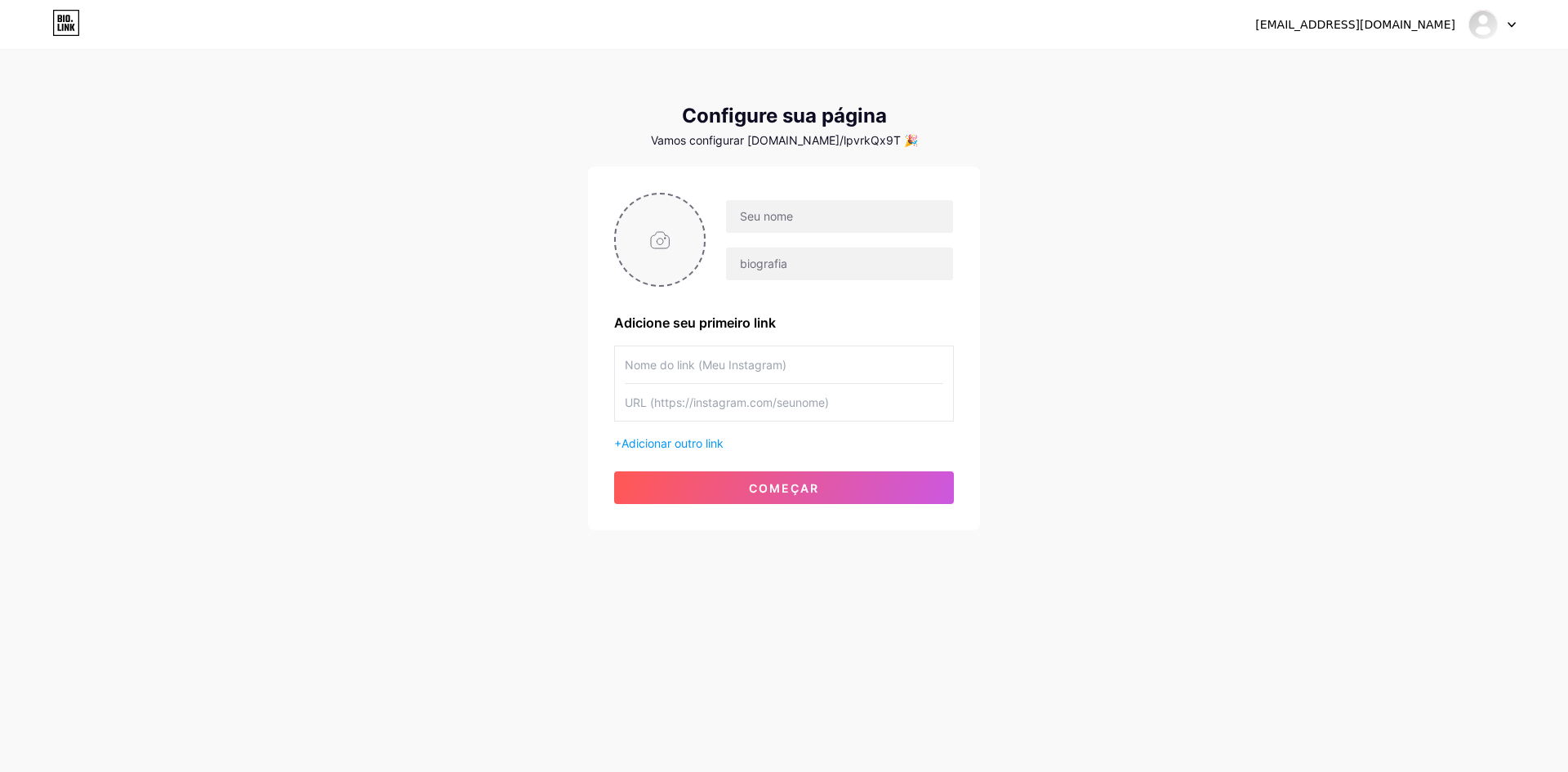
click at [677, 254] on input "file" at bounding box center [659, 240] width 88 height 91
type input "C:\fakepath\001.jpg"
click at [691, 203] on circle at bounding box center [695, 205] width 18 height 18
click at [664, 238] on input "file" at bounding box center [659, 240] width 88 height 91
type input "C:\fakepath\008.jpg"
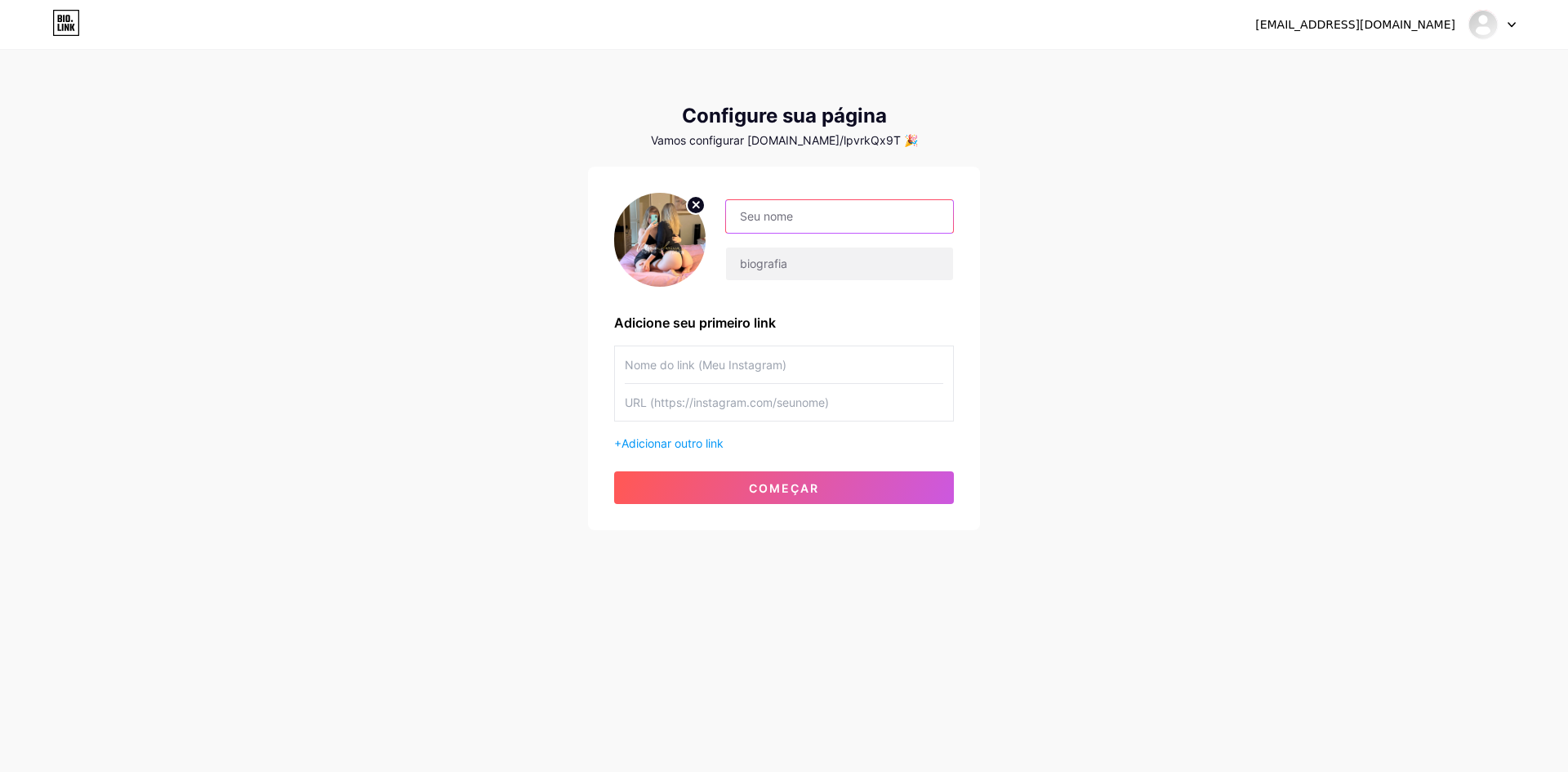
click at [747, 217] on input "text" at bounding box center [839, 217] width 227 height 33
type input "Larissa Pizotti & Victoria Rubro"
click at [765, 260] on input "text" at bounding box center [839, 264] width 227 height 33
type input "Essa dupla vai te levar a loucura"
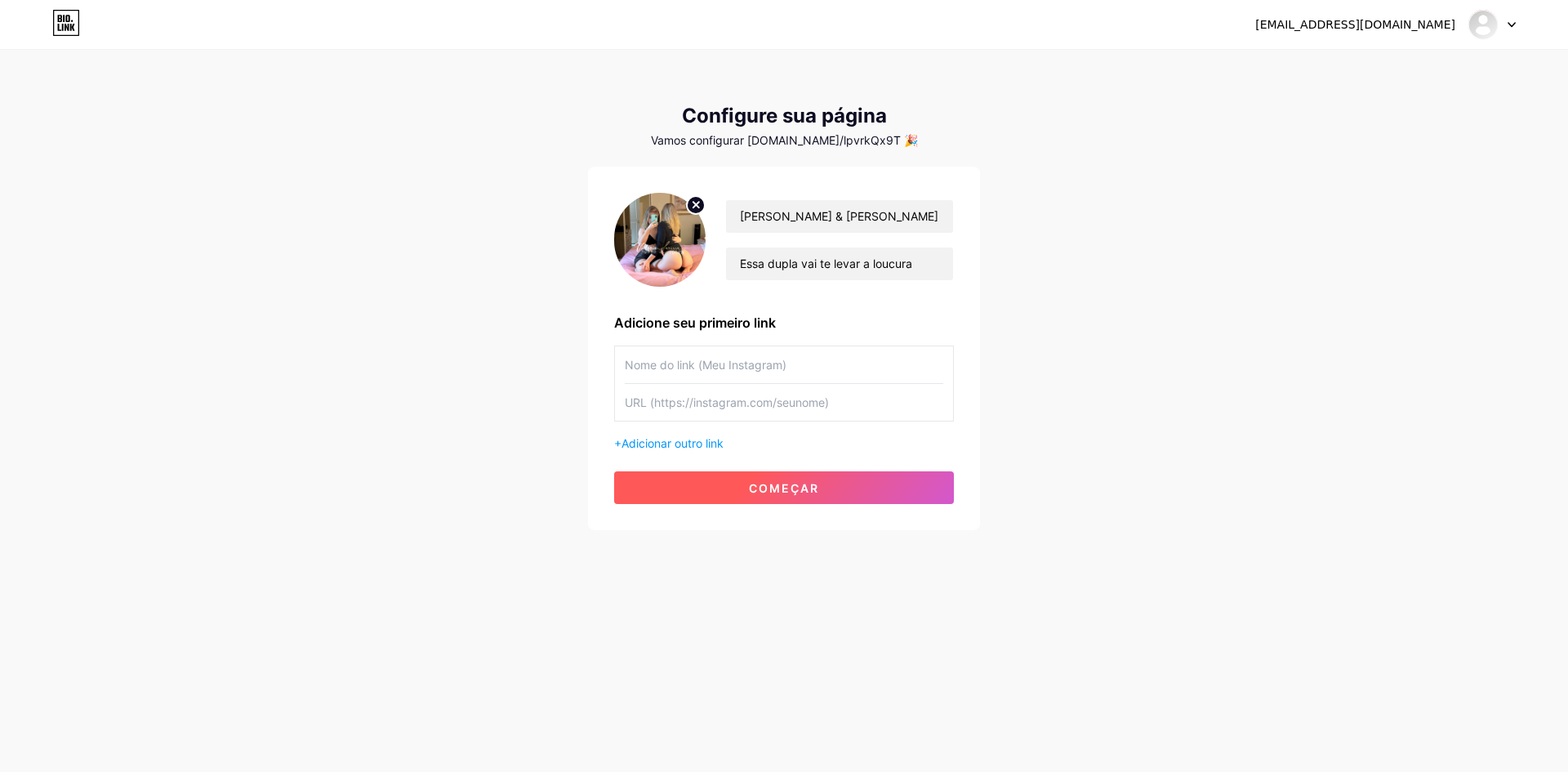
click at [736, 491] on button "começar" at bounding box center [784, 488] width 340 height 33
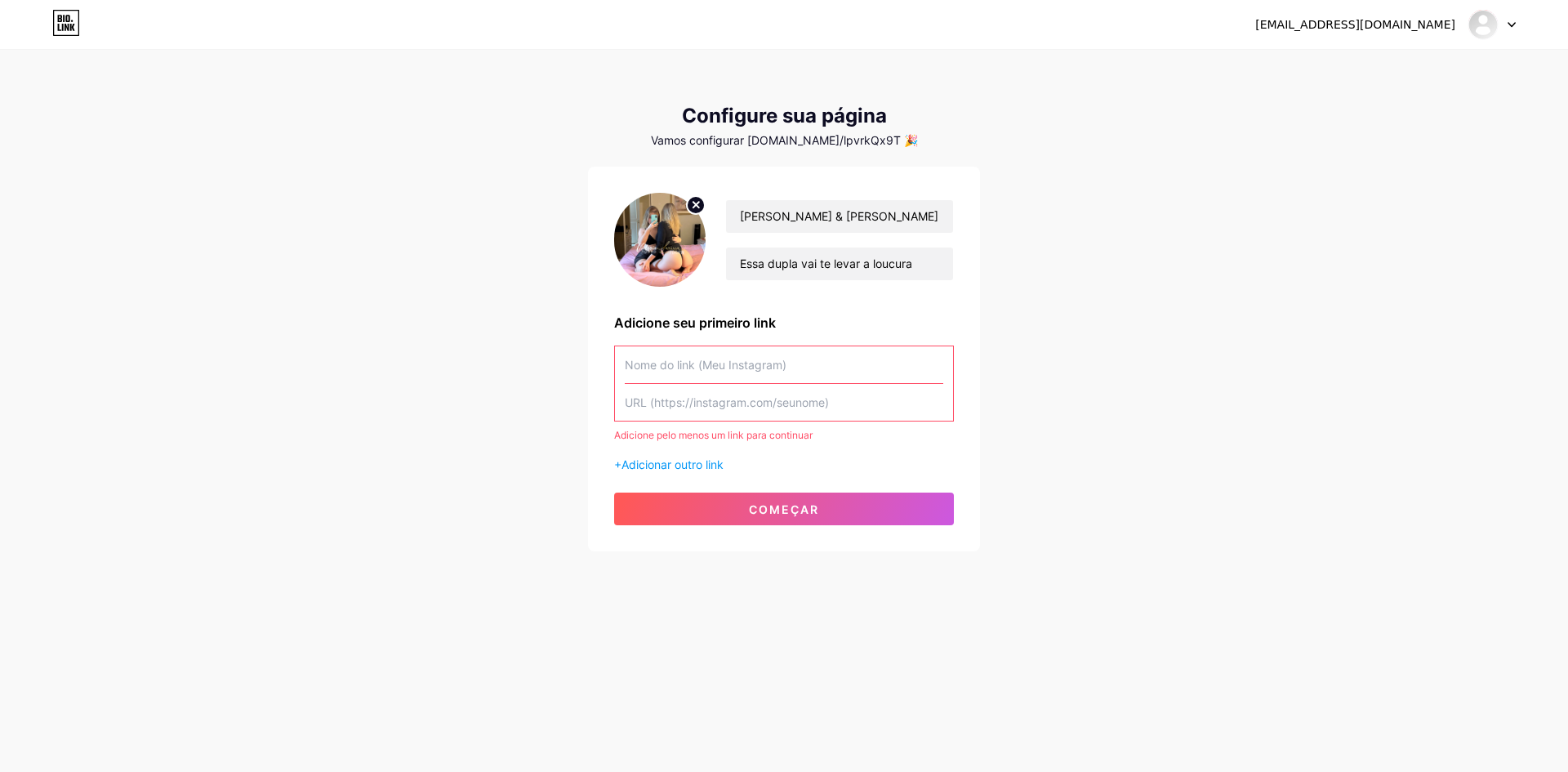
click at [673, 366] on input "text" at bounding box center [784, 364] width 319 height 37
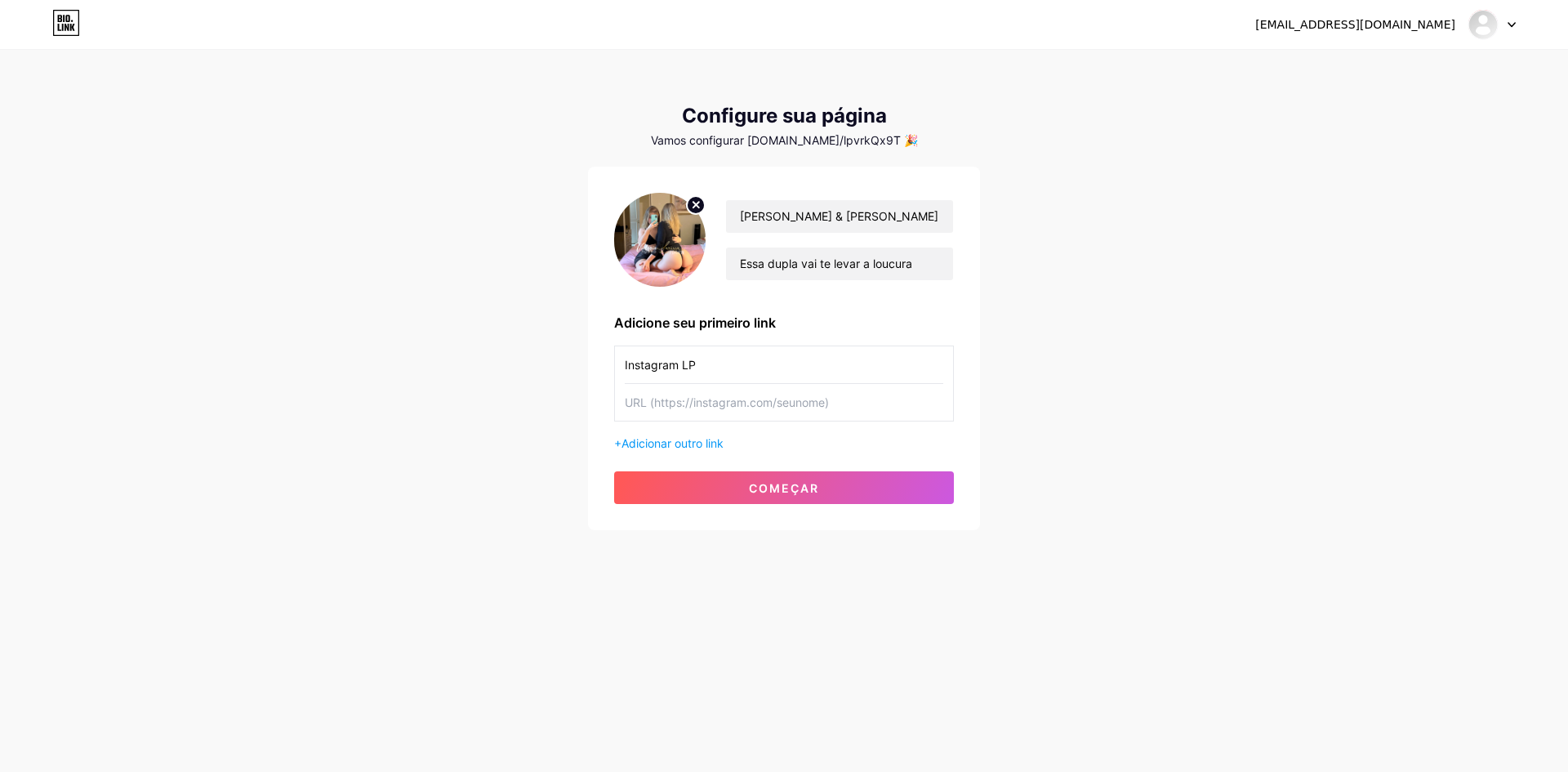
type input "Instagram LP"
type input "www.instagram.com/lapizotti"
click at [780, 496] on button "começar" at bounding box center [784, 488] width 340 height 33
click at [75, 36] on link at bounding box center [66, 24] width 27 height 29
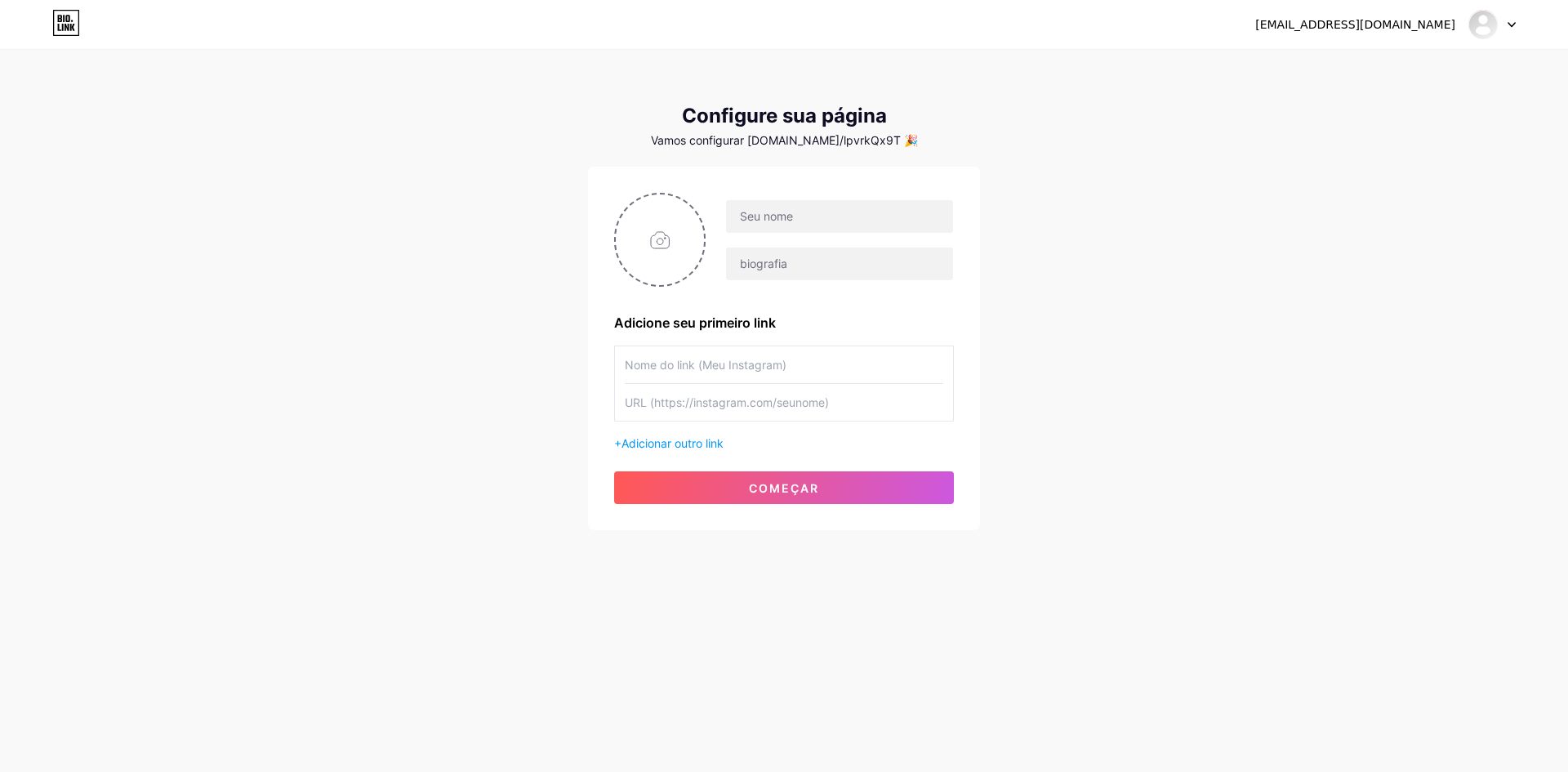
click at [74, 28] on icon at bounding box center [66, 22] width 27 height 27
click at [1514, 27] on div at bounding box center [1492, 24] width 47 height 29
click at [1347, 104] on font "Sair" at bounding box center [1340, 111] width 22 height 14
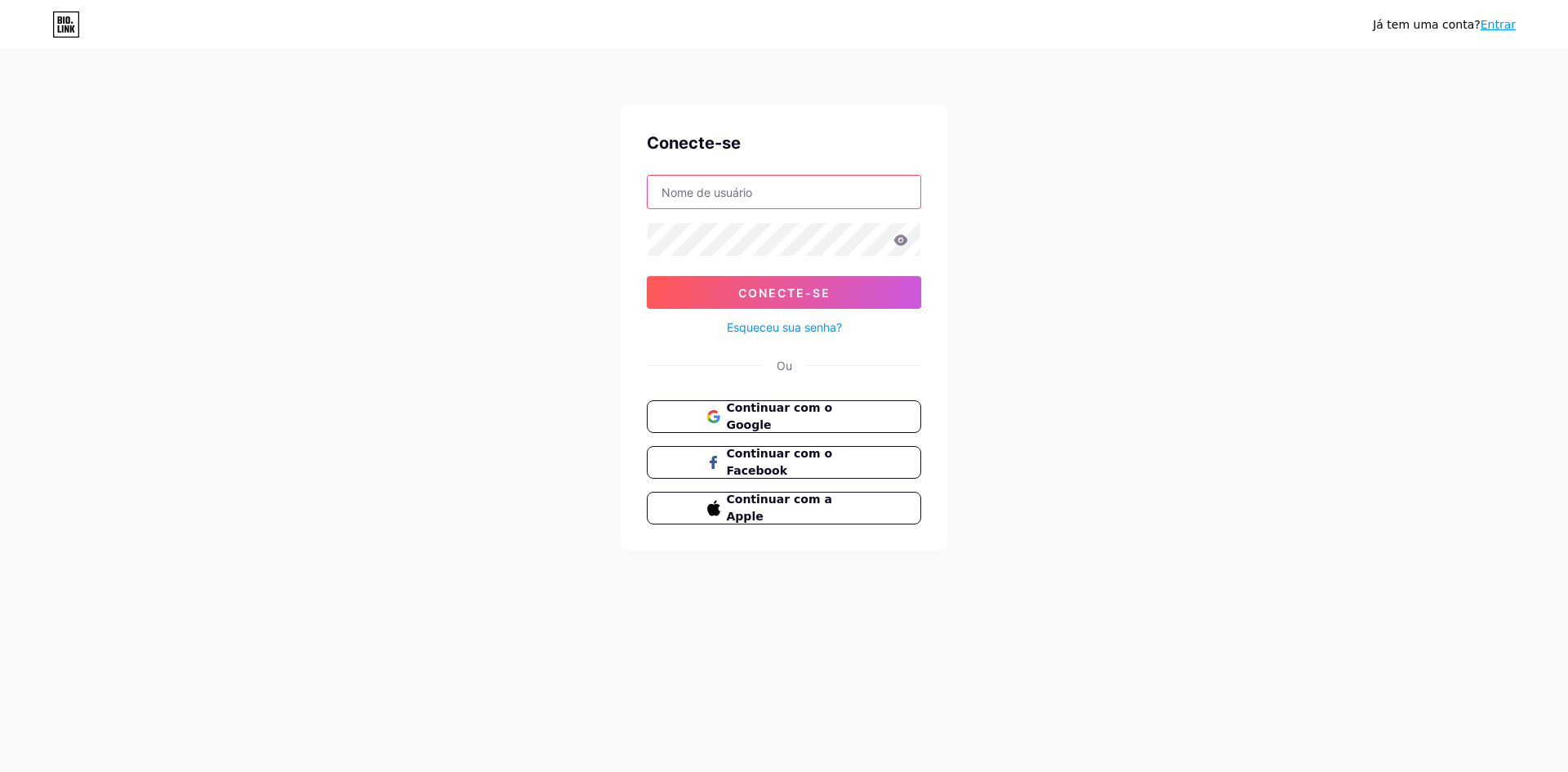
click at [711, 193] on input "text" at bounding box center [784, 192] width 273 height 33
click at [569, 280] on div "Já tem uma conta? Entrar Conecte-se Conecte-se Esqueceu sua senha? Ou Continuar…" at bounding box center [784, 302] width 1568 height 603
click at [68, 29] on icon at bounding box center [66, 29] width 4 height 8
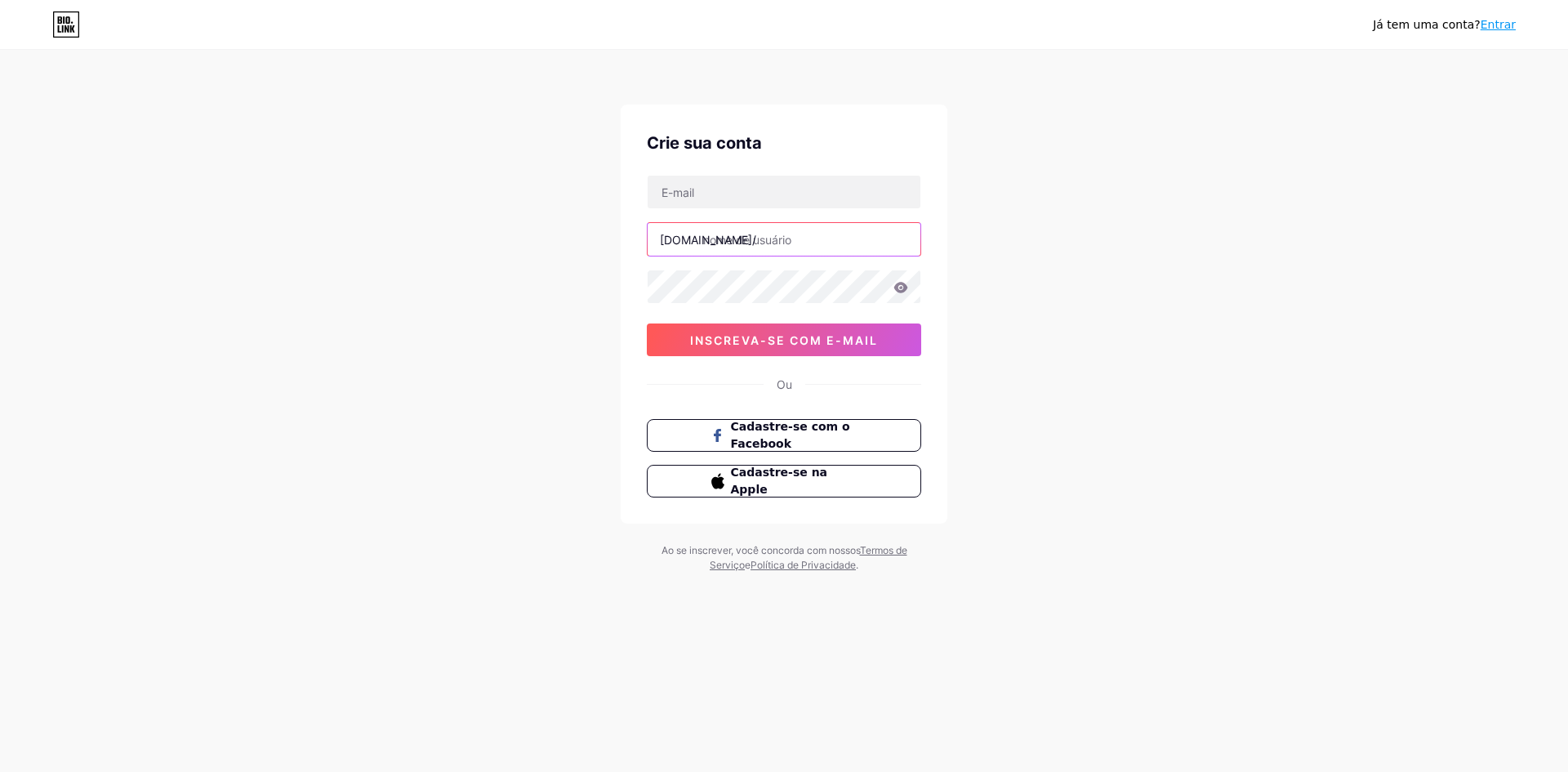
click at [710, 239] on input "text" at bounding box center [784, 239] width 273 height 33
type input "lpvrlinks"
click at [675, 187] on input "text" at bounding box center [784, 192] width 273 height 33
click at [683, 196] on input "text" at bounding box center [784, 192] width 273 height 33
type input "fetishbraziltv@gmail.com"
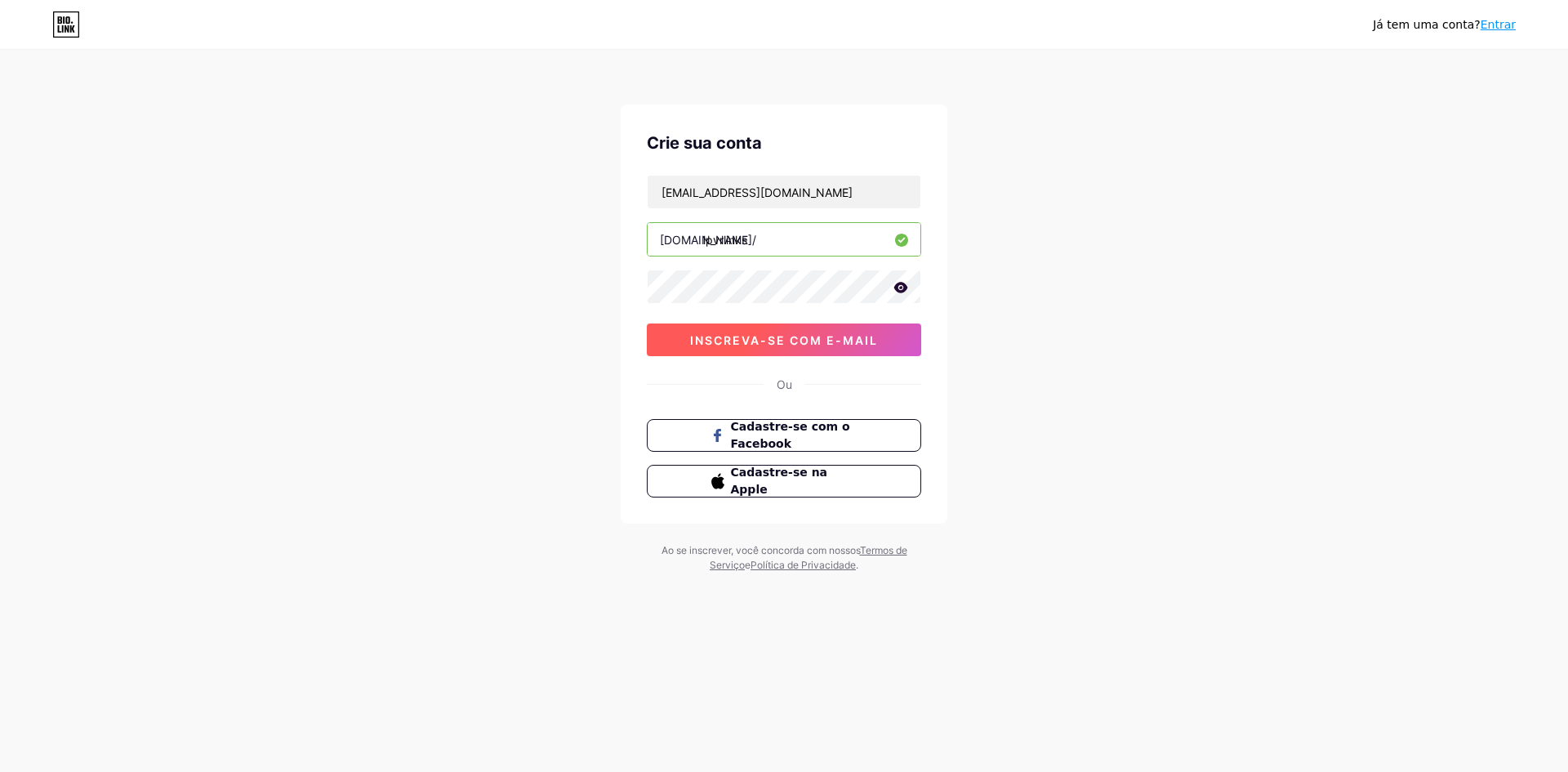
click at [795, 337] on font "inscreva-se com e-mail" at bounding box center [784, 340] width 188 height 14
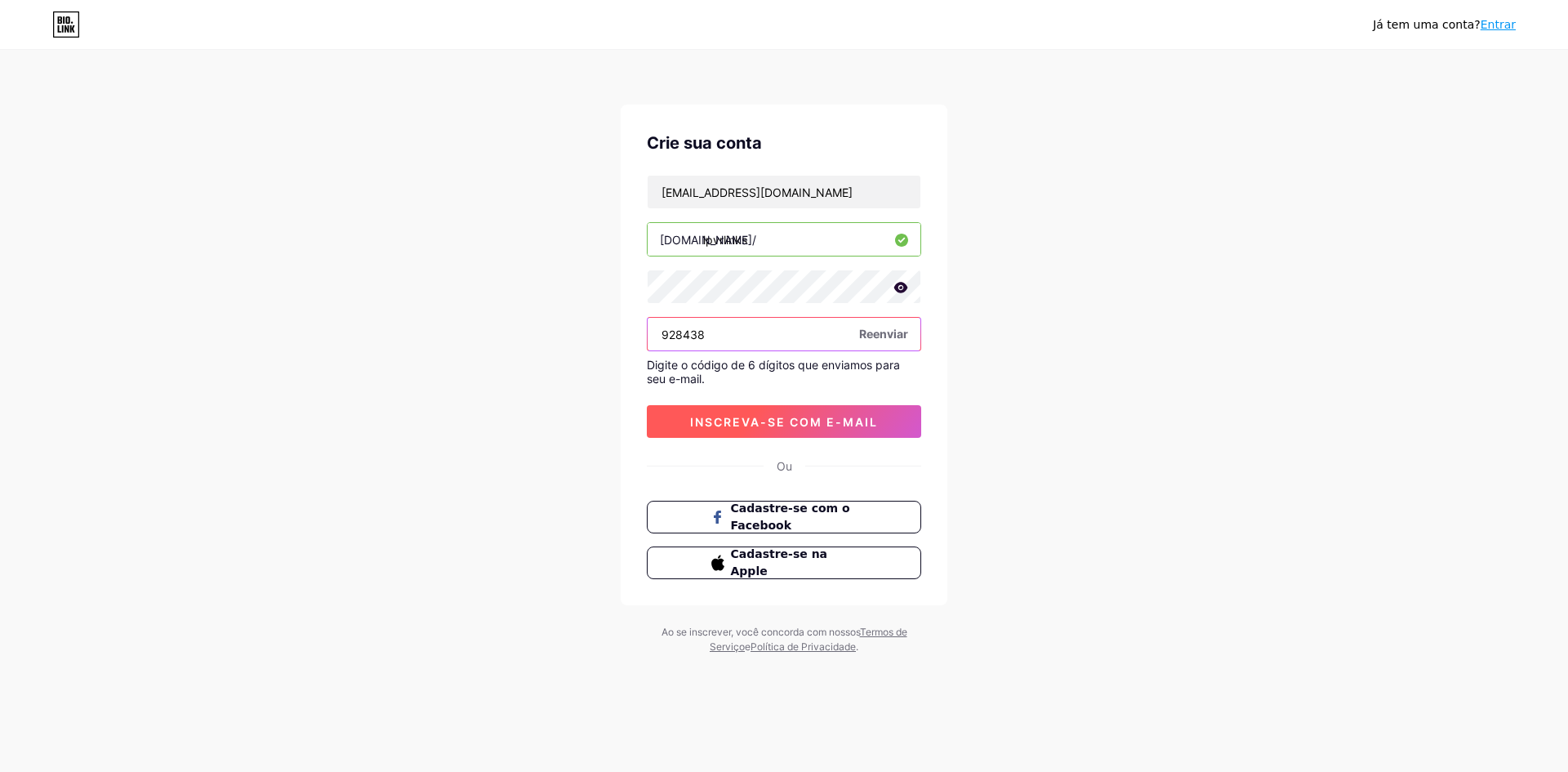
type input "928438"
click at [812, 423] on font "inscreva-se com e-mail" at bounding box center [784, 422] width 188 height 14
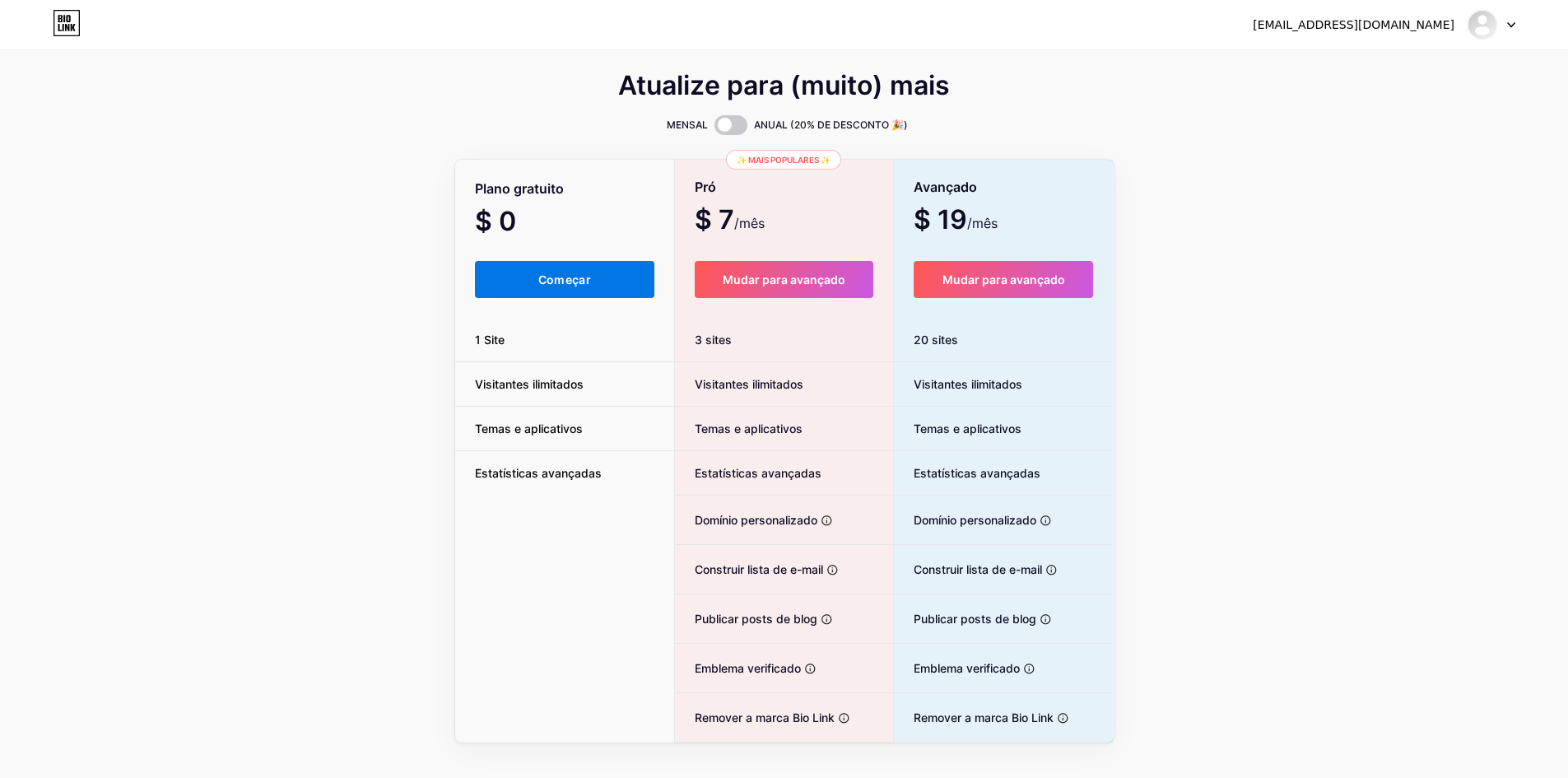
click at [565, 282] on font "Começar" at bounding box center [564, 280] width 53 height 14
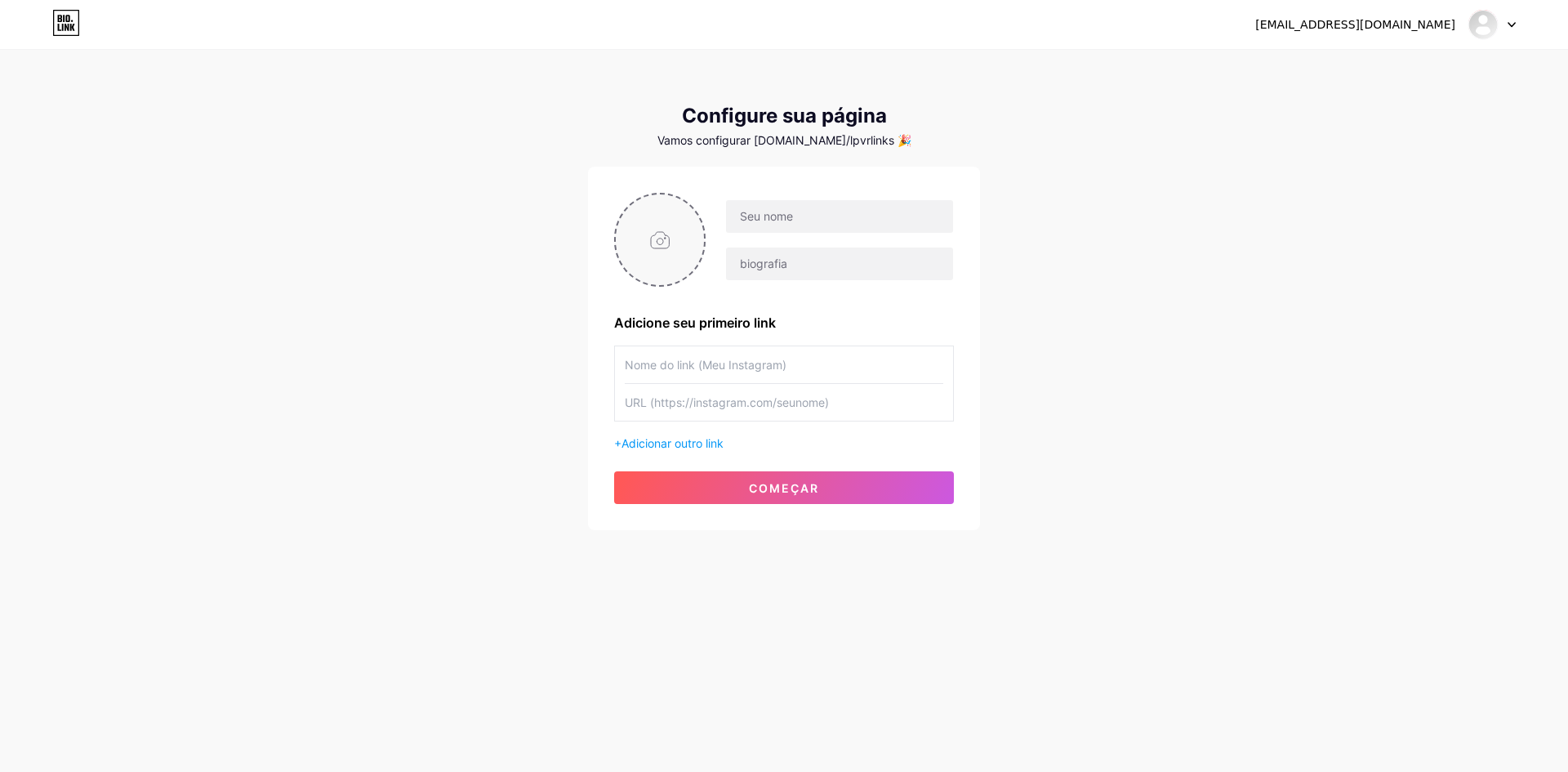
click at [669, 247] on input "file" at bounding box center [659, 240] width 88 height 91
type input "C:\fakepath\capa03.jpg"
click at [751, 220] on input "text" at bounding box center [839, 217] width 227 height 33
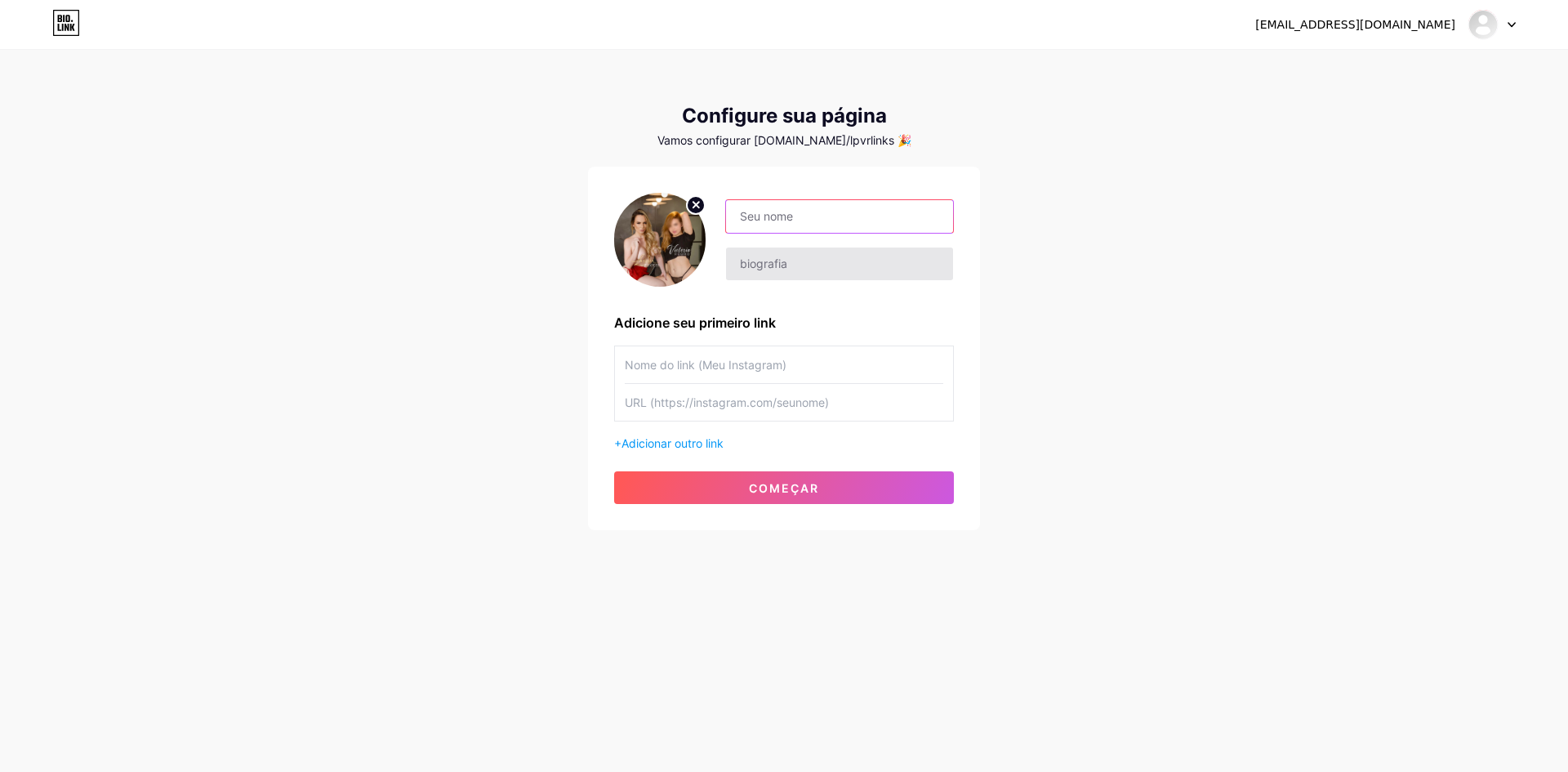
type input "[PERSON_NAME] & [PERSON_NAME]"
click at [772, 271] on input "text" at bounding box center [839, 264] width 227 height 33
type input "Essa dupla vai te levar a loucura"
click at [682, 364] on input "text" at bounding box center [784, 364] width 319 height 37
type input "X"
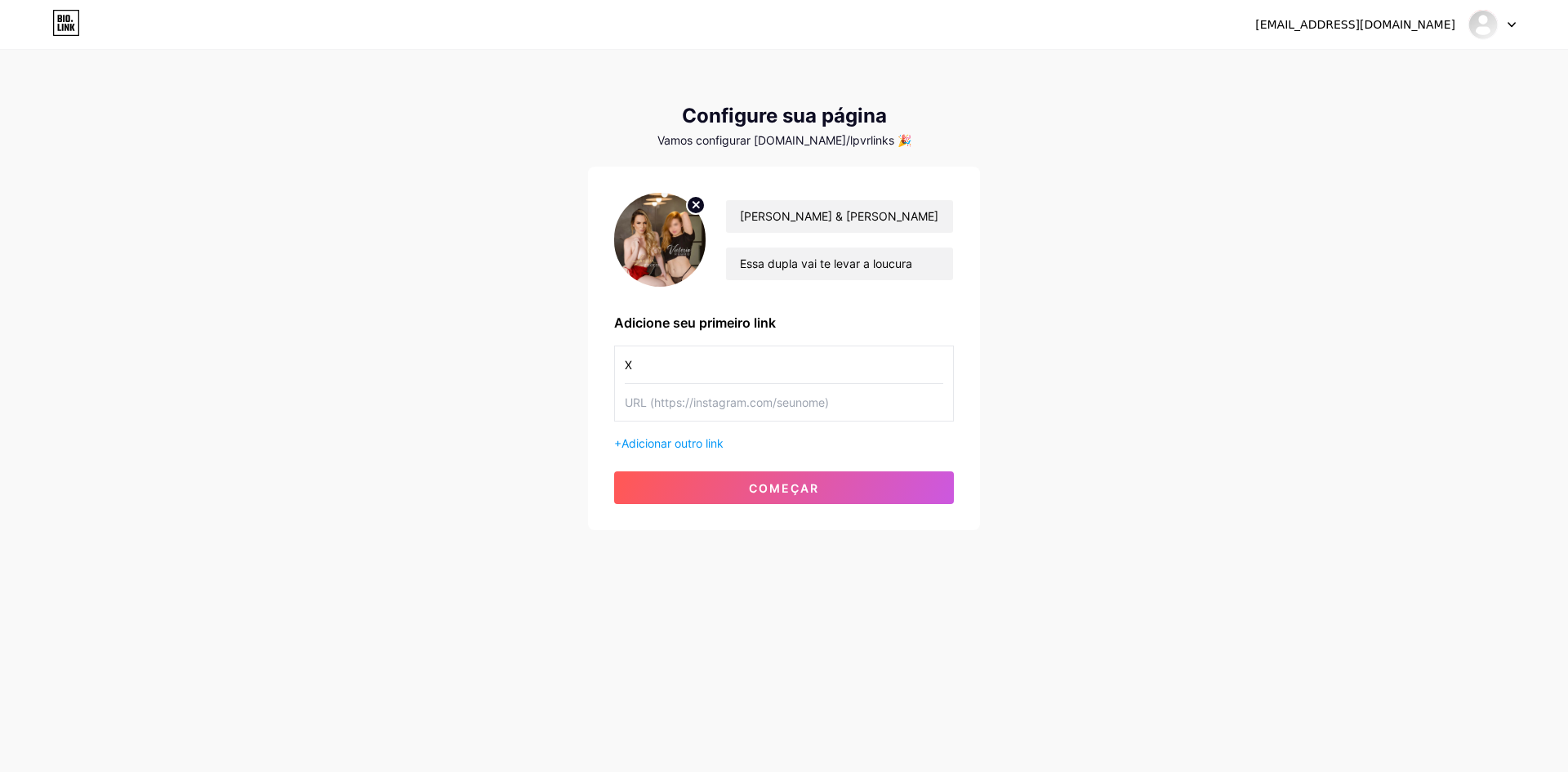
click at [681, 400] on input "text" at bounding box center [784, 402] width 319 height 37
paste input "https://x.com/contatolpvr"
type input "https://x.com/contatolpvr"
click at [767, 488] on font "começar" at bounding box center [784, 488] width 70 height 14
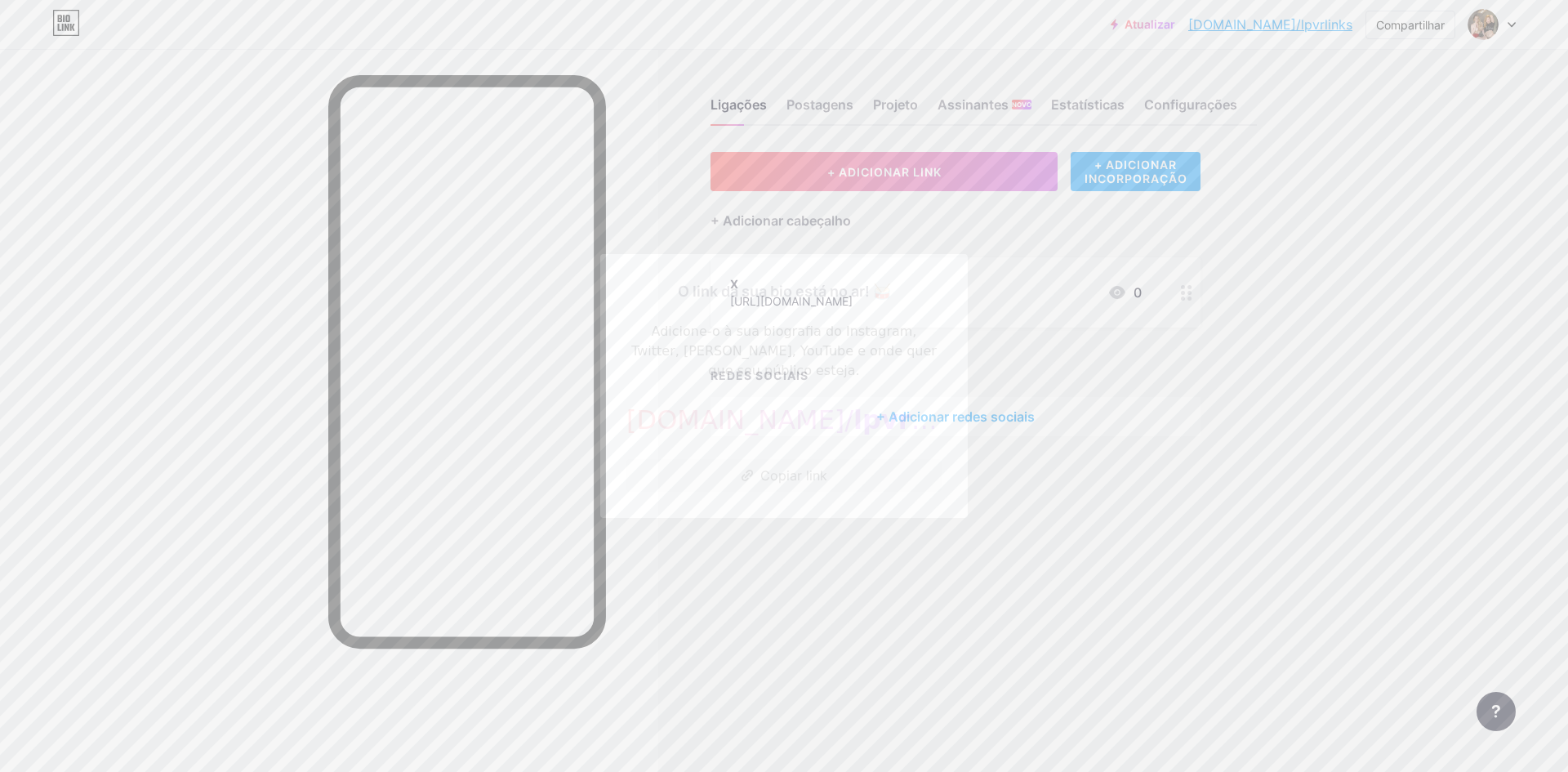
click at [928, 583] on div at bounding box center [784, 386] width 1568 height 772
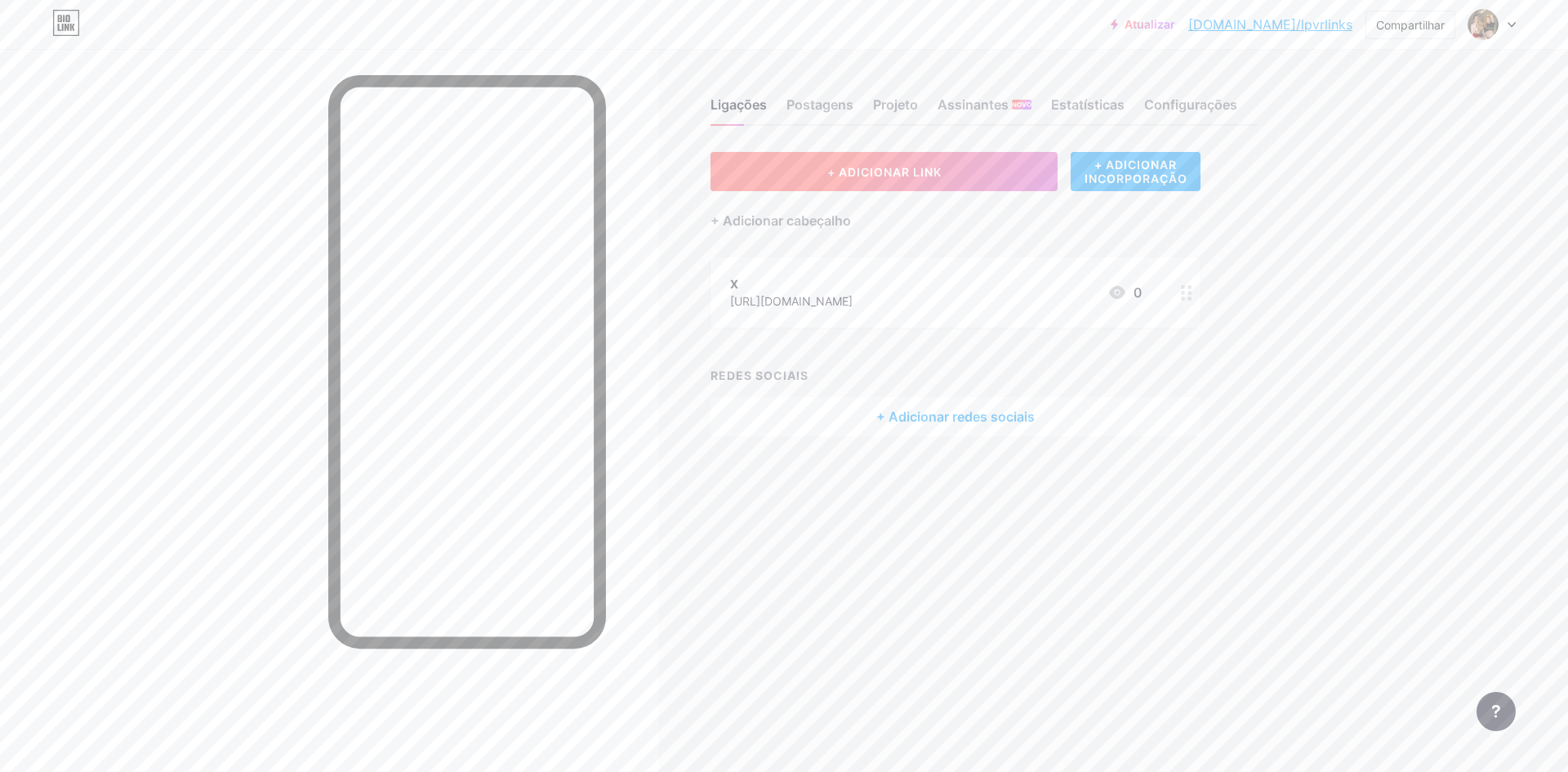
click at [883, 175] on font "+ ADICIONAR LINK" at bounding box center [885, 172] width 115 height 14
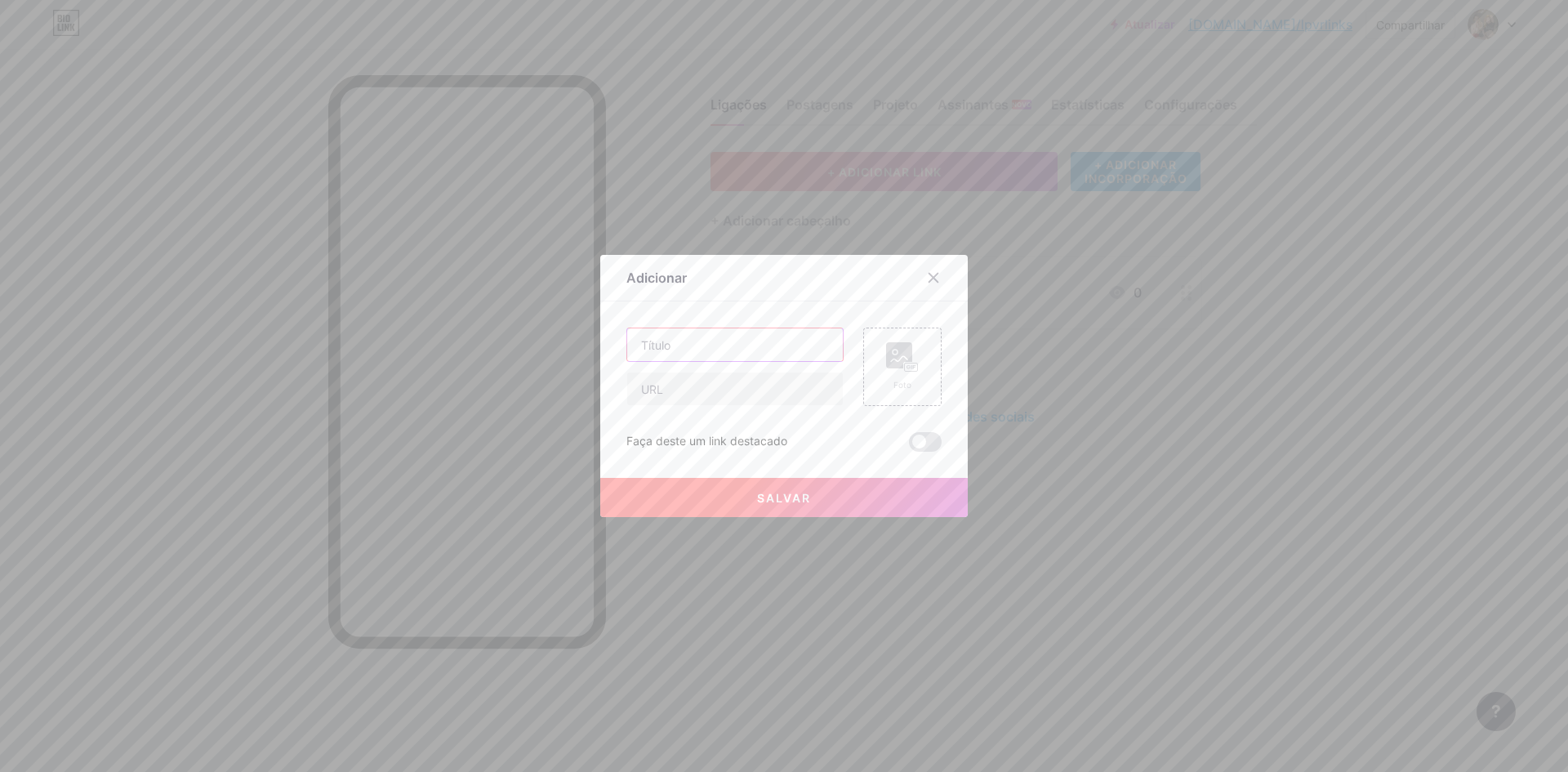
click at [686, 359] on input "text" at bounding box center [735, 344] width 216 height 33
type input "VIP Telegram"
click at [683, 392] on input "text" at bounding box center [735, 389] width 216 height 33
paste input "https://t.me/lpvrbot"
type input "https://t.me/lpvrbot"
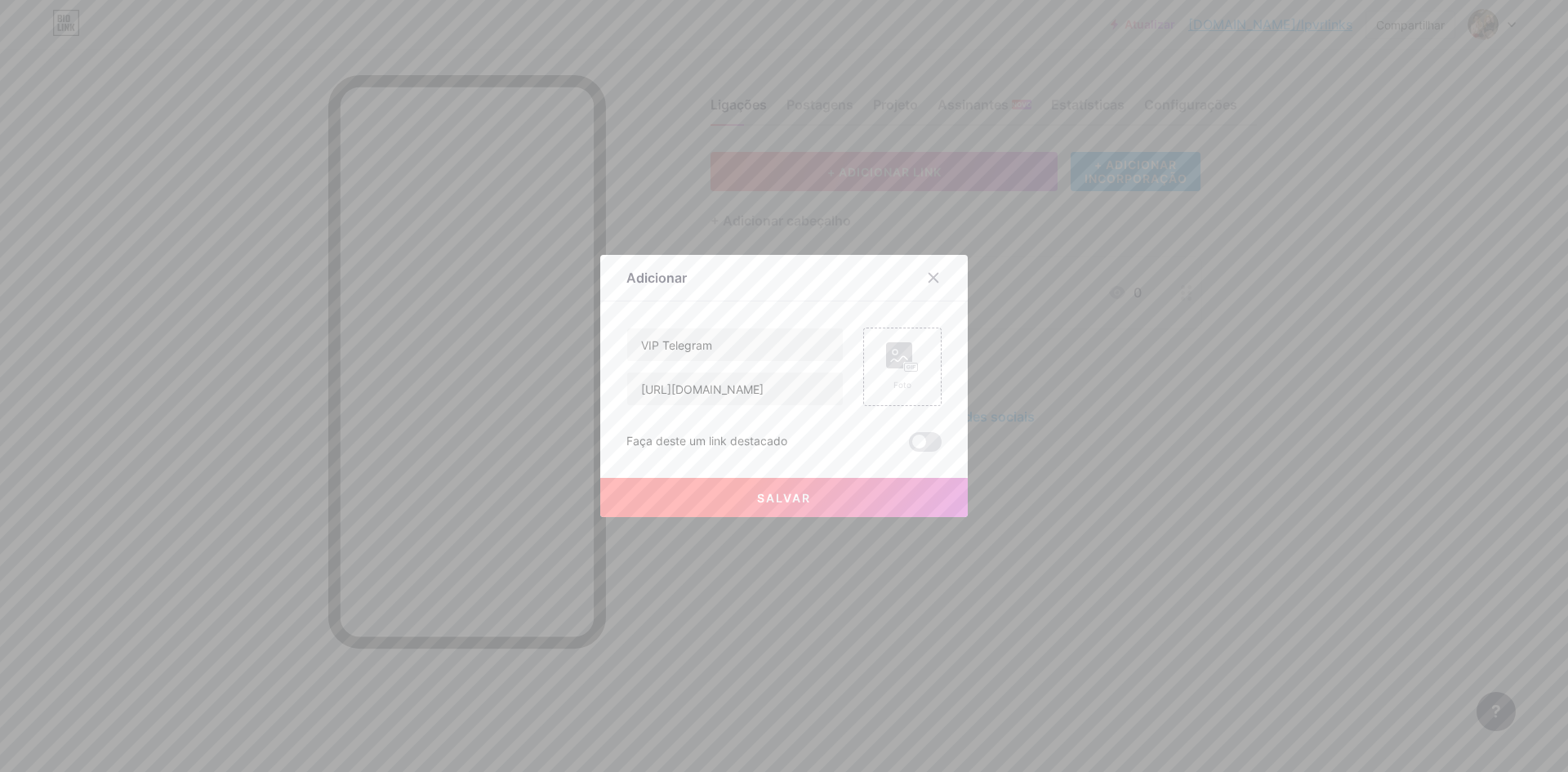
click at [846, 495] on button "Salvar" at bounding box center [784, 498] width 367 height 39
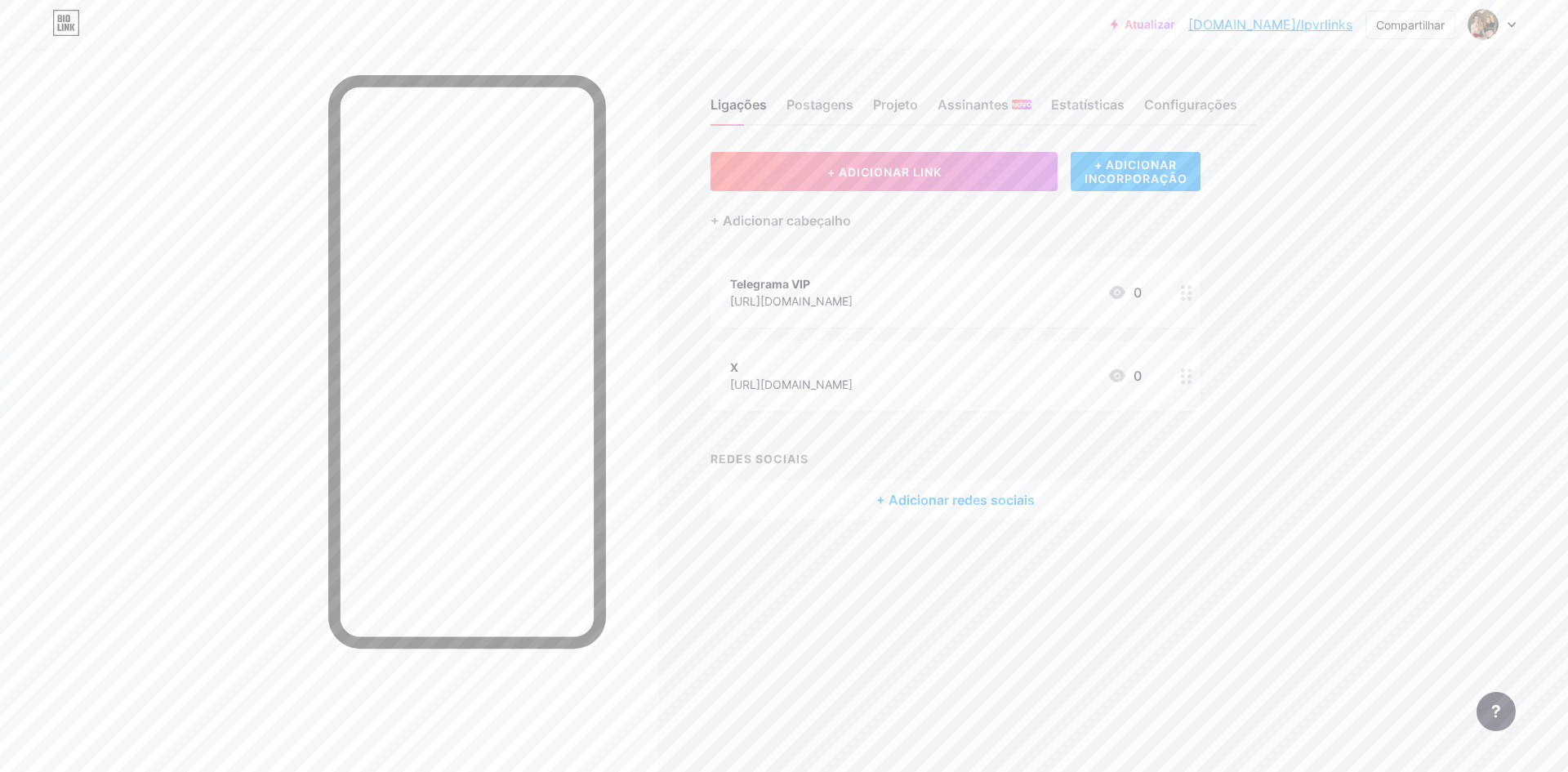
click at [1178, 290] on div at bounding box center [1186, 292] width 27 height 70
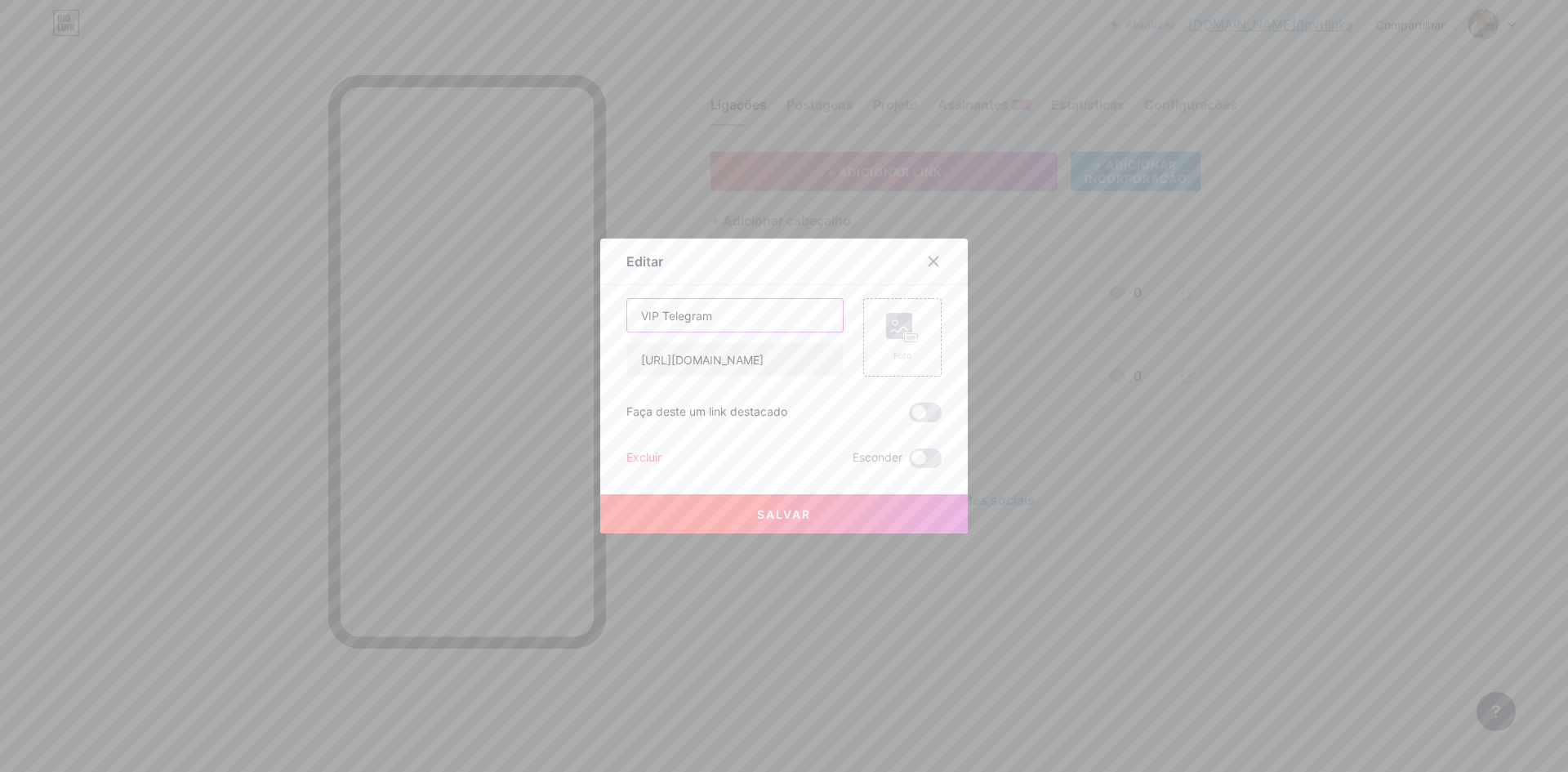
click at [722, 315] on input "VIP Telegram" at bounding box center [735, 315] width 216 height 33
drag, startPoint x: 712, startPoint y: 311, endPoint x: 677, endPoint y: 313, distance: 35.1
click at [677, 313] on input "VIP Telegram" at bounding box center [735, 315] width 216 height 33
type input "VIP Tele"
click at [785, 516] on font "Salvar" at bounding box center [784, 514] width 54 height 14
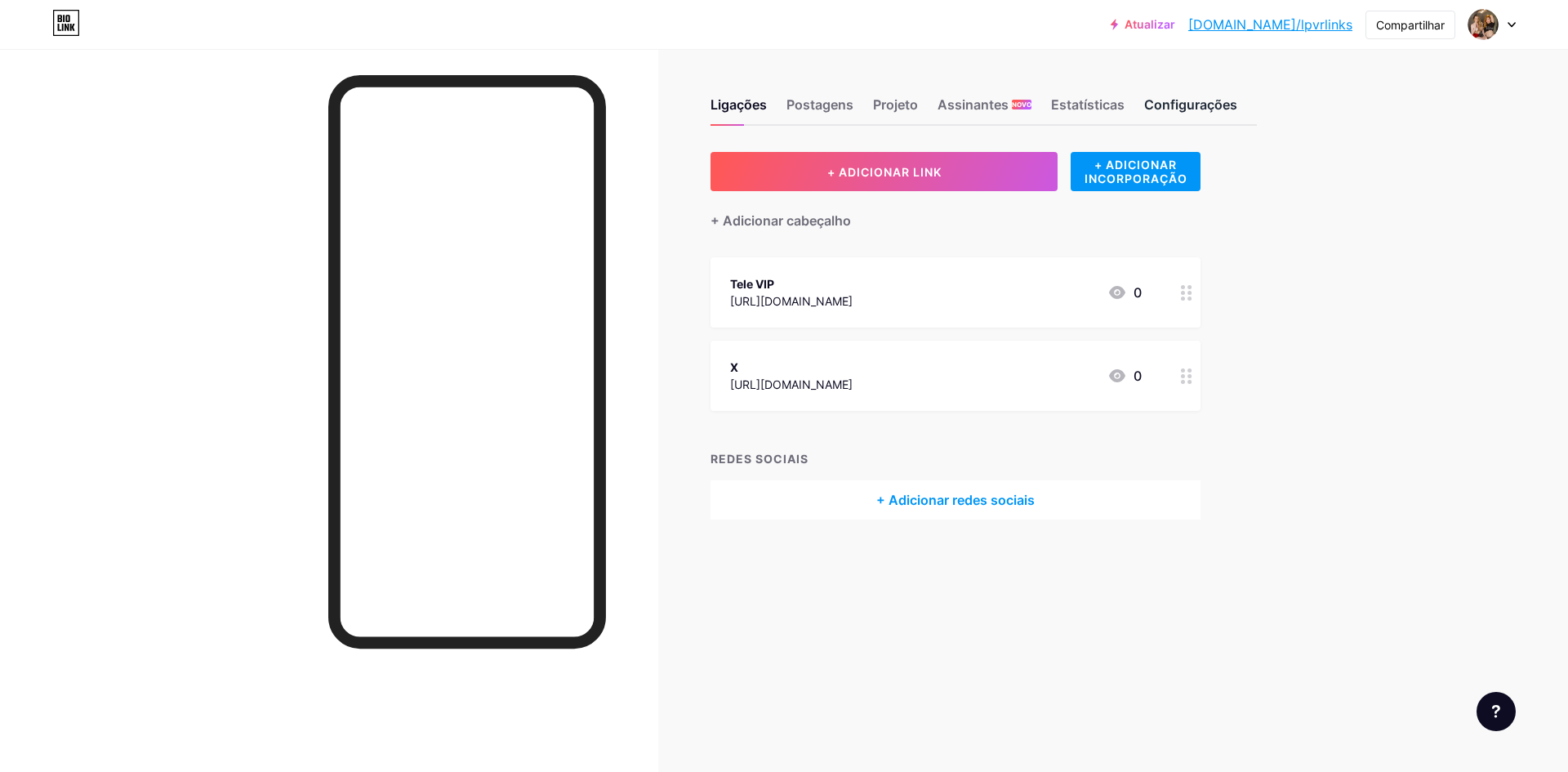
click at [1164, 102] on font "Configurações" at bounding box center [1190, 105] width 93 height 16
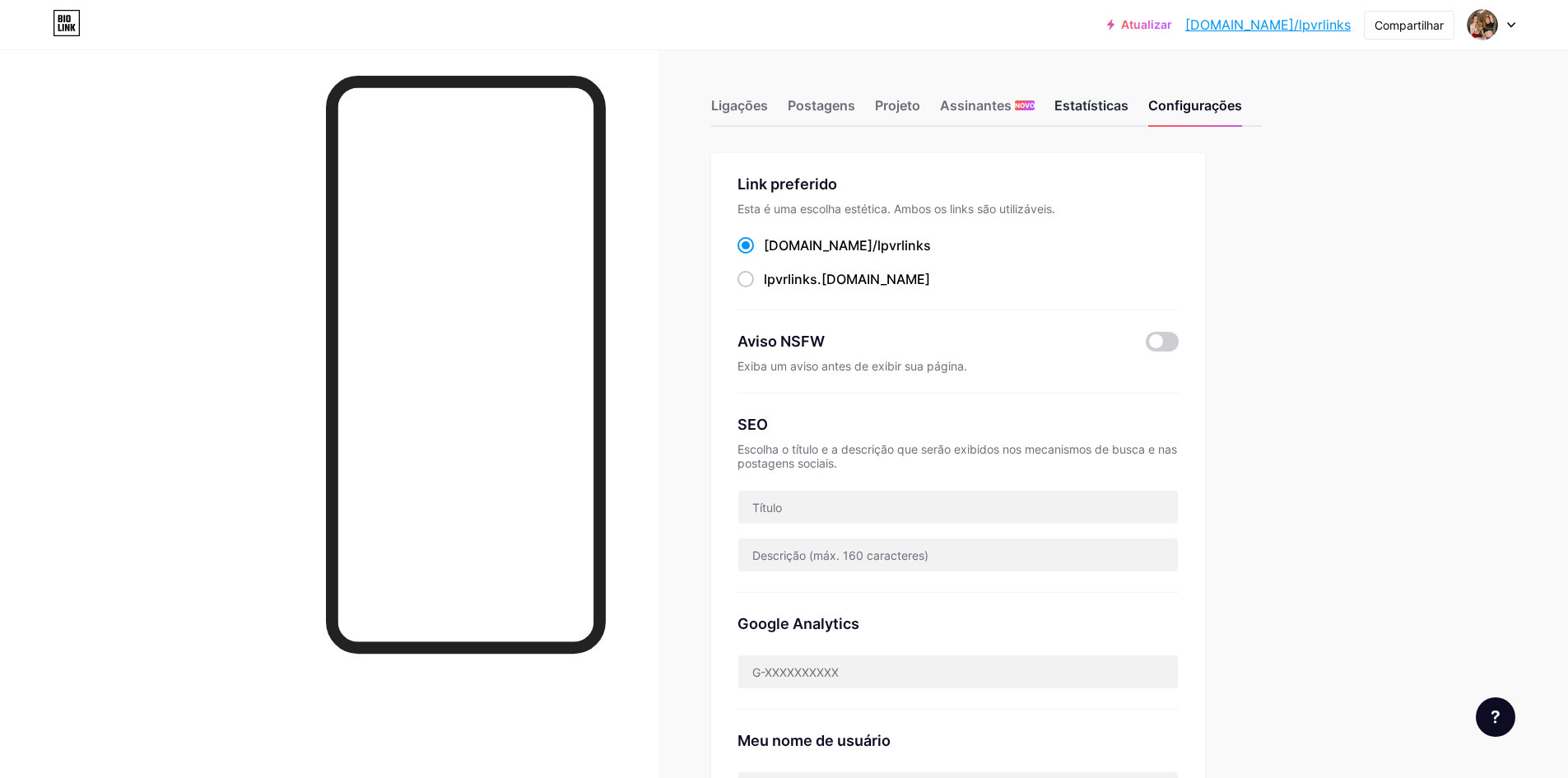
click at [1094, 105] on font "Estatísticas" at bounding box center [1092, 105] width 74 height 16
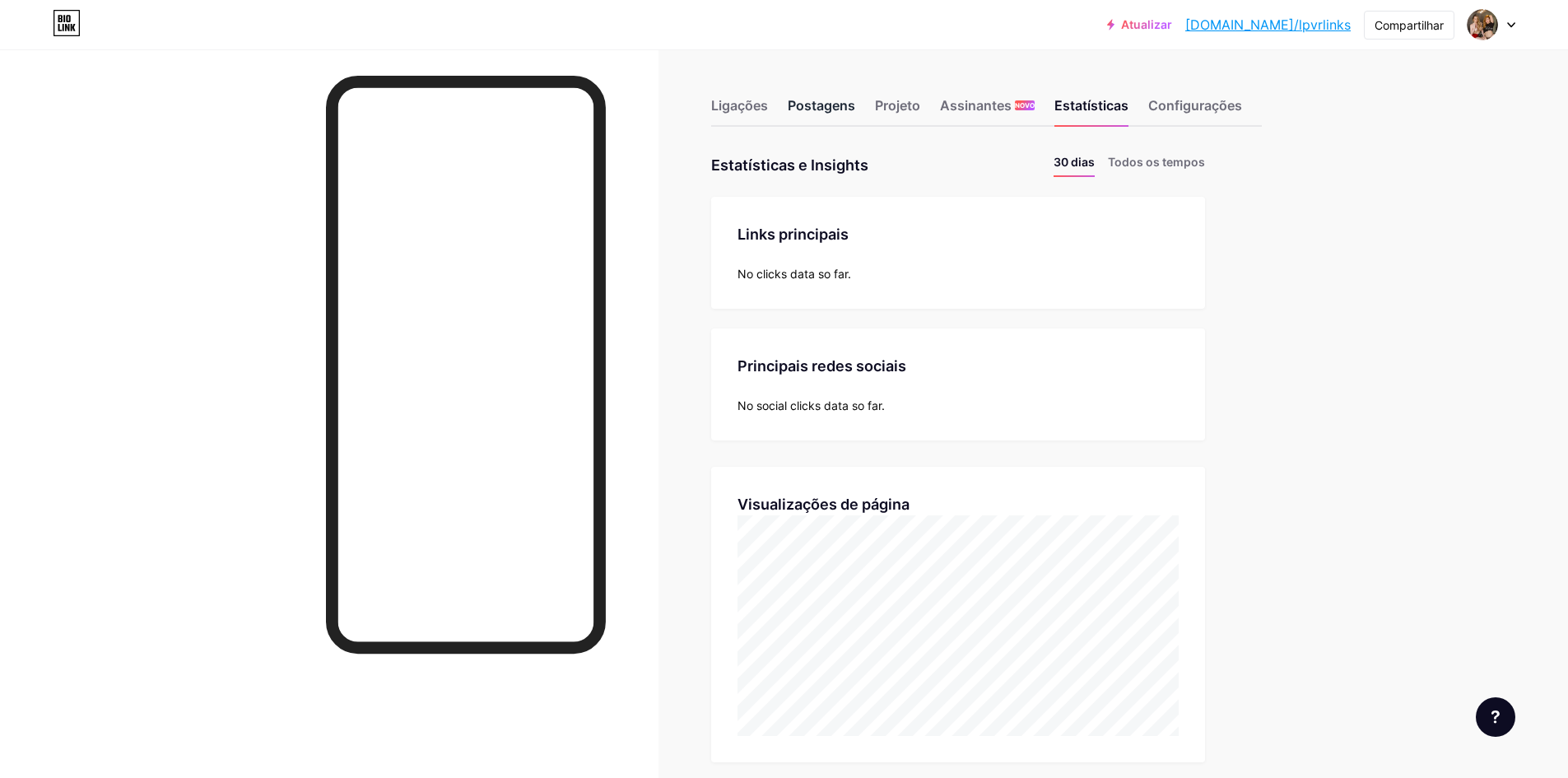
click at [843, 99] on font "Postagens" at bounding box center [822, 105] width 67 height 16
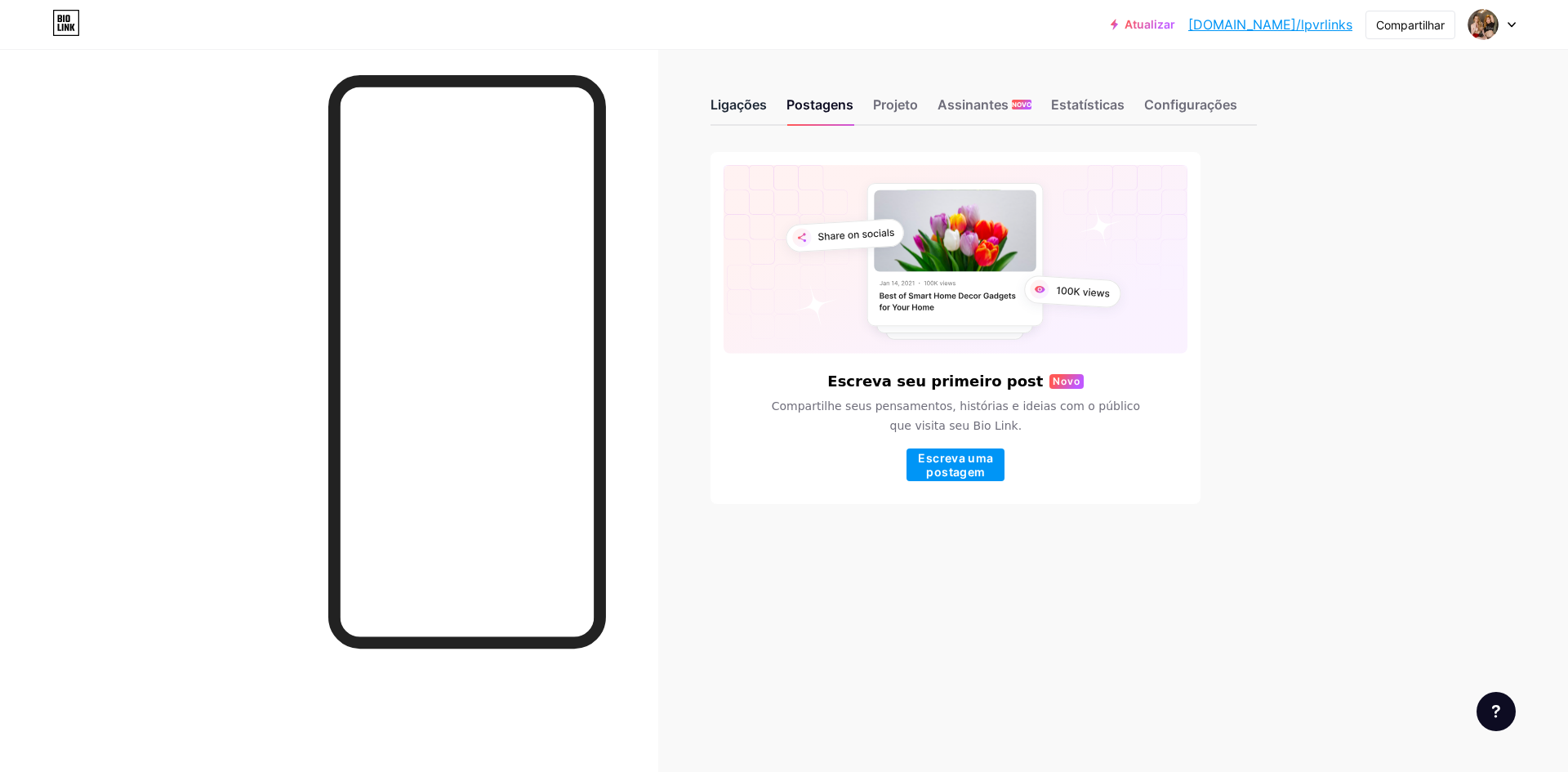
click at [757, 98] on font "Ligações" at bounding box center [739, 105] width 57 height 16
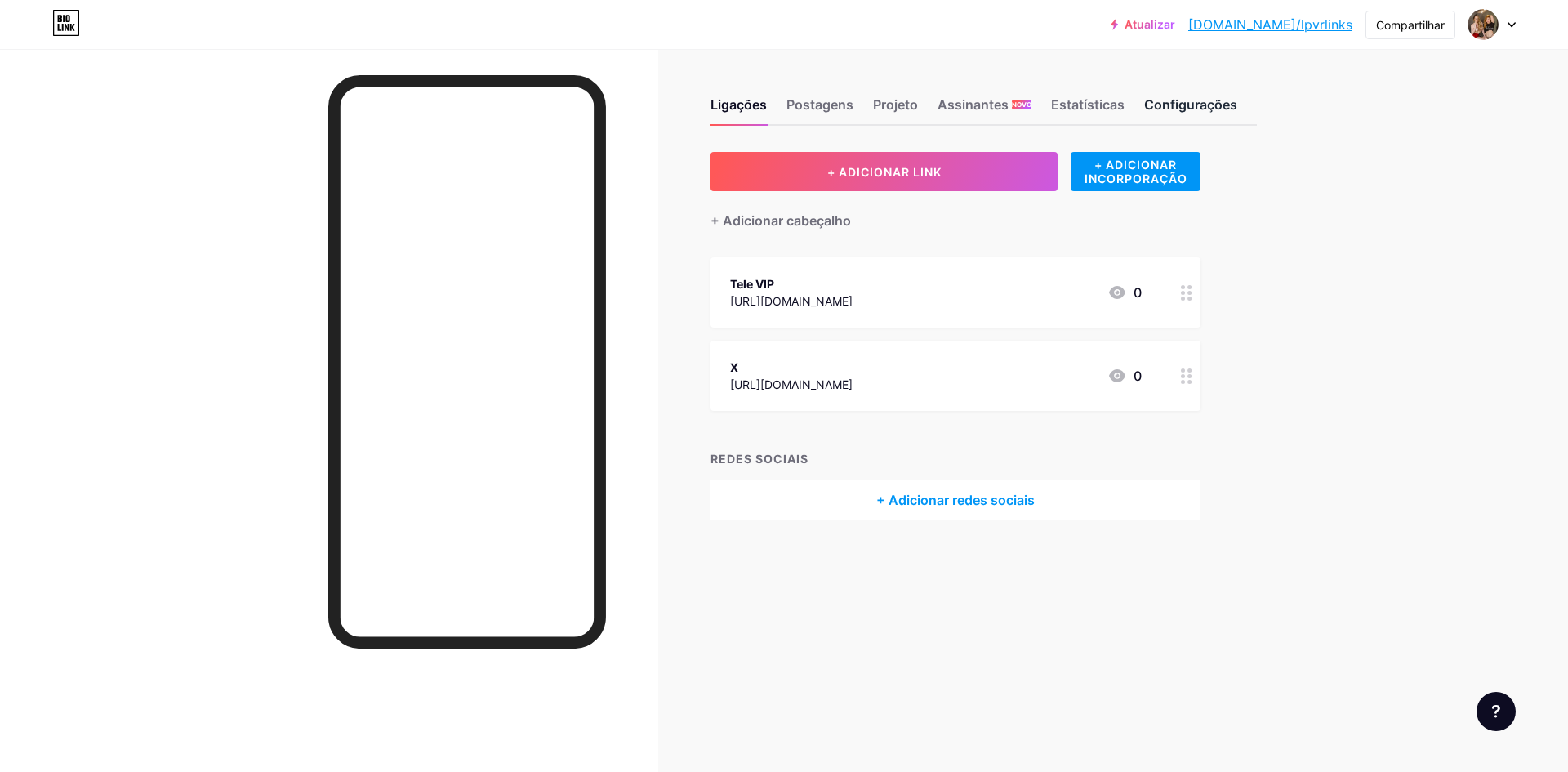
click at [1155, 99] on font "Configurações" at bounding box center [1190, 105] width 93 height 16
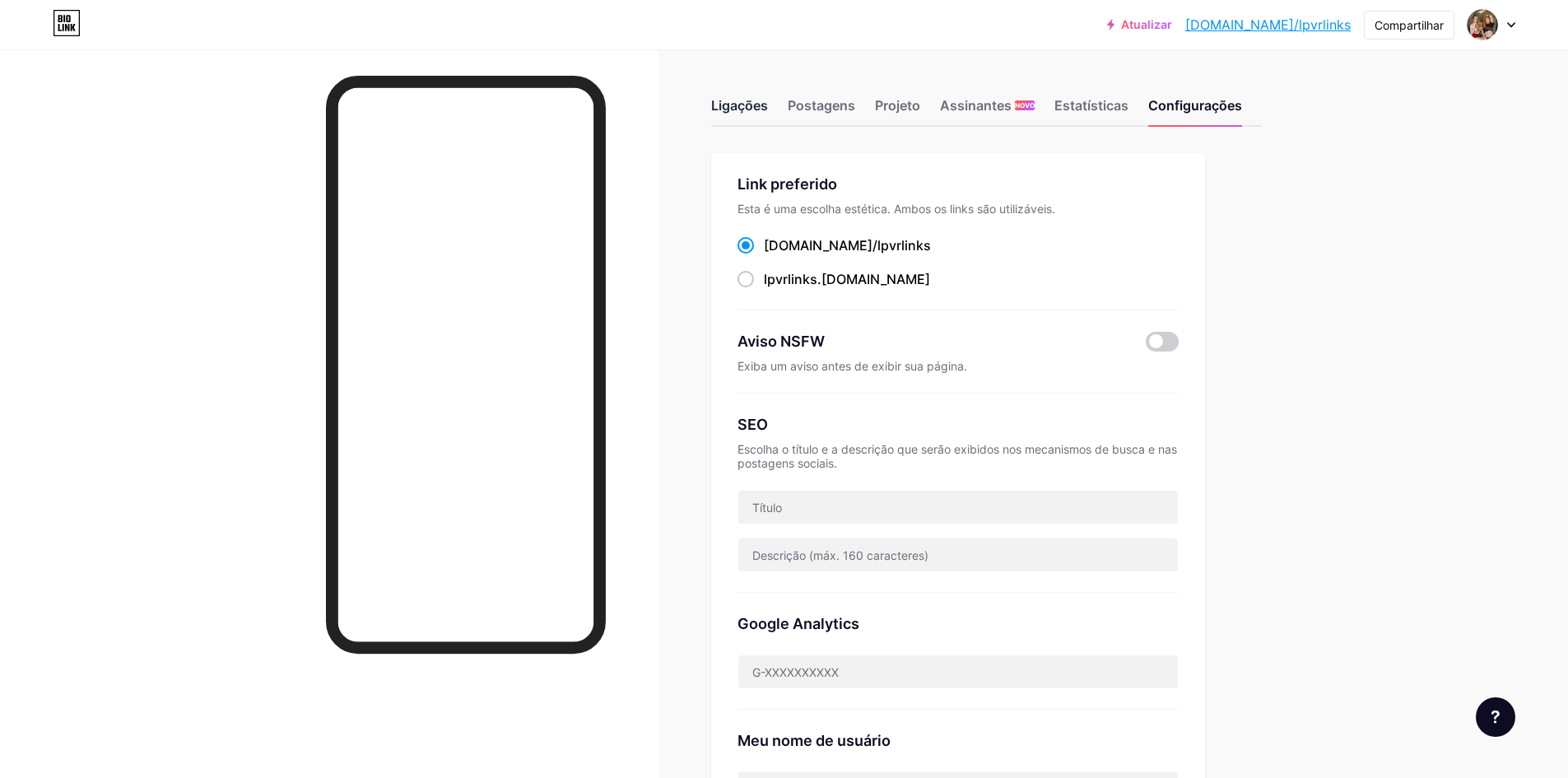
click at [736, 115] on div "Ligações" at bounding box center [740, 111] width 57 height 29
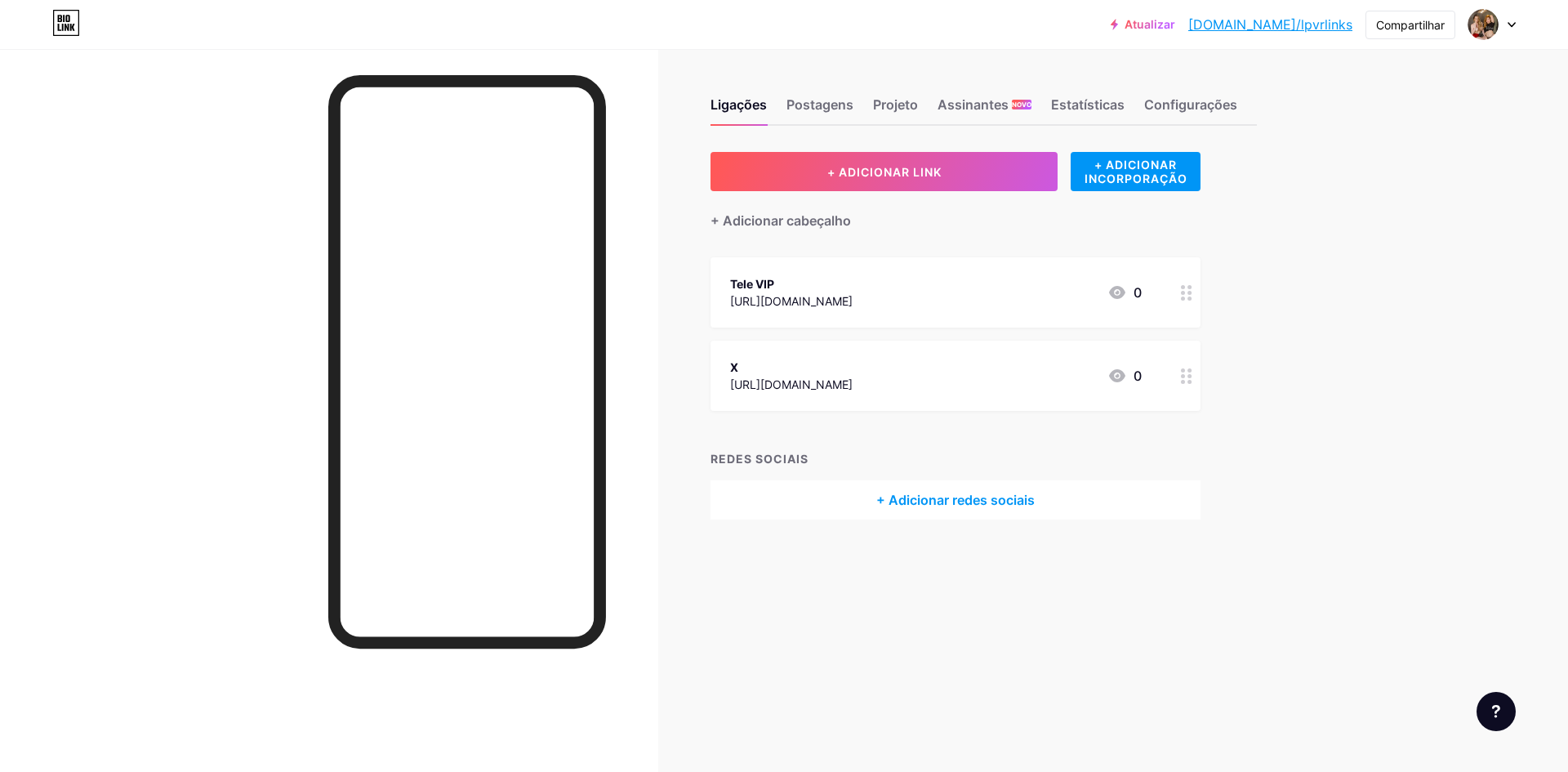
click at [1175, 27] on font "Atualizar" at bounding box center [1149, 24] width 51 height 14
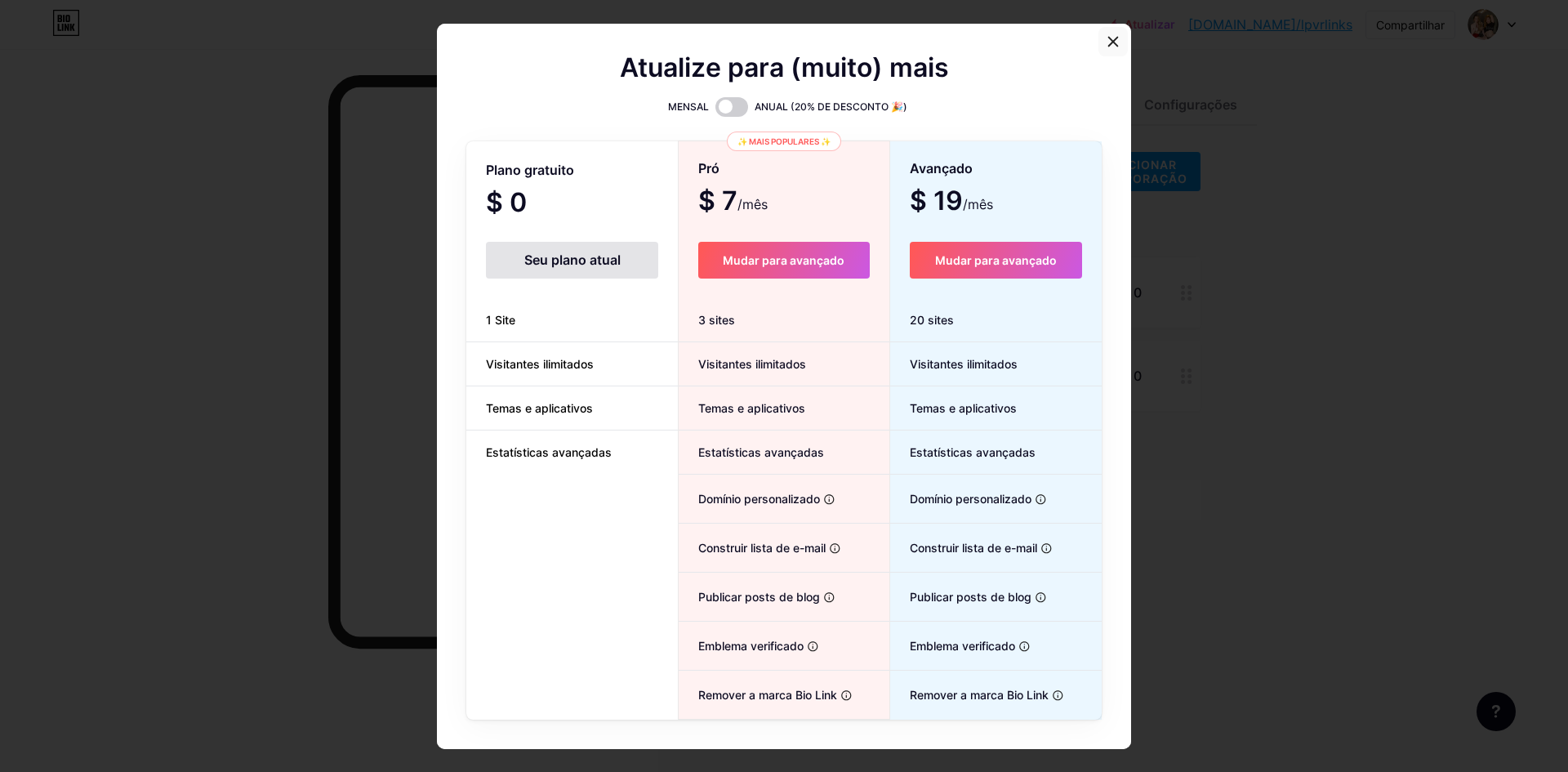
click at [1106, 39] on icon at bounding box center [1112, 41] width 13 height 13
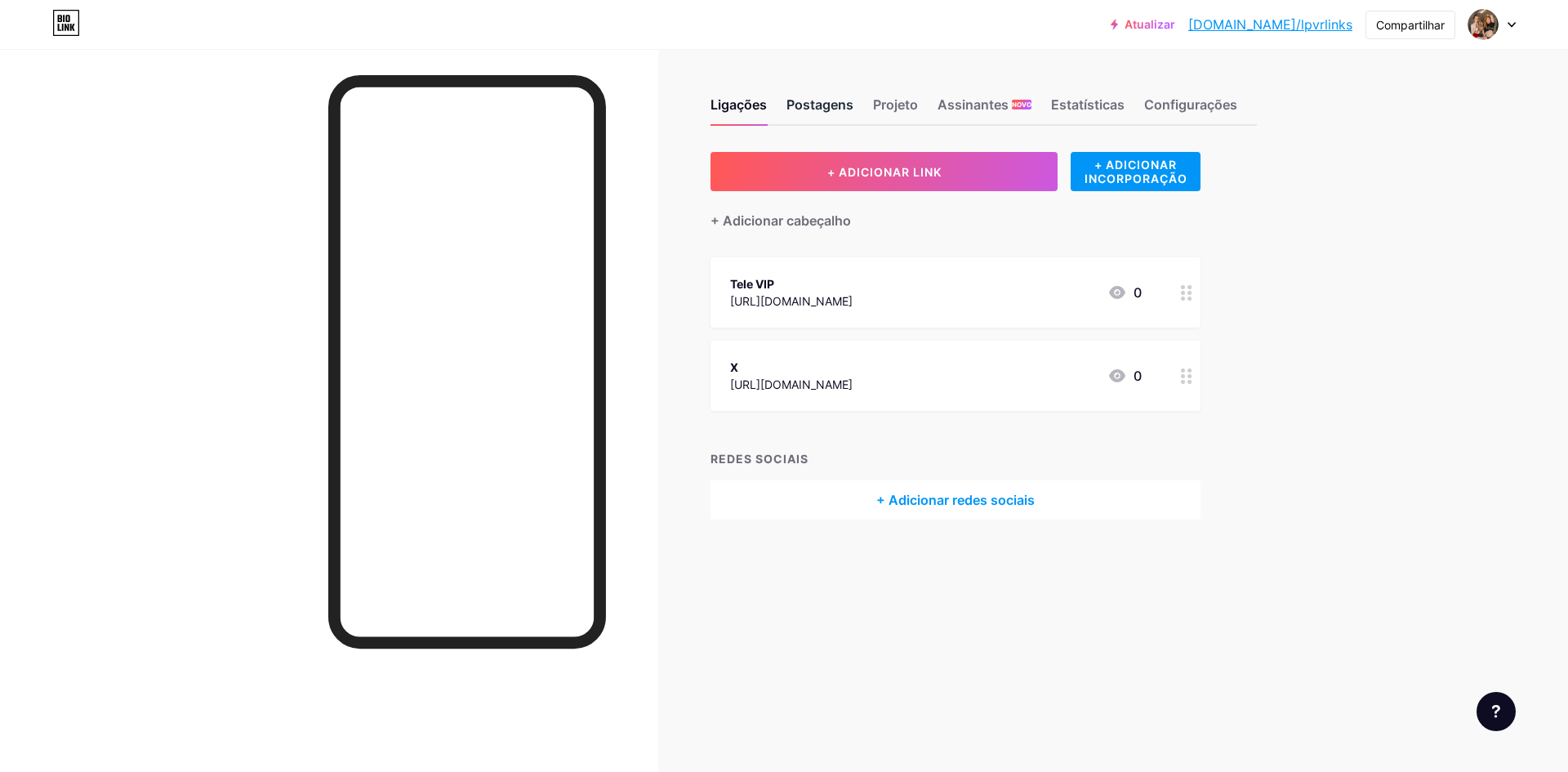
click at [838, 105] on font "Postagens" at bounding box center [820, 105] width 67 height 16
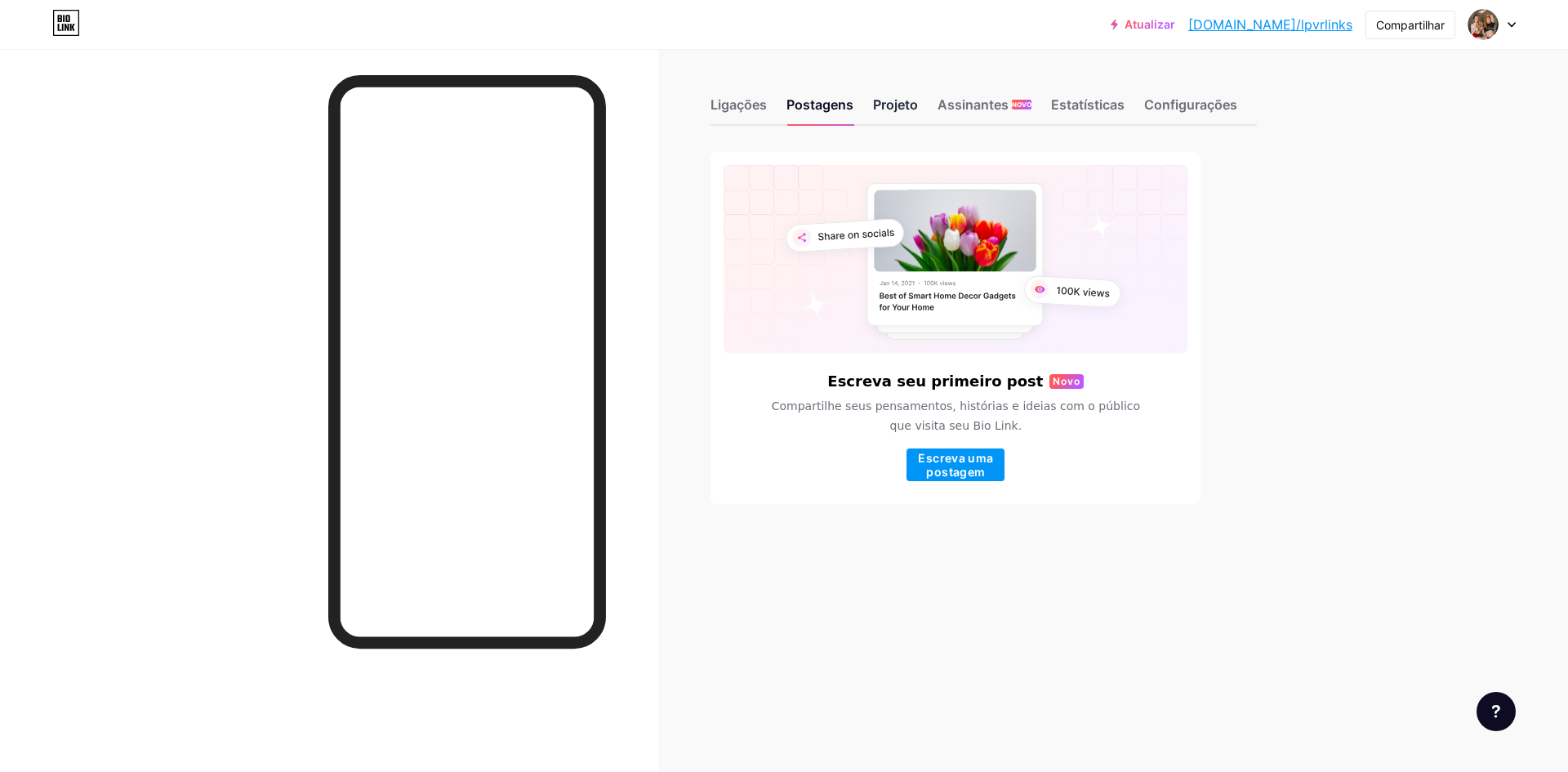
click at [876, 99] on font "Projeto" at bounding box center [895, 105] width 45 height 16
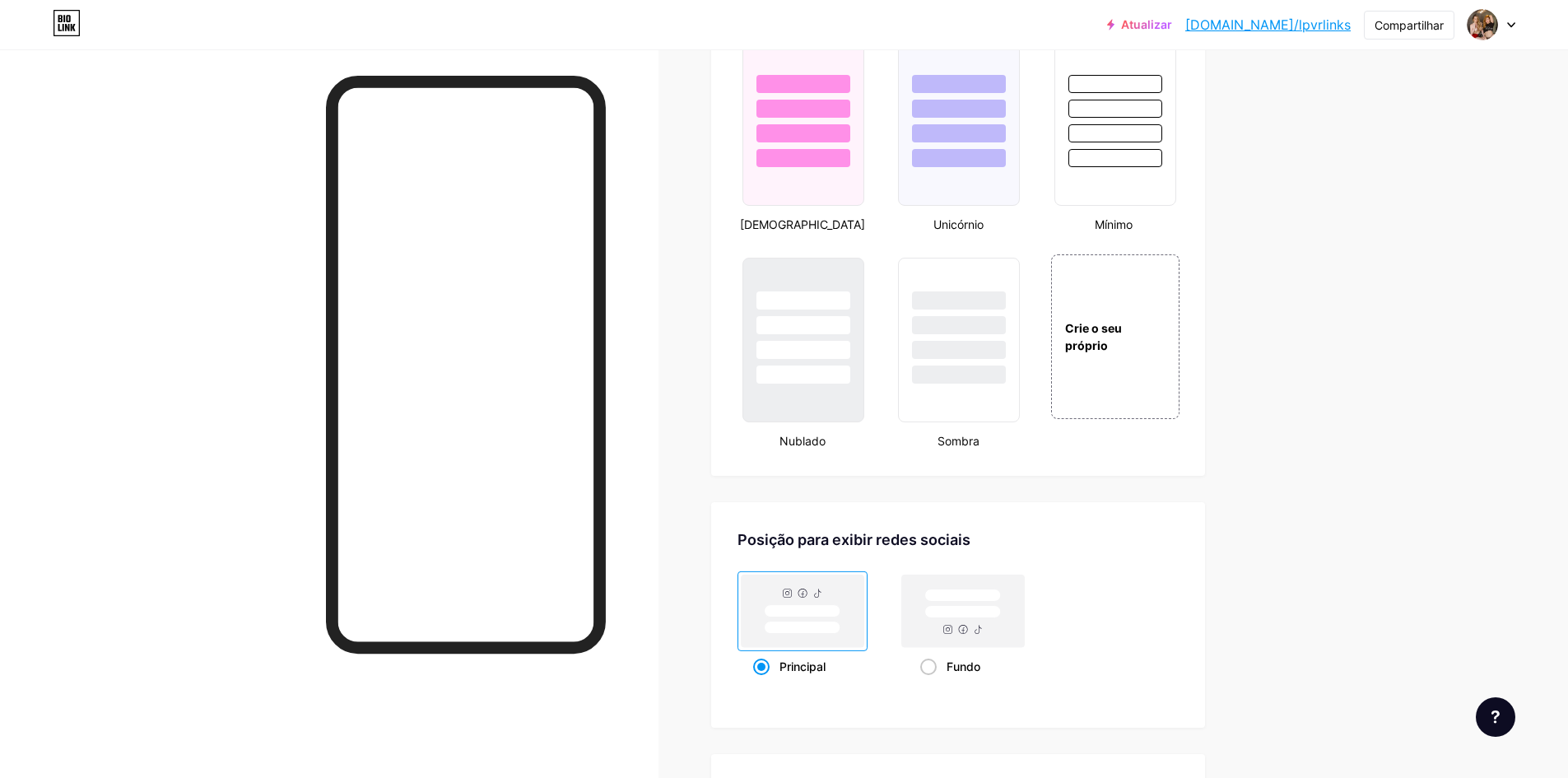
scroll to position [1721, 0]
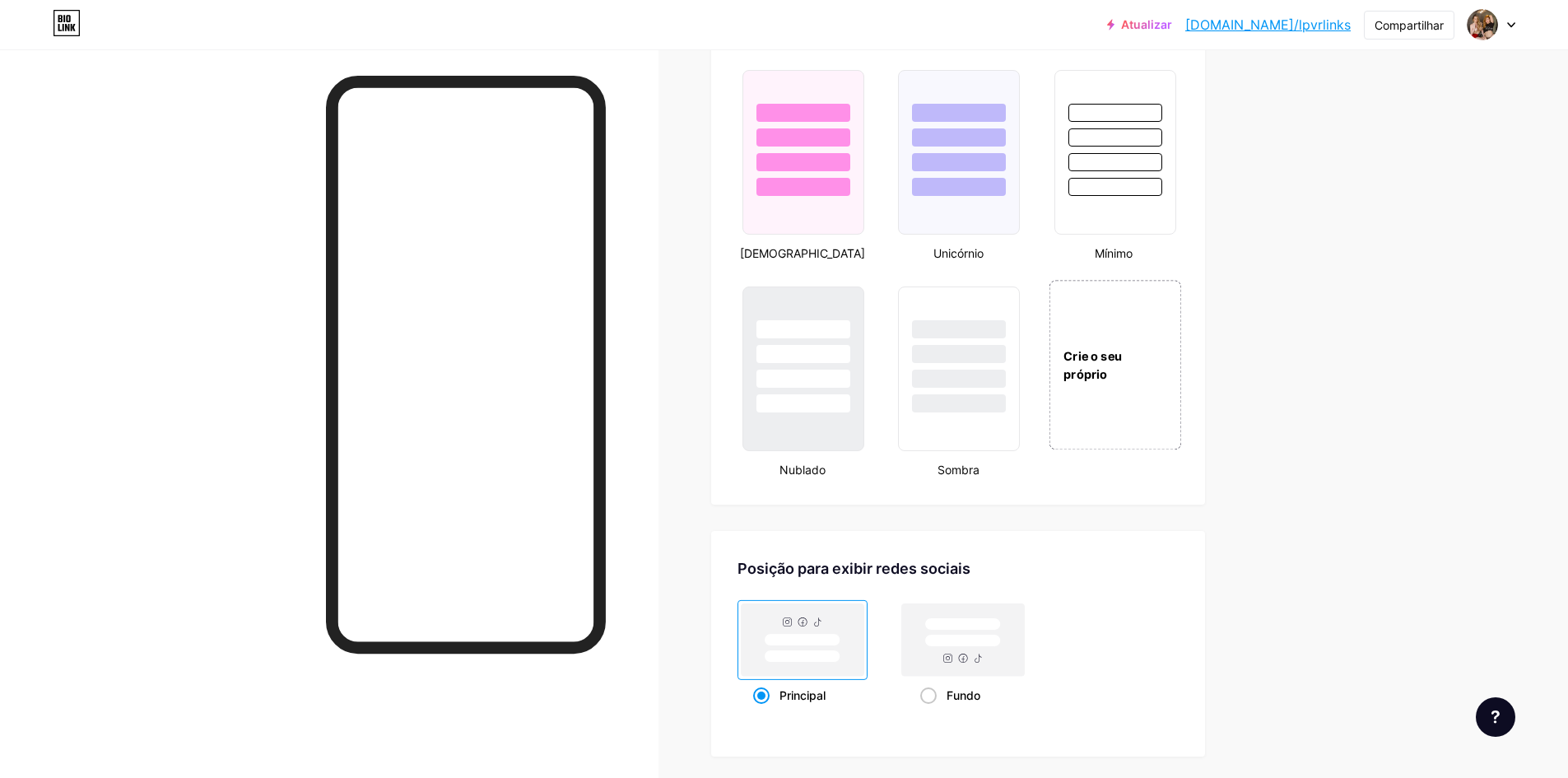
click at [1088, 415] on div "Crie o seu próprio" at bounding box center [1115, 364] width 133 height 169
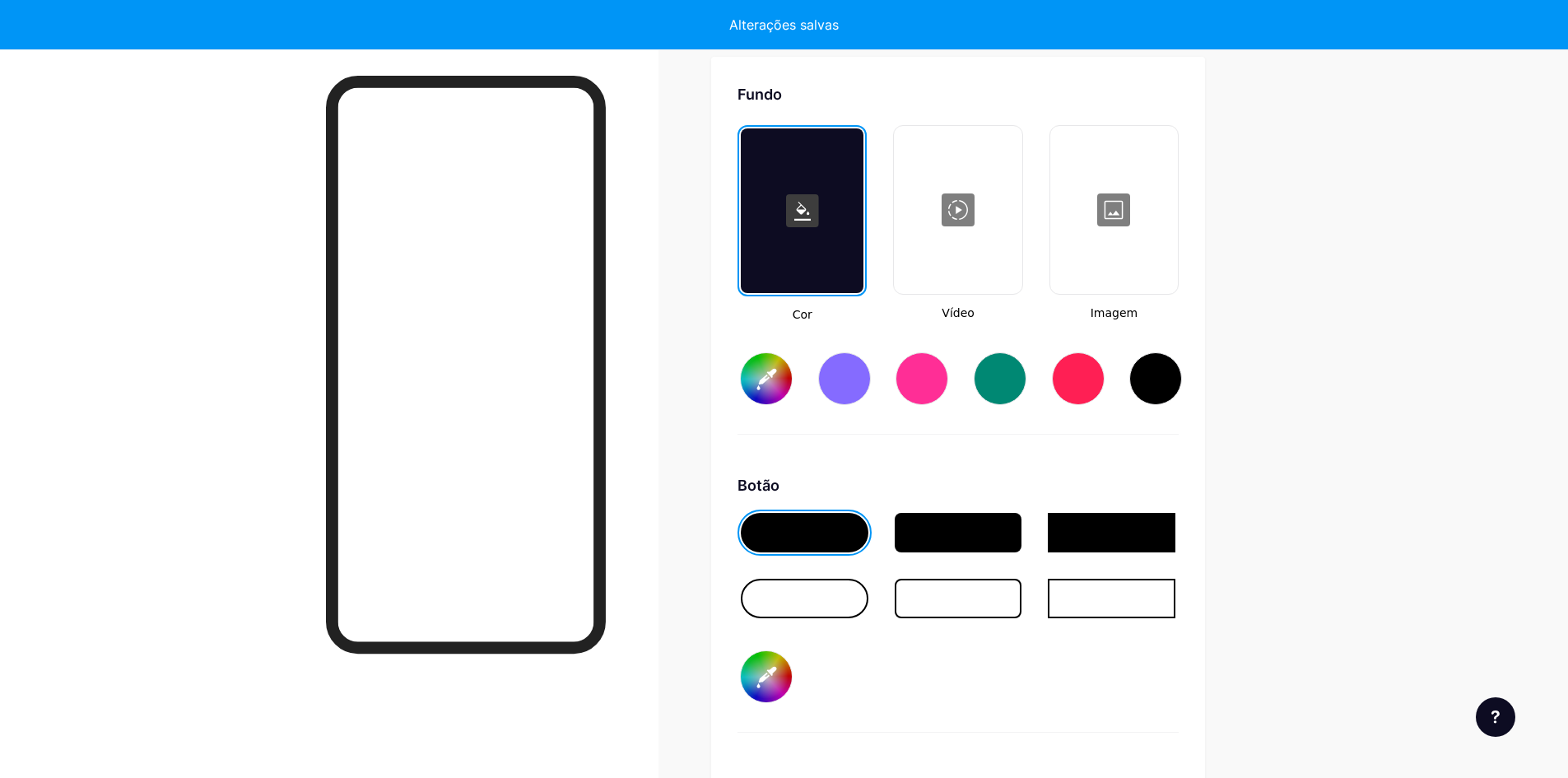
type input "#ffffff"
type input "#000000"
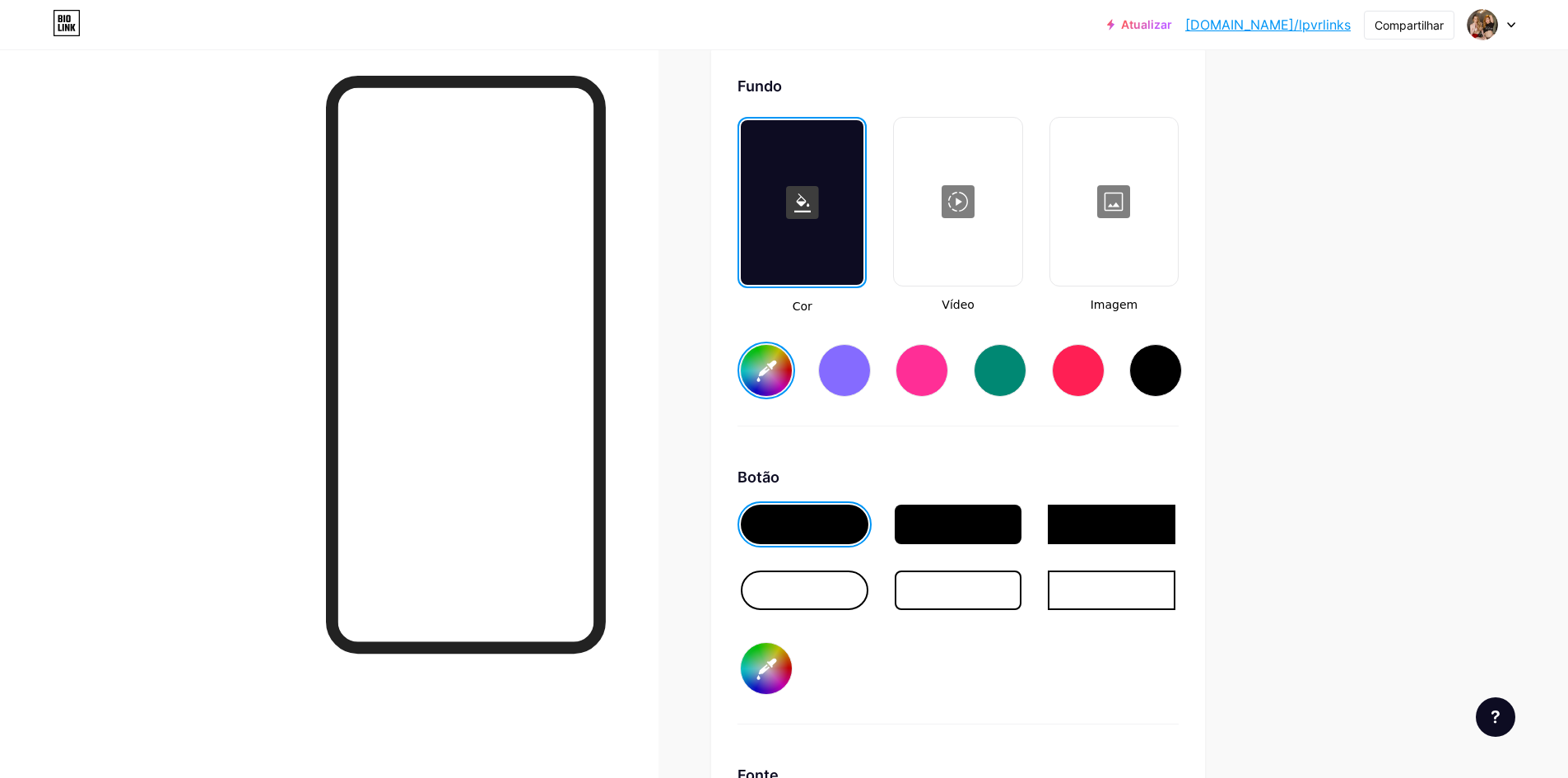
click at [814, 240] on div at bounding box center [802, 202] width 123 height 165
click at [1104, 252] on div at bounding box center [1114, 201] width 124 height 165
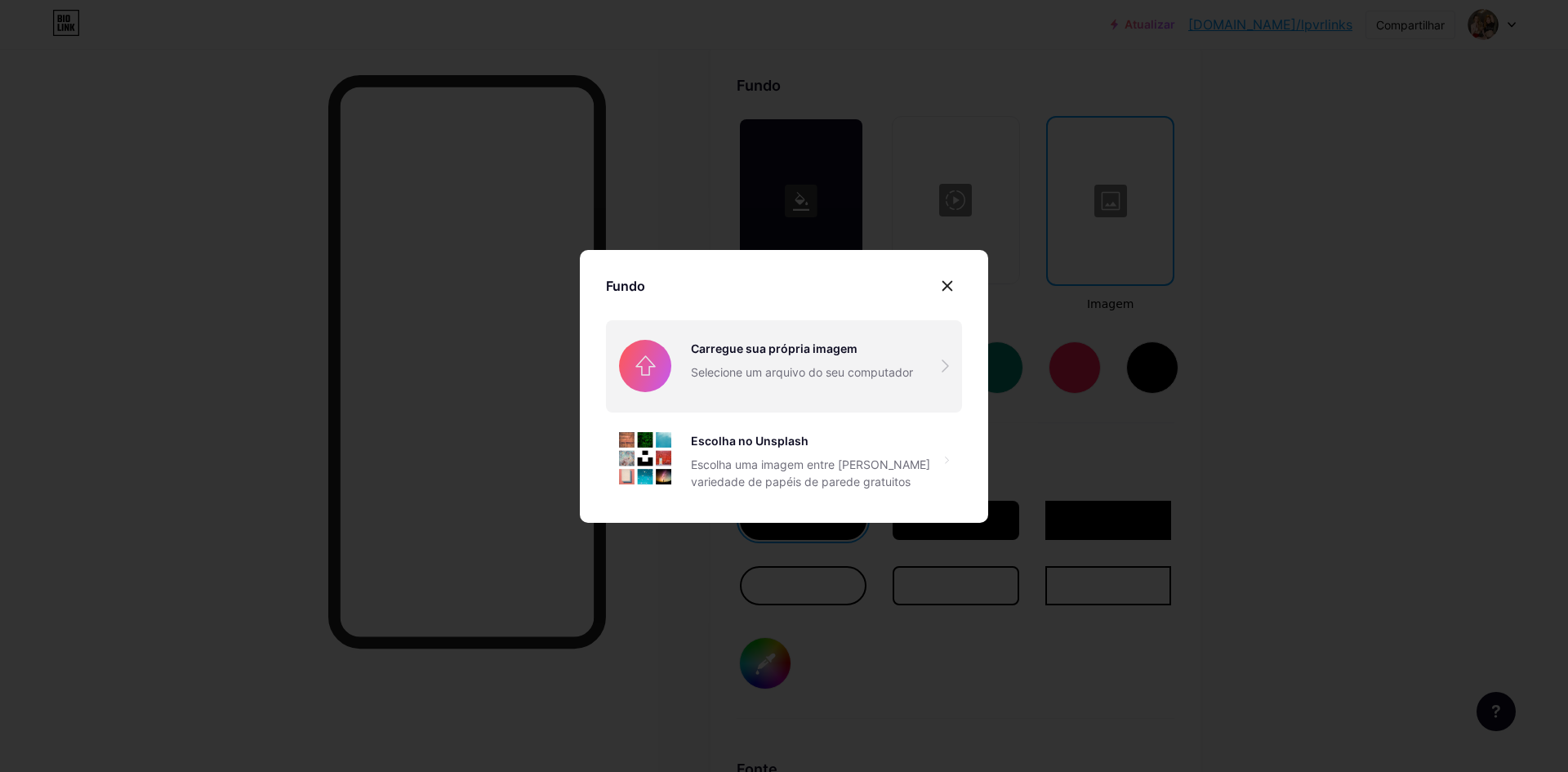
click at [731, 361] on input "file" at bounding box center [784, 366] width 356 height 92
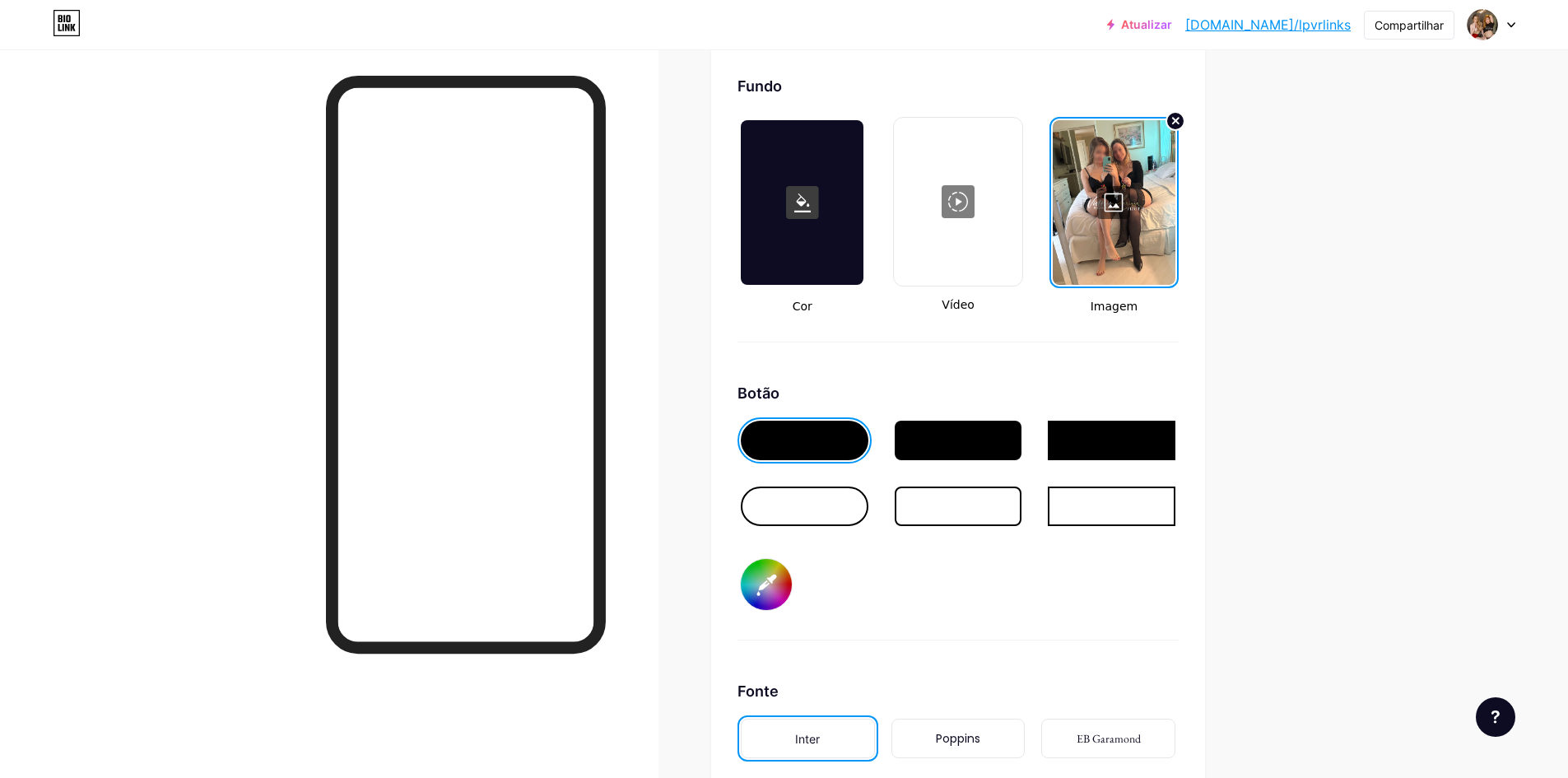
click at [812, 514] on div at bounding box center [804, 507] width 128 height 40
click at [923, 522] on div at bounding box center [959, 507] width 128 height 40
click at [779, 594] on input "#000000" at bounding box center [765, 585] width 51 height 51
type input "#ffffff"
click at [935, 614] on div "Botão #ffffff" at bounding box center [957, 510] width 441 height 258
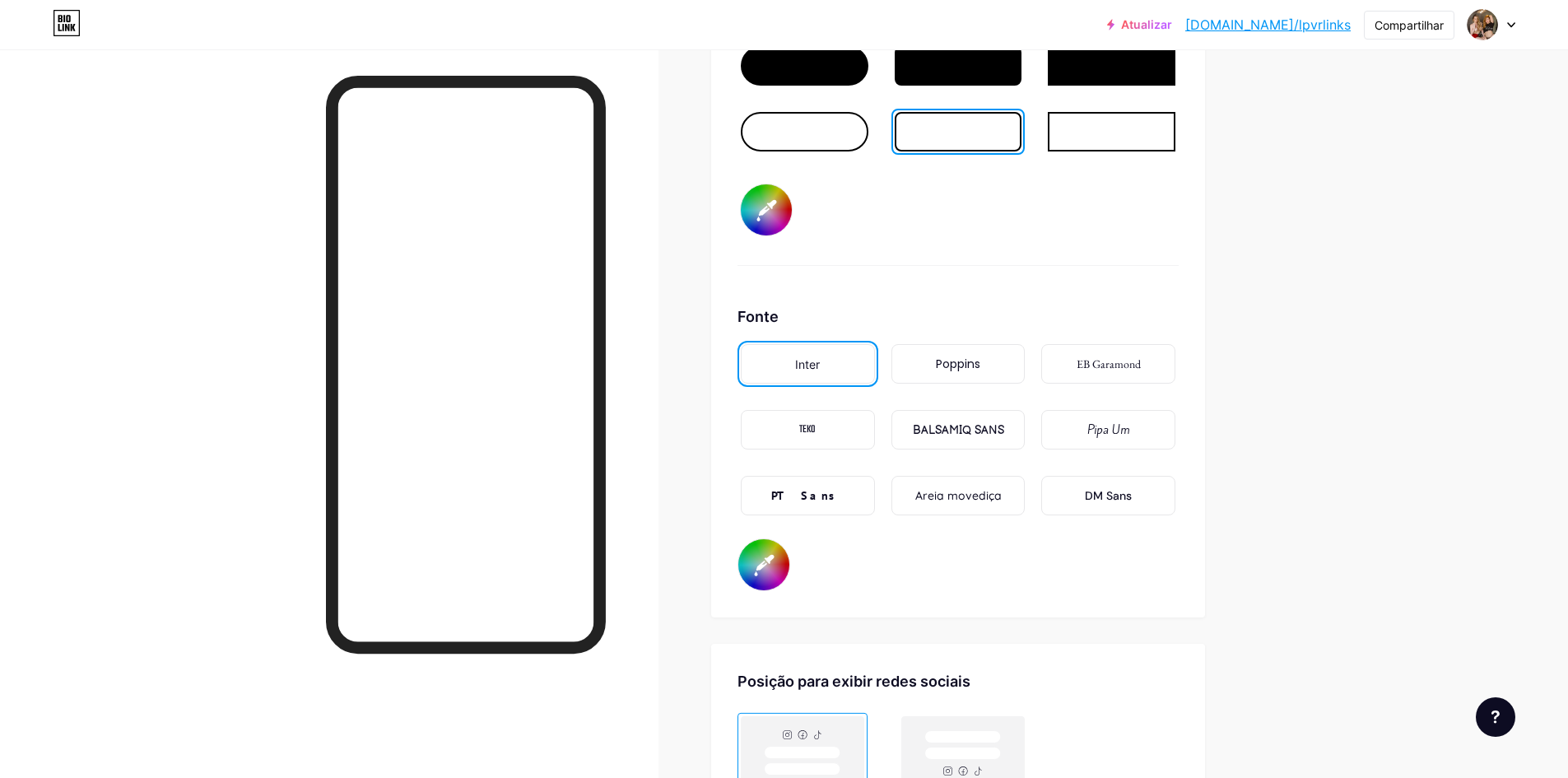
scroll to position [2615, 0]
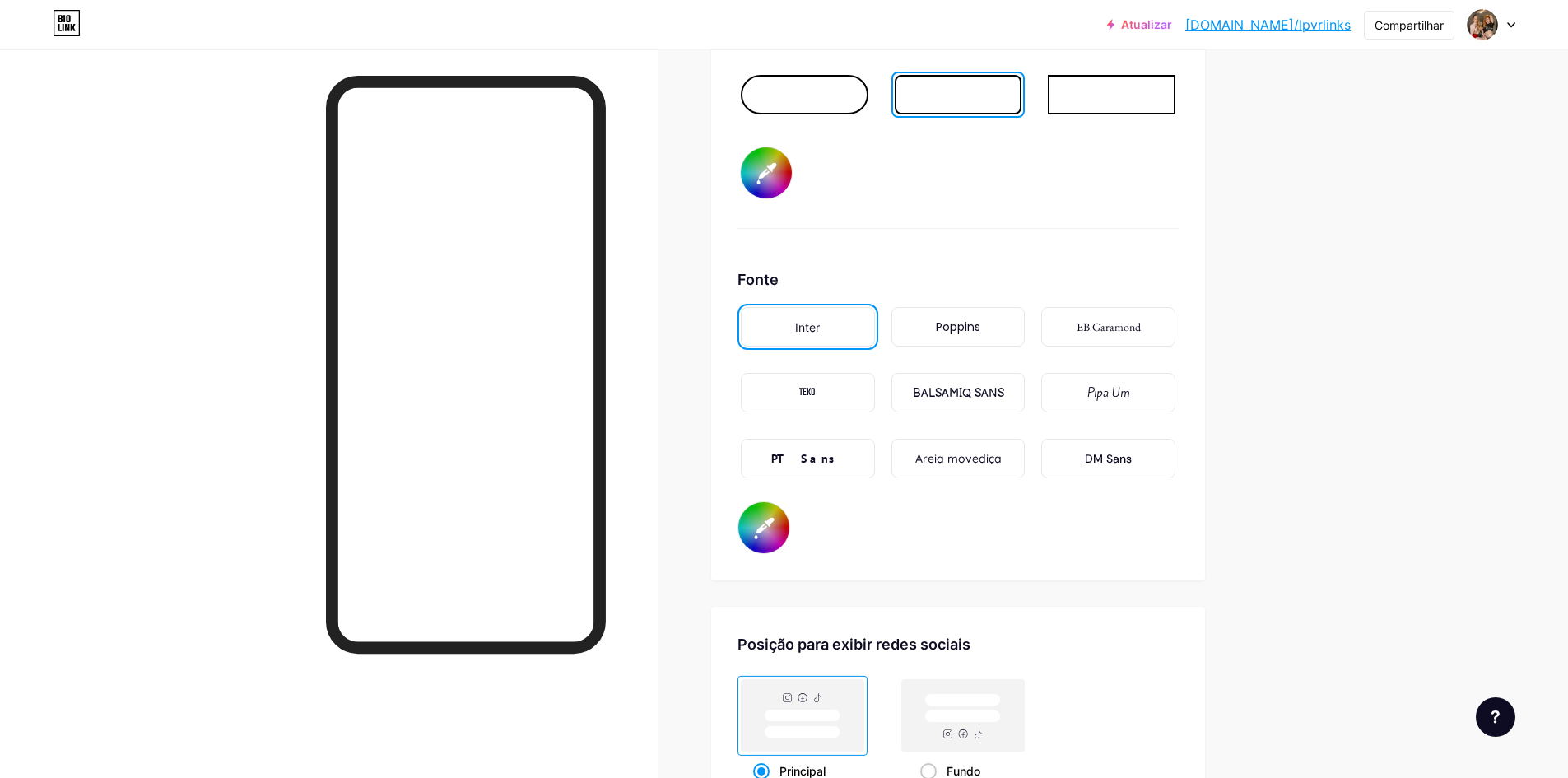
click at [787, 534] on input "#000000" at bounding box center [763, 528] width 51 height 51
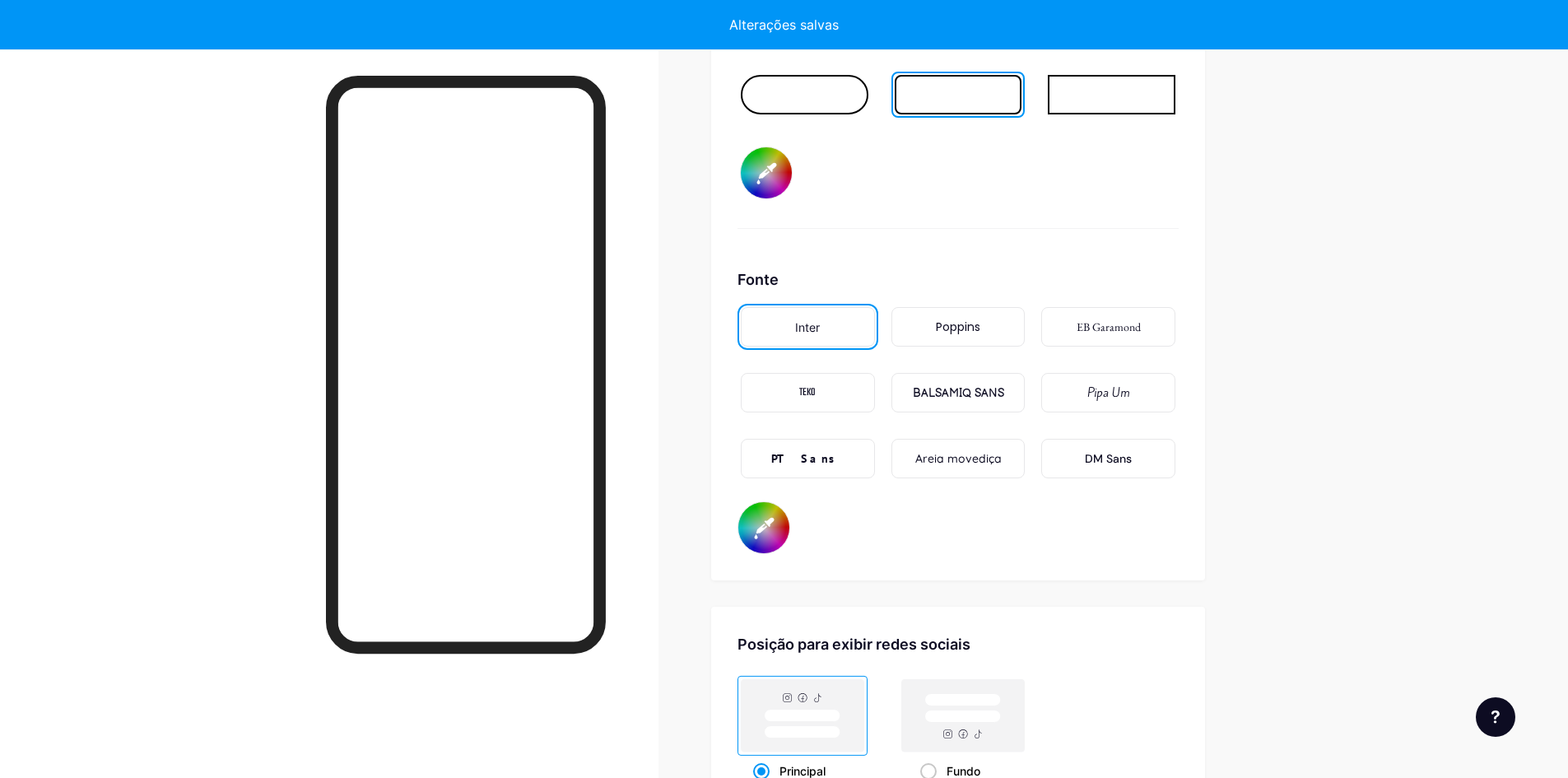
click at [1002, 554] on div "Fonte Inter Poppins EB Garamond TEKO BALSAMIQ SANS Pipa Um PT Sans Areia movedi…" at bounding box center [957, 411] width 441 height 286
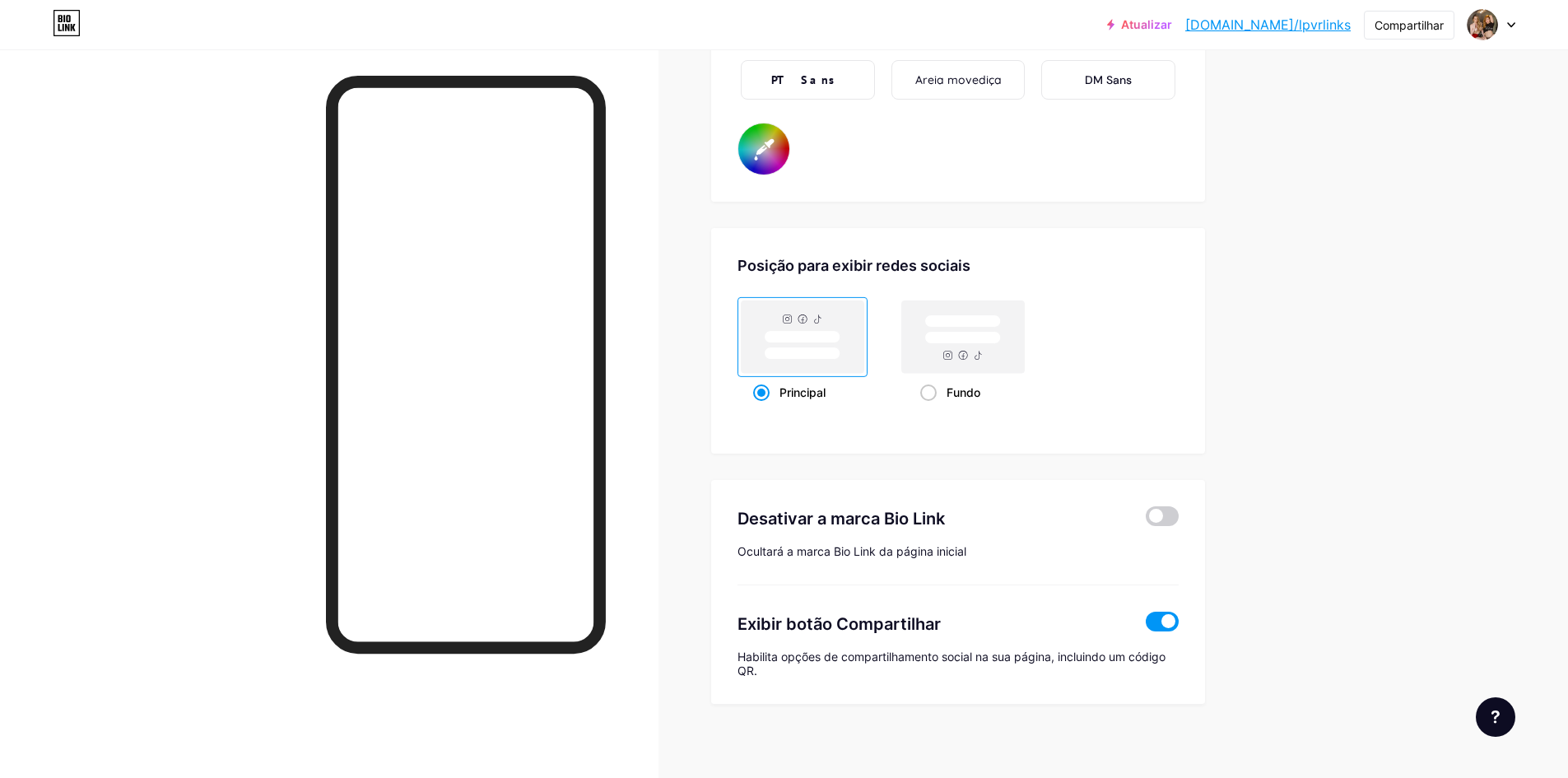
scroll to position [3020, 0]
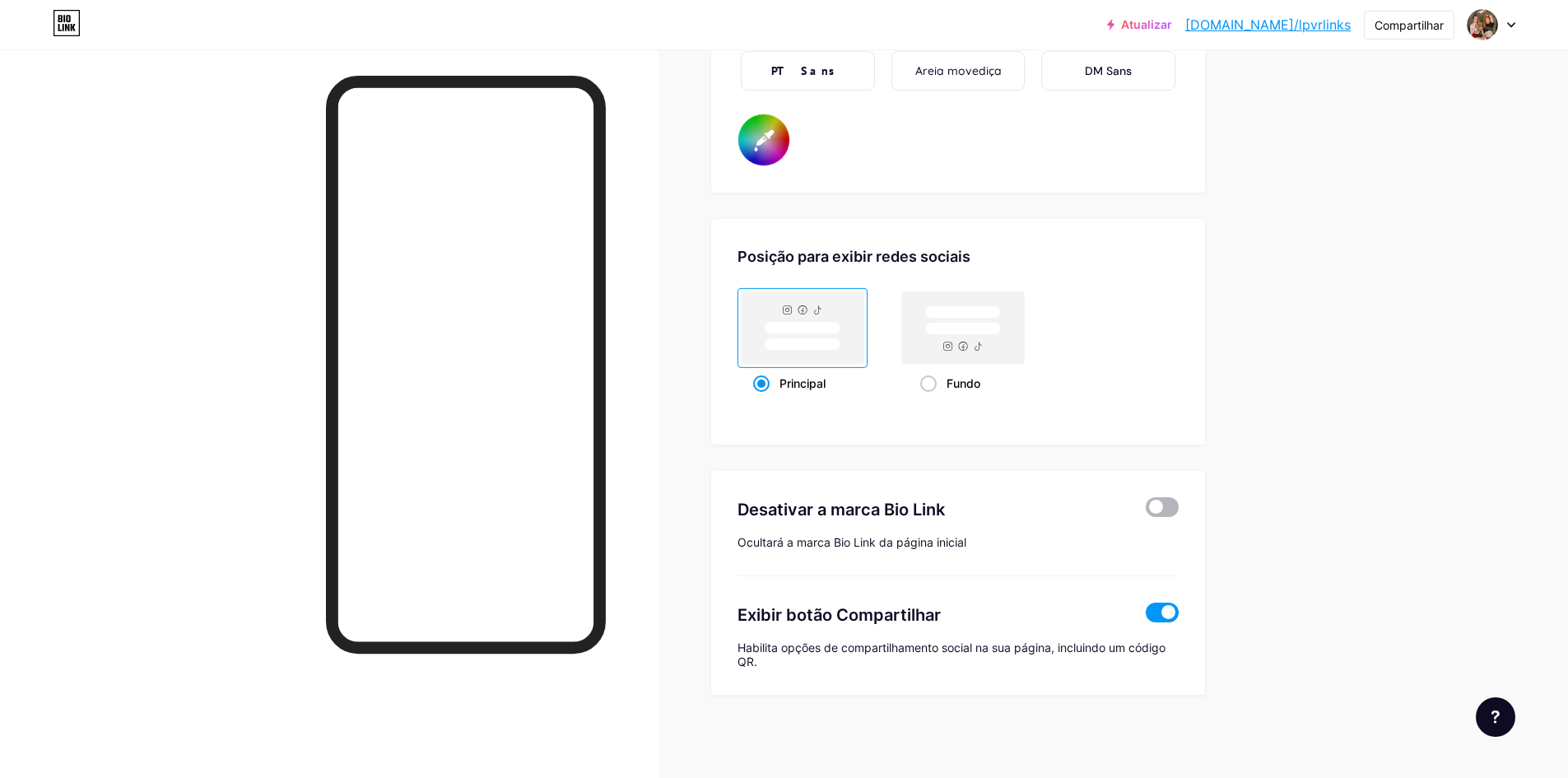
click at [1159, 509] on span at bounding box center [1162, 507] width 33 height 20
click at [1145, 511] on input "checkbox" at bounding box center [1145, 511] width 0 height 0
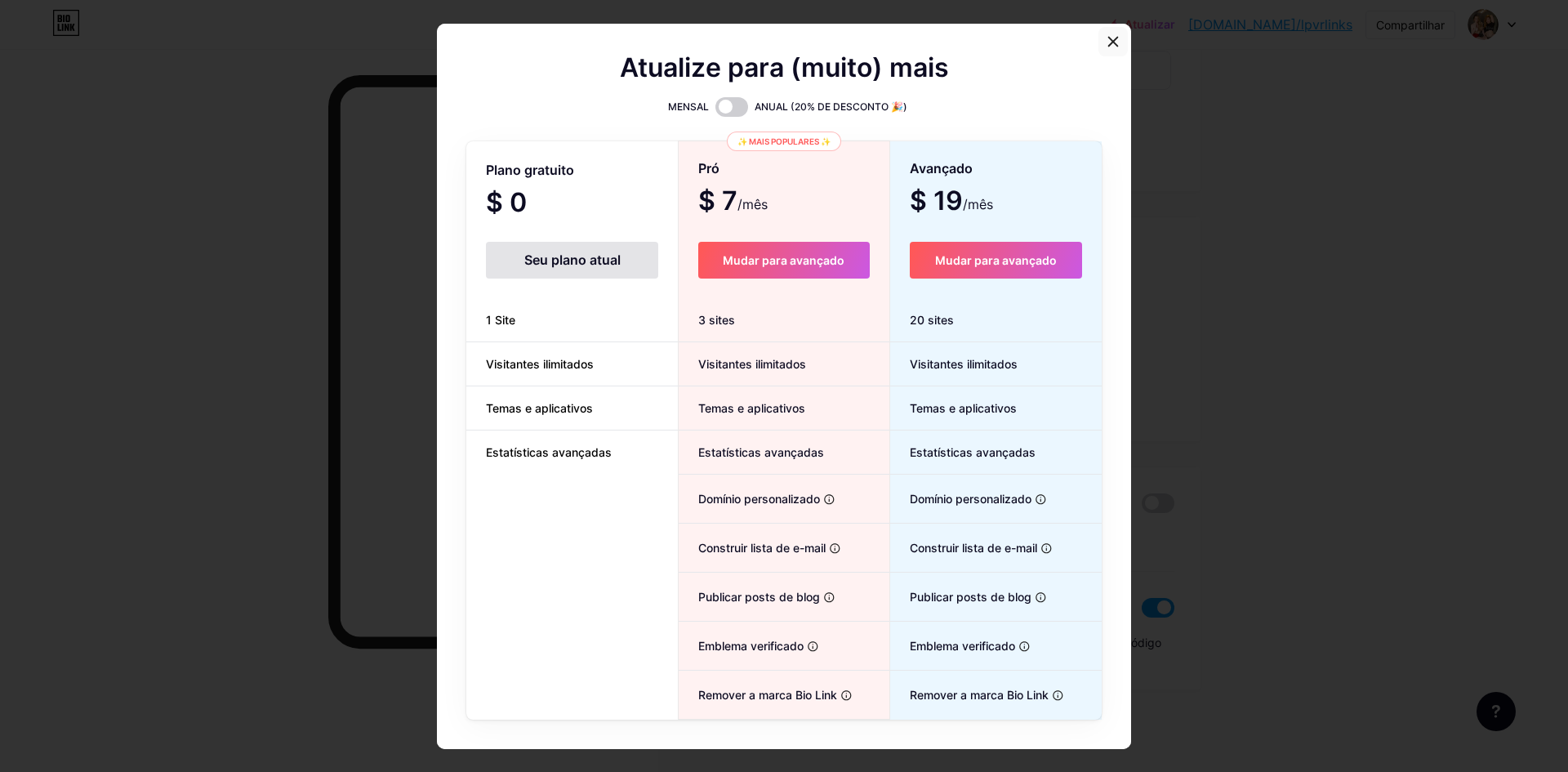
click at [1118, 37] on div at bounding box center [1113, 41] width 29 height 29
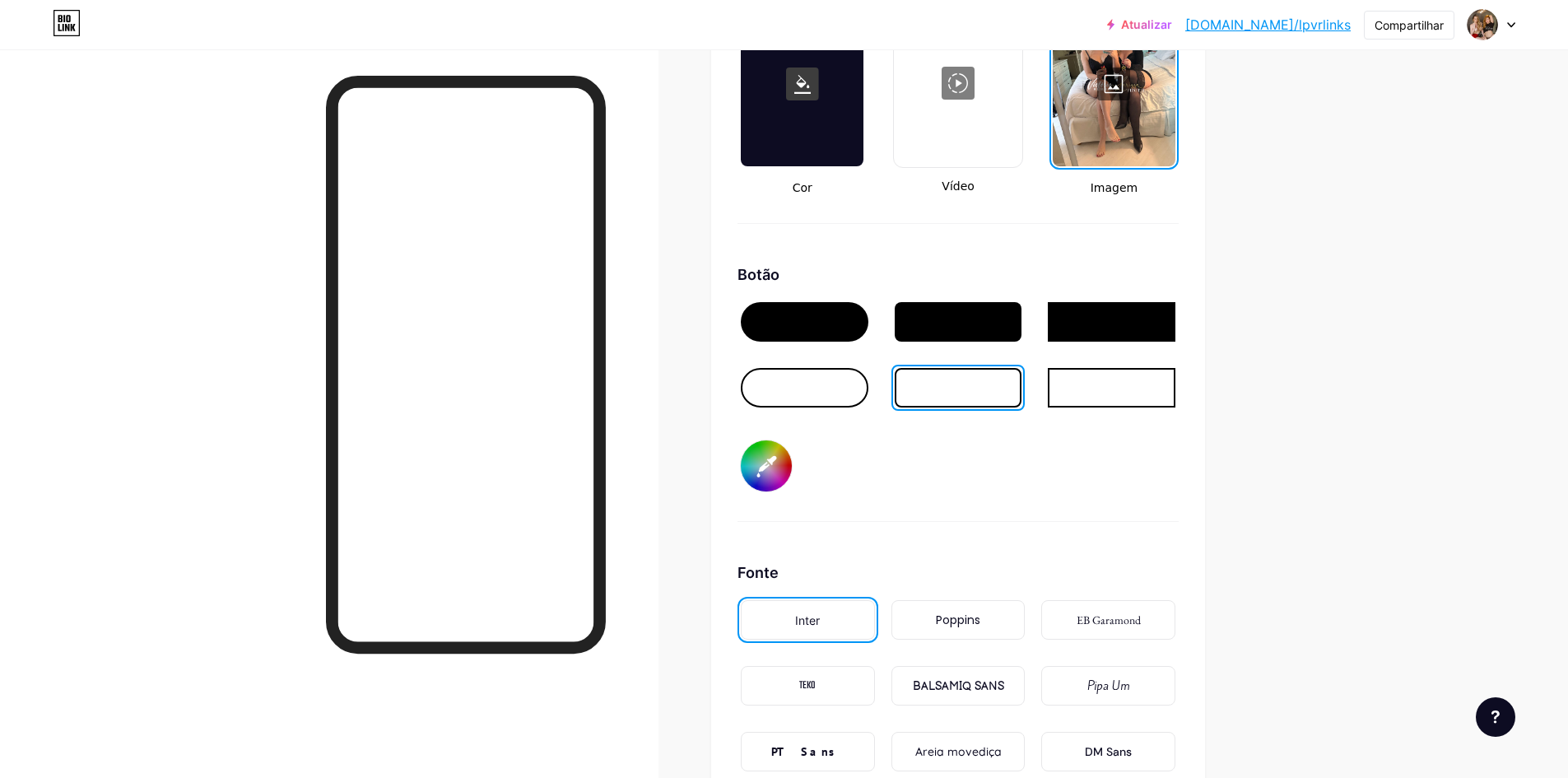
scroll to position [2362, 0]
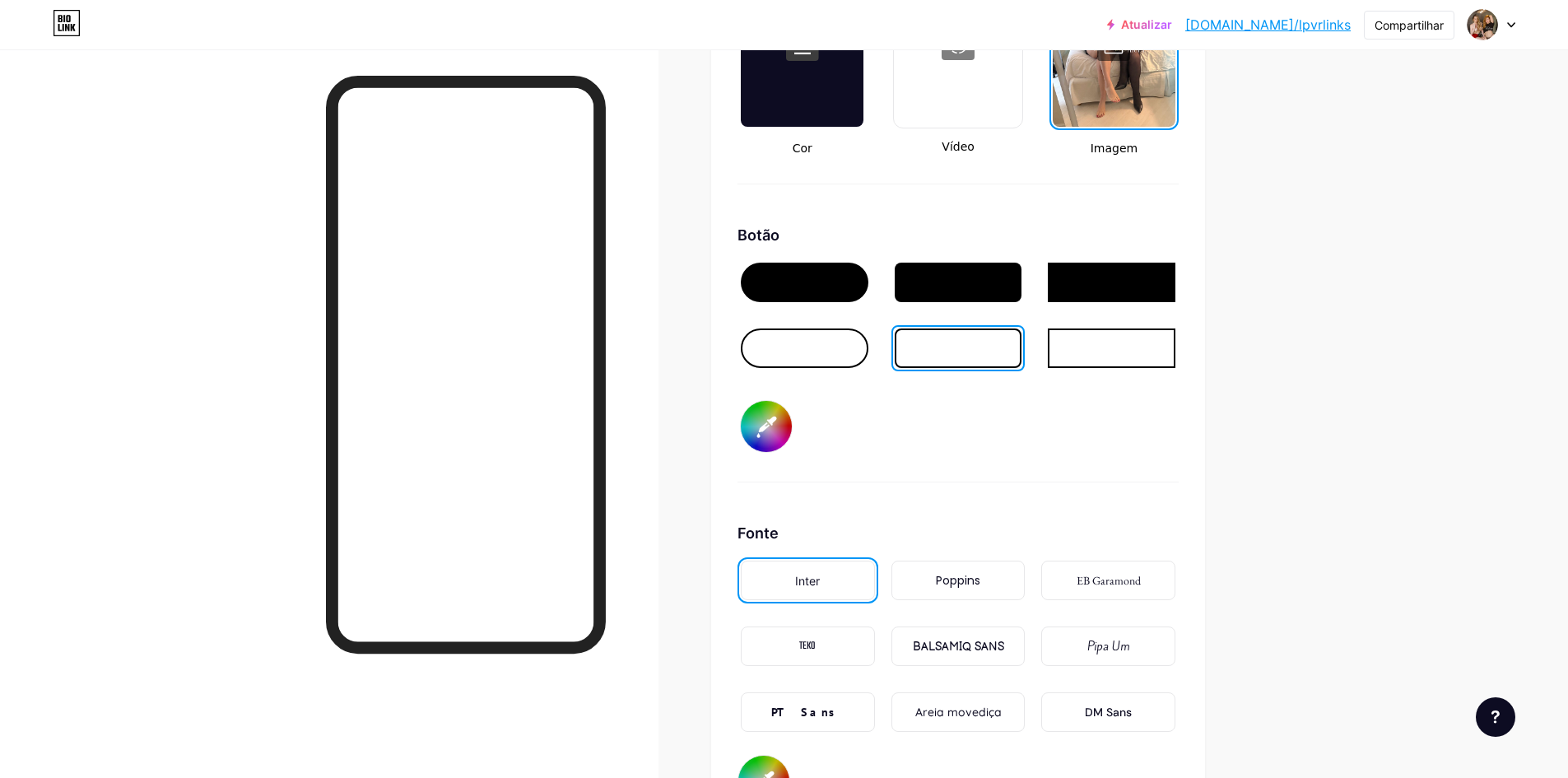
click at [810, 360] on div at bounding box center [804, 349] width 128 height 40
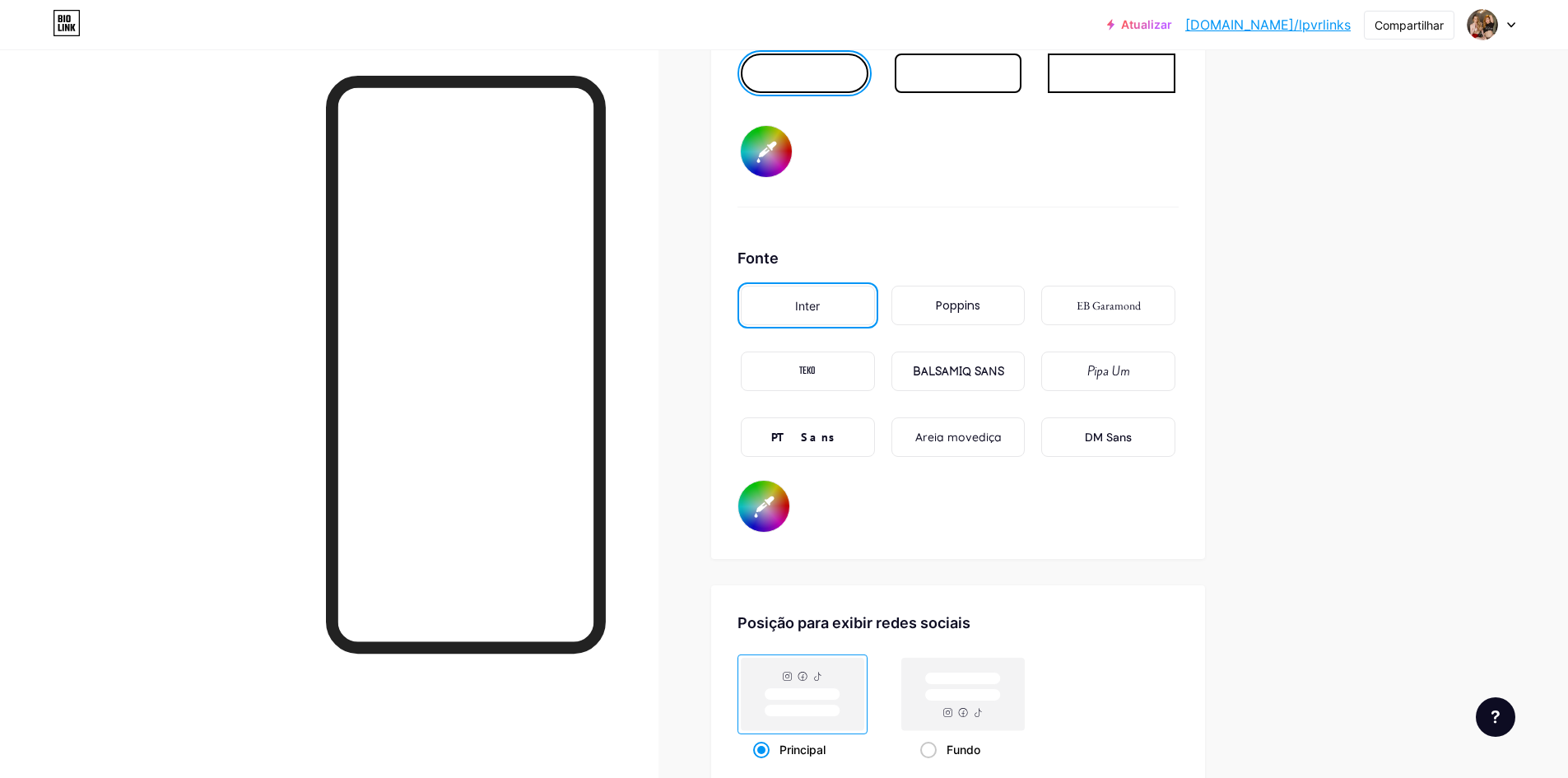
scroll to position [2609, 0]
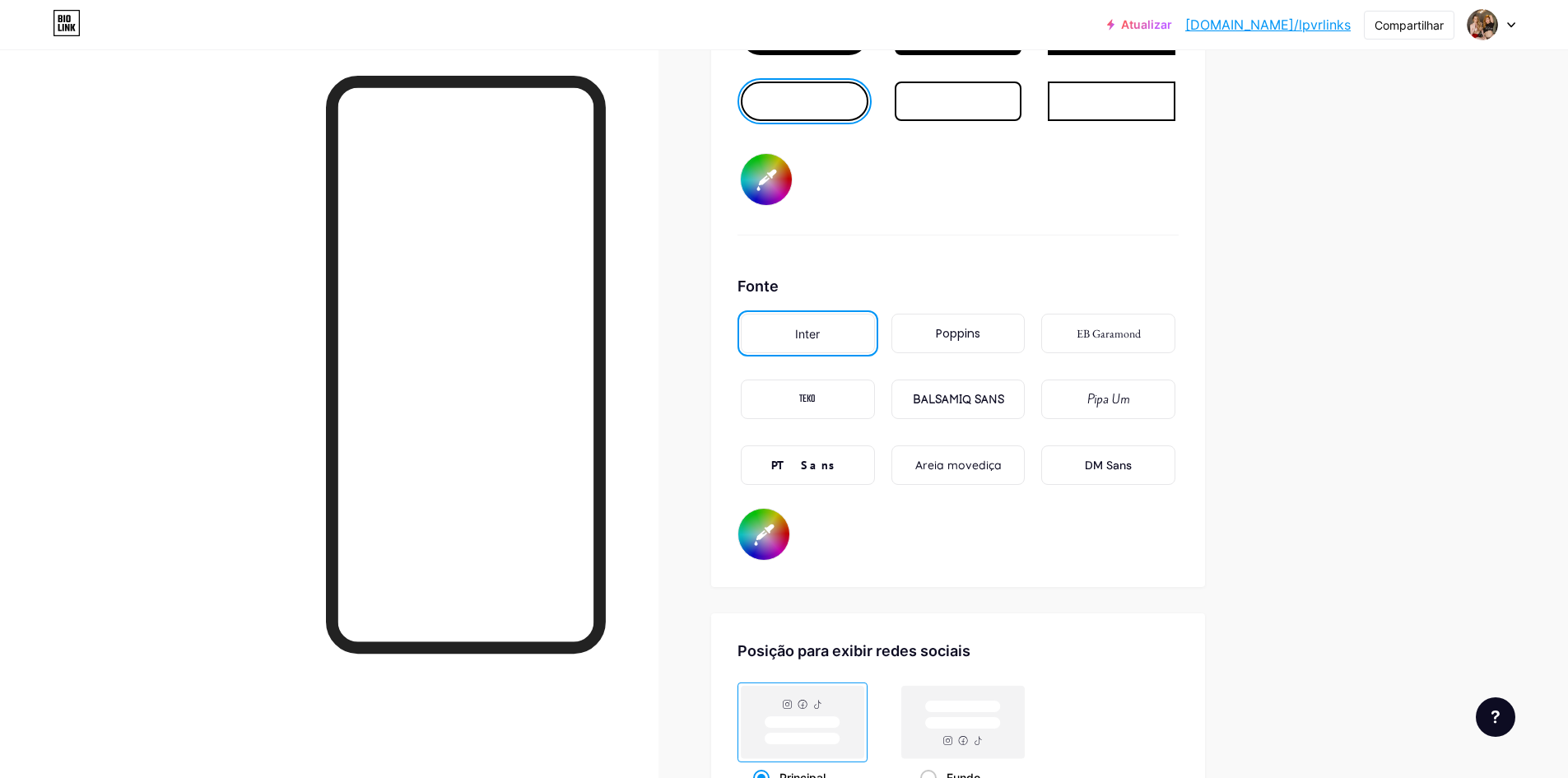
click at [772, 543] on input "#ffffff" at bounding box center [763, 534] width 51 height 51
type input "#ffffff"
click at [1041, 554] on div "Fonte Inter Poppins EB Garamond TEKO BALSAMIQ SANS Pipa Um PT Sans Areia movedi…" at bounding box center [957, 418] width 441 height 286
click at [826, 472] on font "PT Sans" at bounding box center [808, 465] width 72 height 15
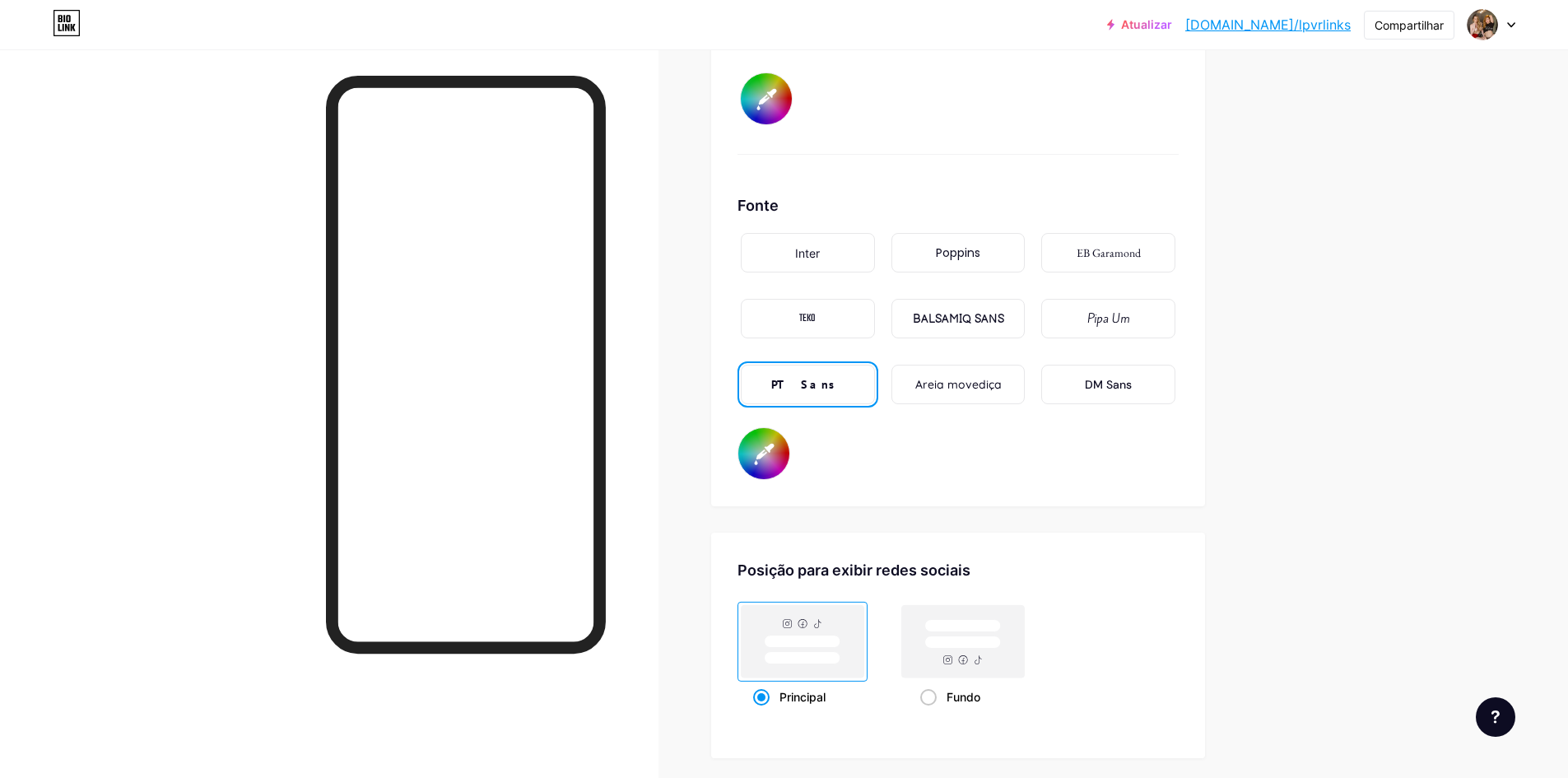
scroll to position [2856, 0]
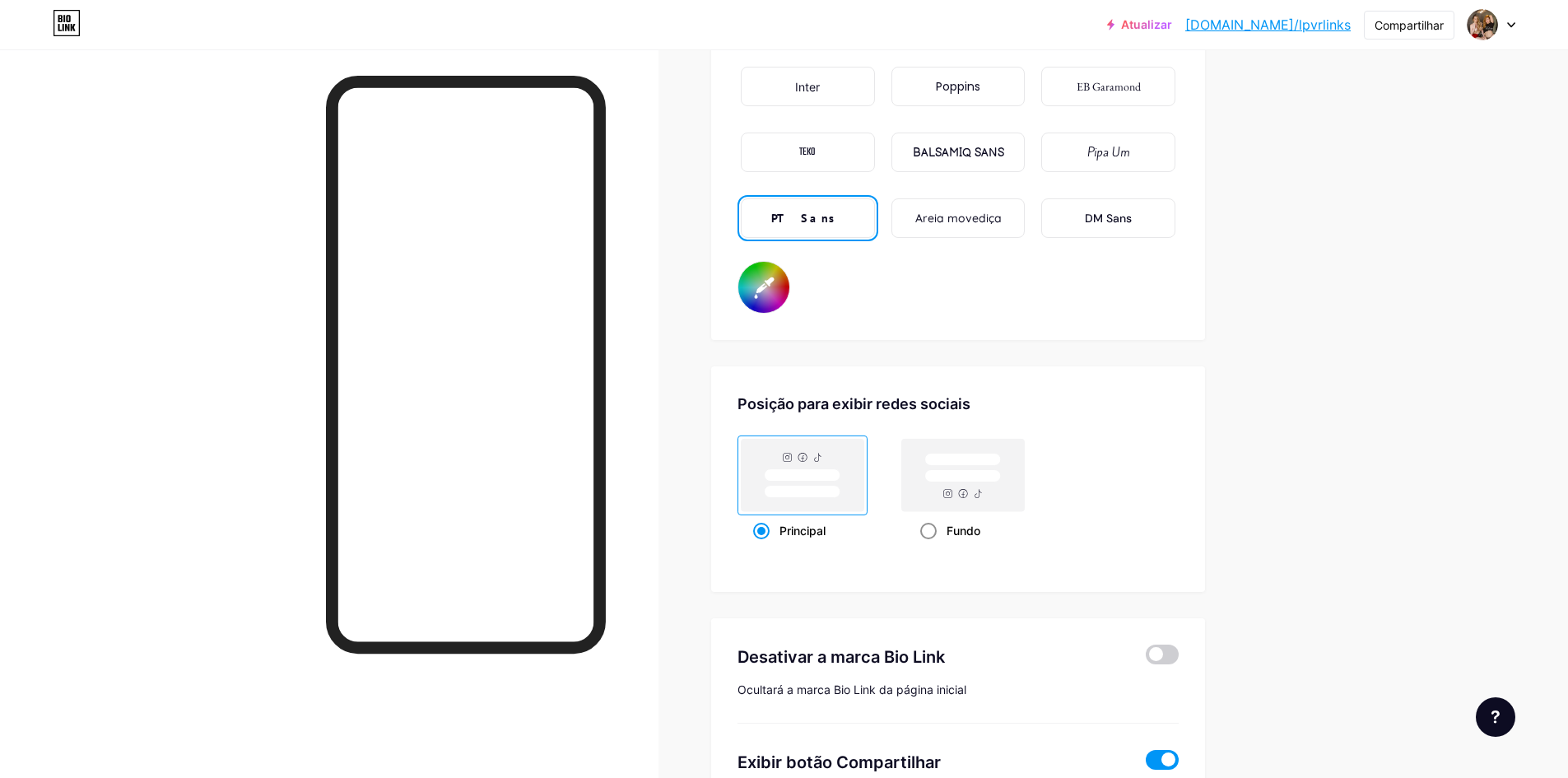
click at [929, 540] on span at bounding box center [928, 531] width 16 height 16
click at [929, 549] on input "Fundo" at bounding box center [925, 551] width 10 height 10
radio input "true"
click at [770, 540] on span at bounding box center [761, 531] width 16 height 16
click at [764, 546] on input "Principal" at bounding box center [759, 551] width 10 height 10
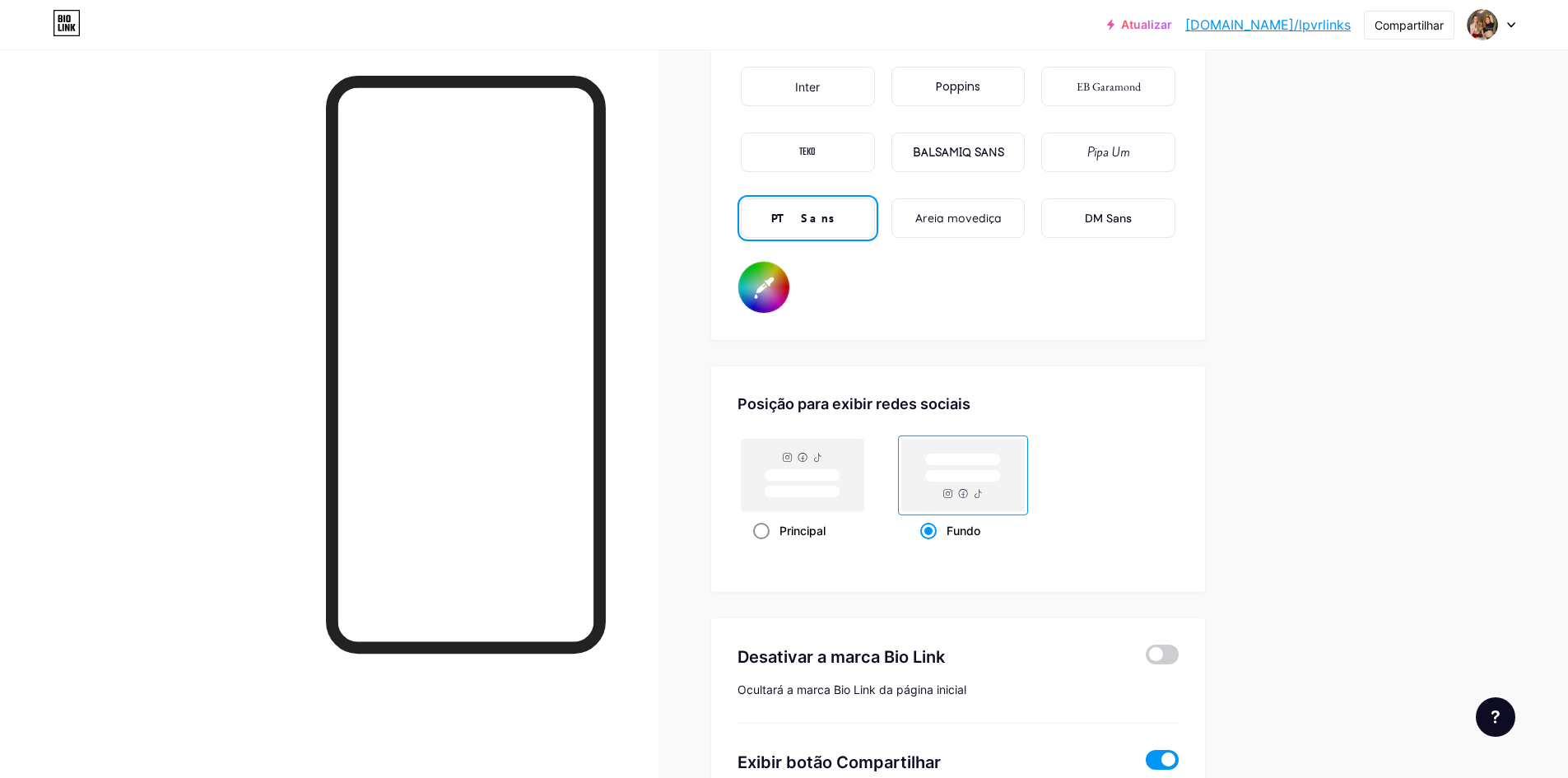
radio input "true"
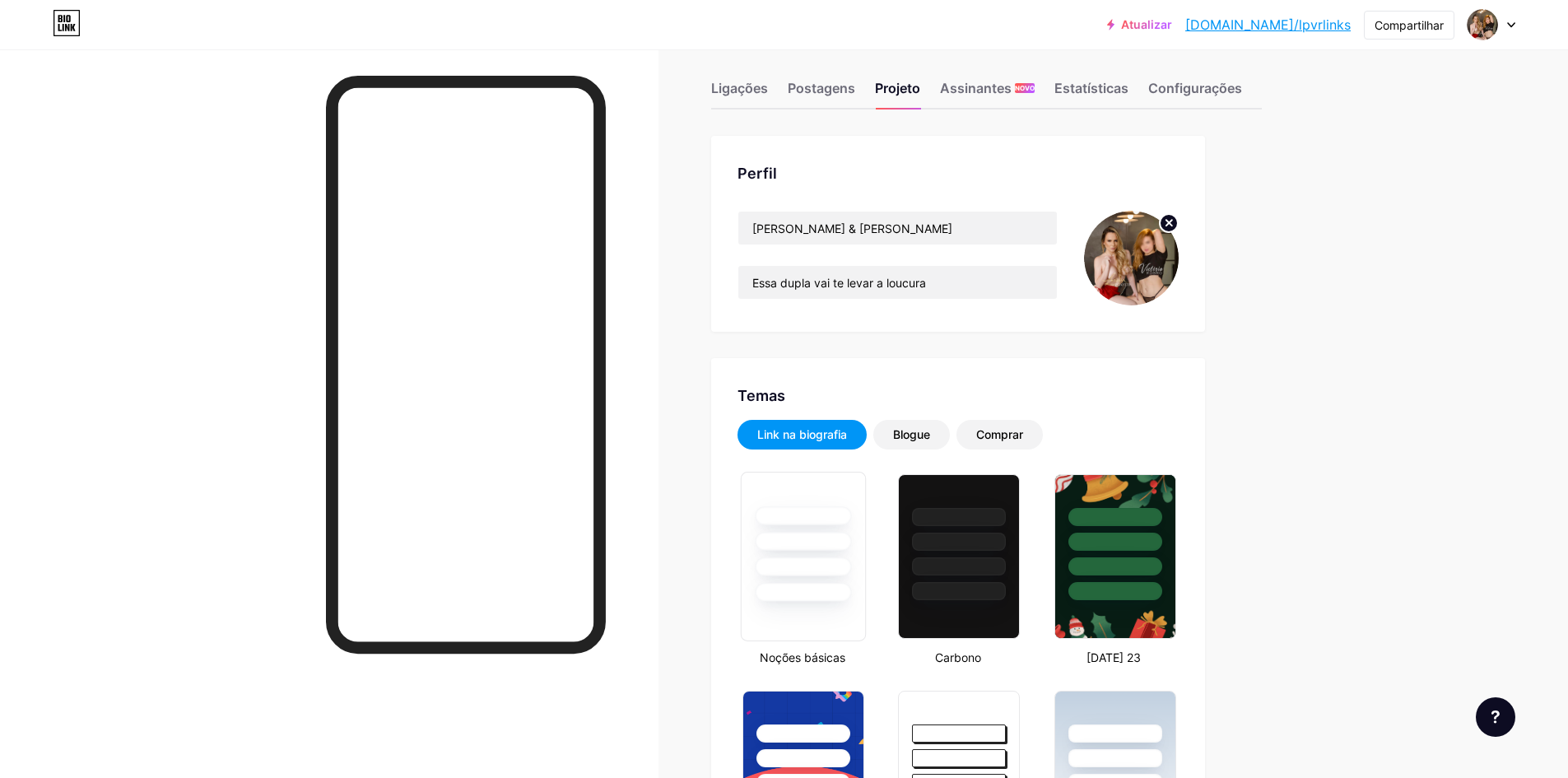
scroll to position [0, 0]
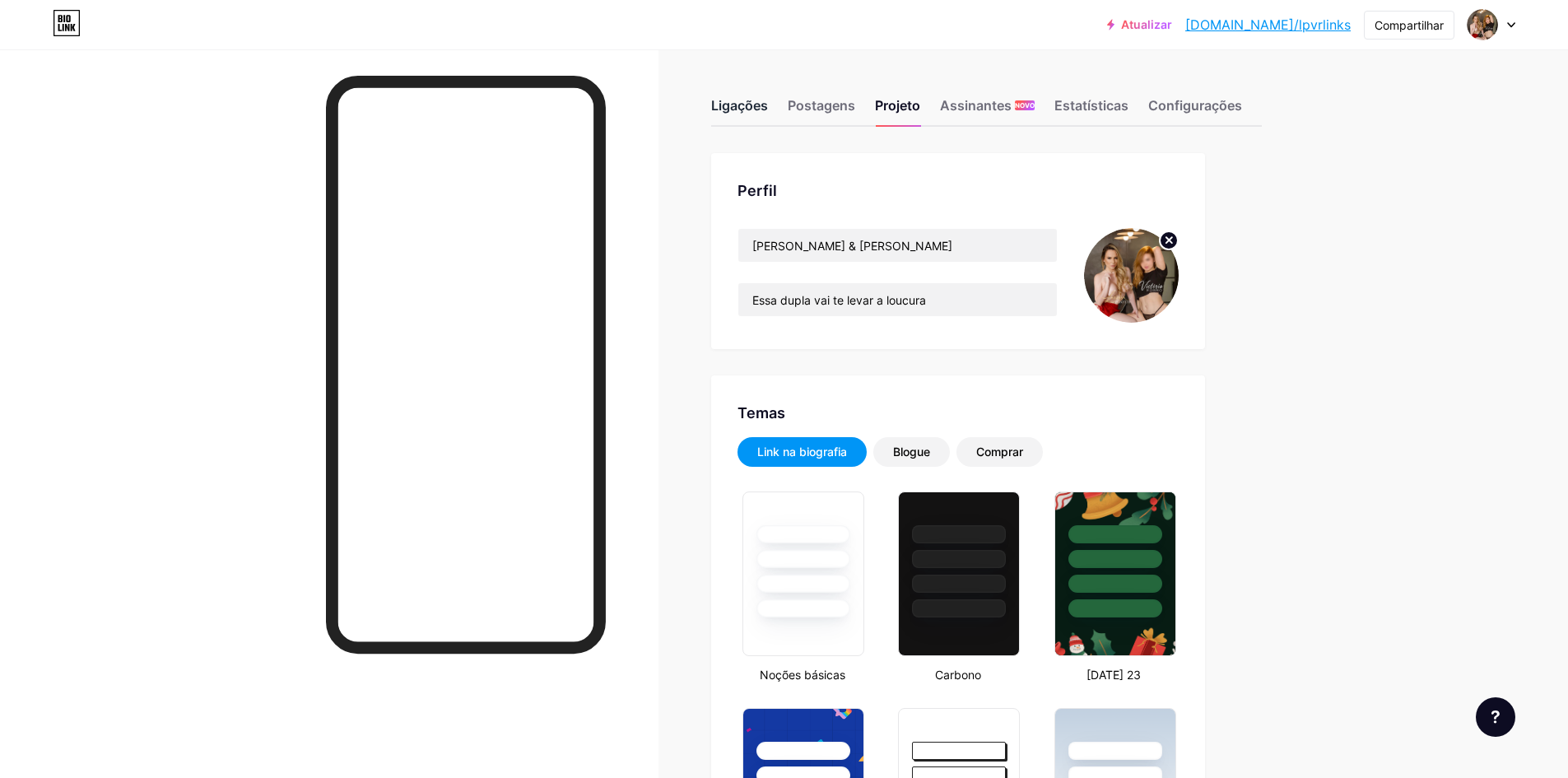
click at [755, 107] on font "Ligações" at bounding box center [740, 105] width 57 height 16
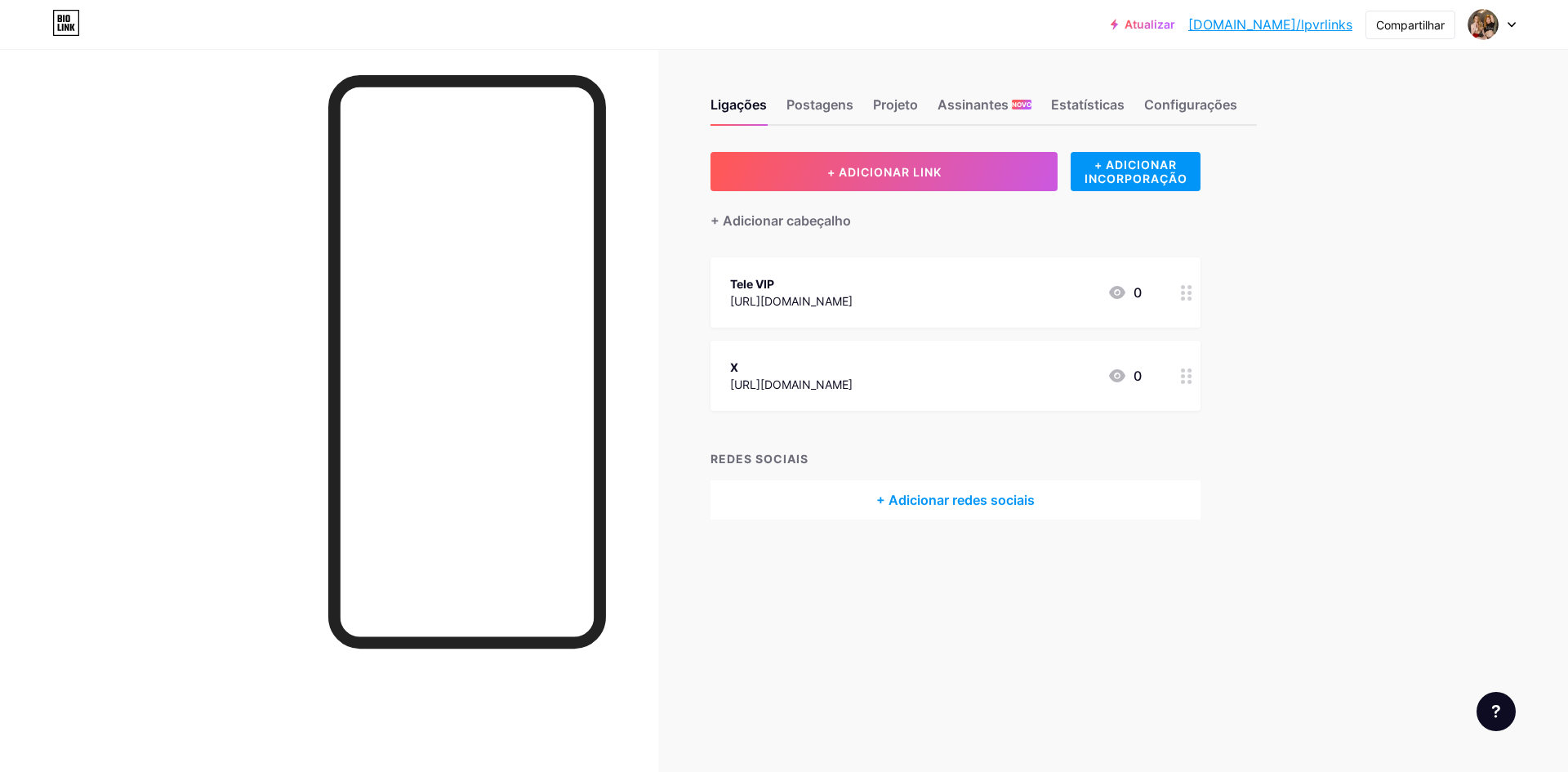
click at [1186, 294] on icon at bounding box center [1186, 293] width 11 height 15
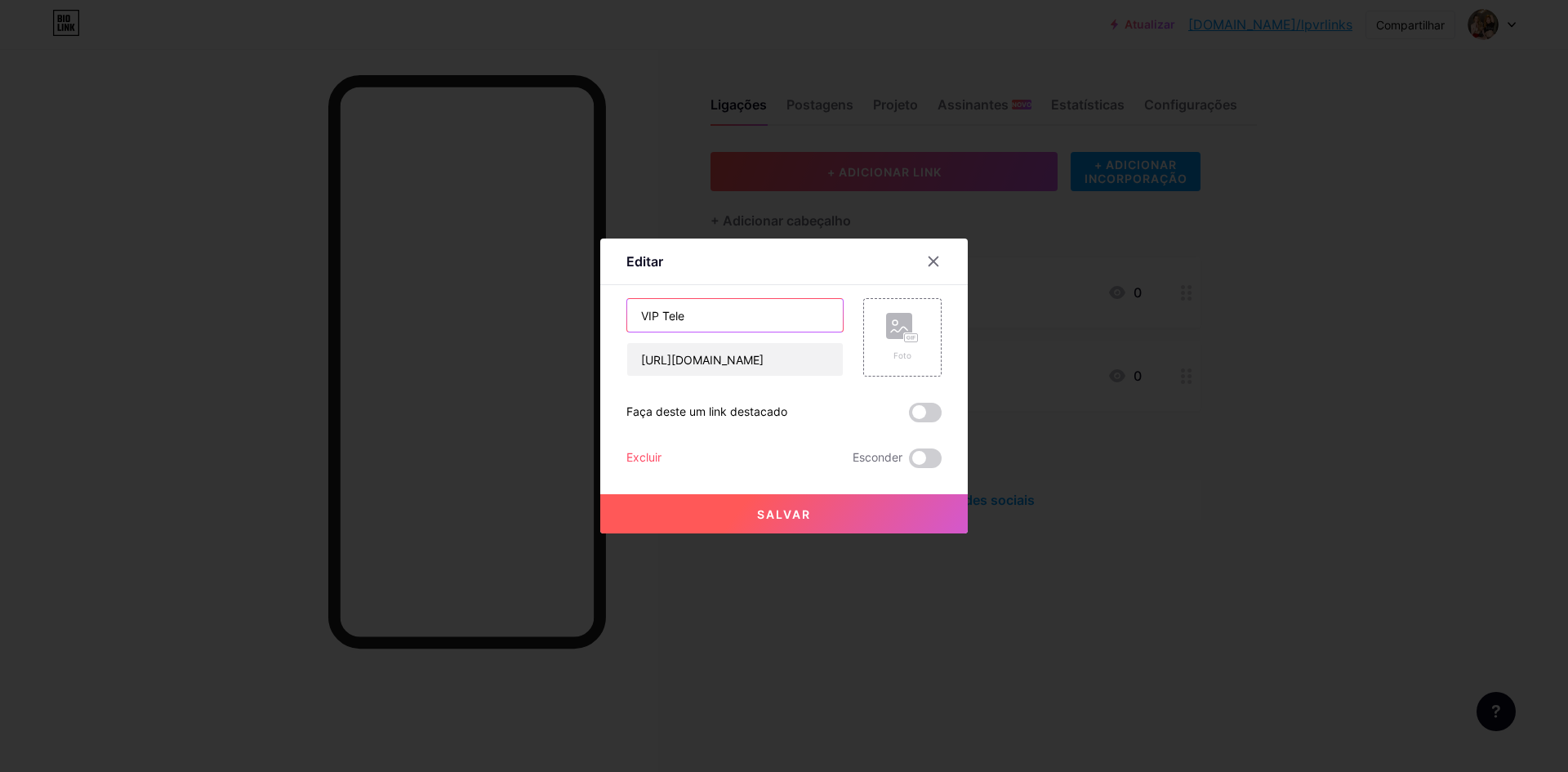
drag, startPoint x: 688, startPoint y: 319, endPoint x: 542, endPoint y: 290, distance: 148.9
click at [542, 290] on div "Editar Contente YouTube Reproduza vídeos do YouTube sem sair da sua página. ADI…" at bounding box center [784, 386] width 1568 height 772
type input "Telegram VIP"
click at [776, 513] on font "Salvar" at bounding box center [784, 514] width 54 height 14
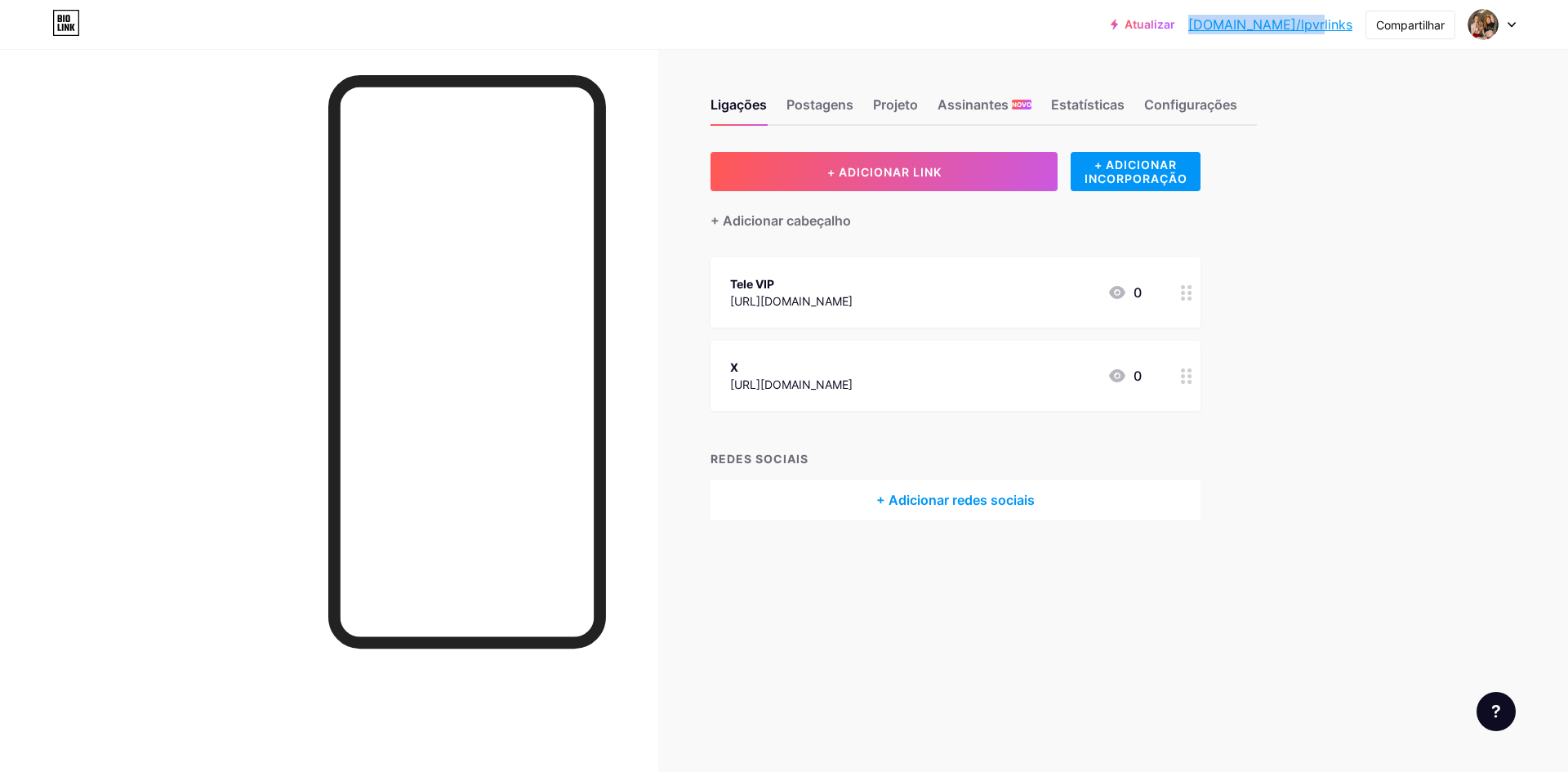
drag, startPoint x: 1345, startPoint y: 27, endPoint x: 1249, endPoint y: 39, distance: 96.7
click at [1249, 39] on div "Atualizar bio.link/lpvrli... bio.link/lpvrlinks Compartilhar Trocar de conta La…" at bounding box center [1313, 24] width 405 height 29
copy font "[DOMAIN_NAME]/lpvrlinks"
click at [841, 100] on font "Postagens" at bounding box center [820, 105] width 67 height 16
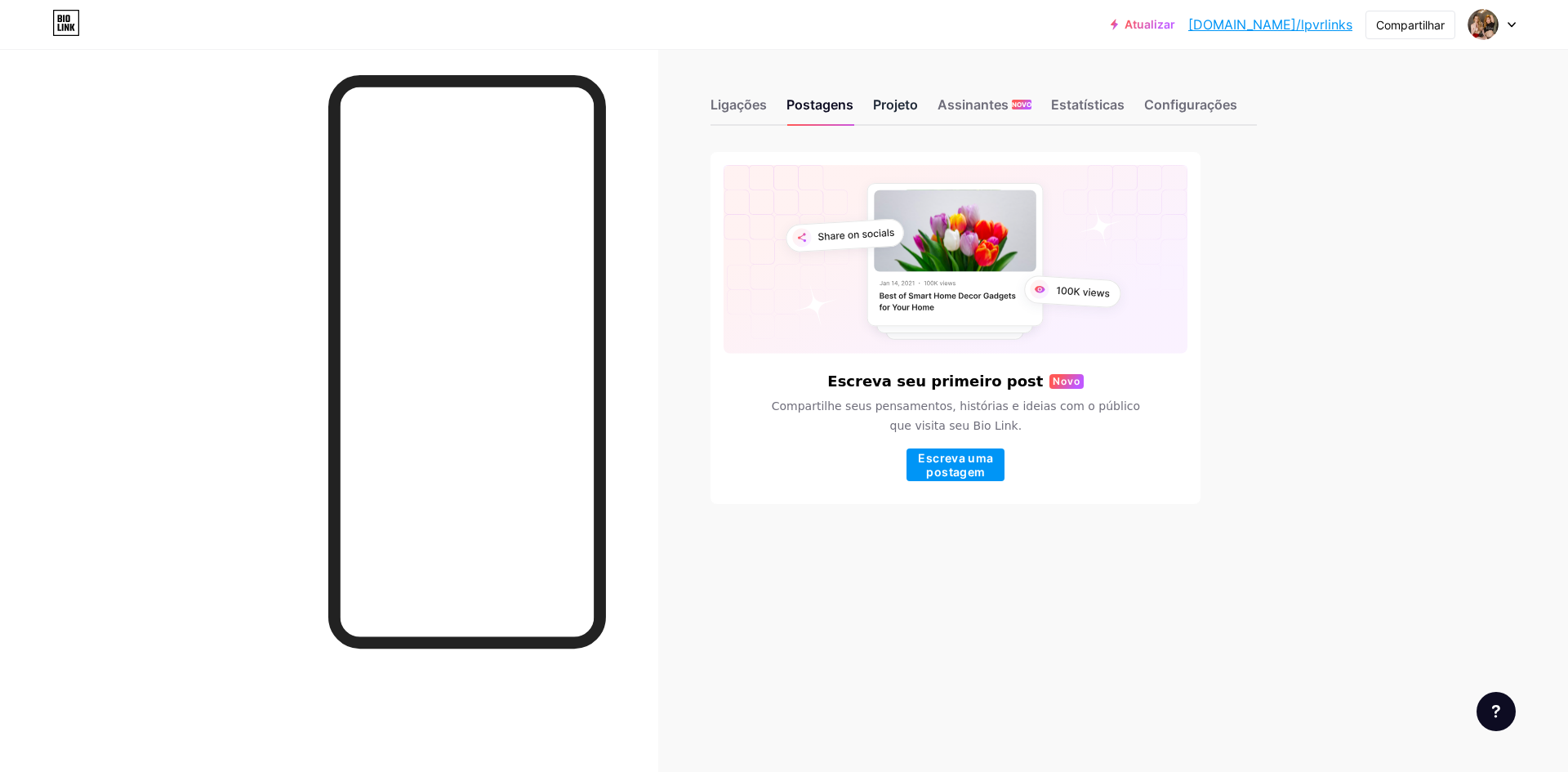
click at [915, 101] on font "Projeto" at bounding box center [895, 105] width 45 height 16
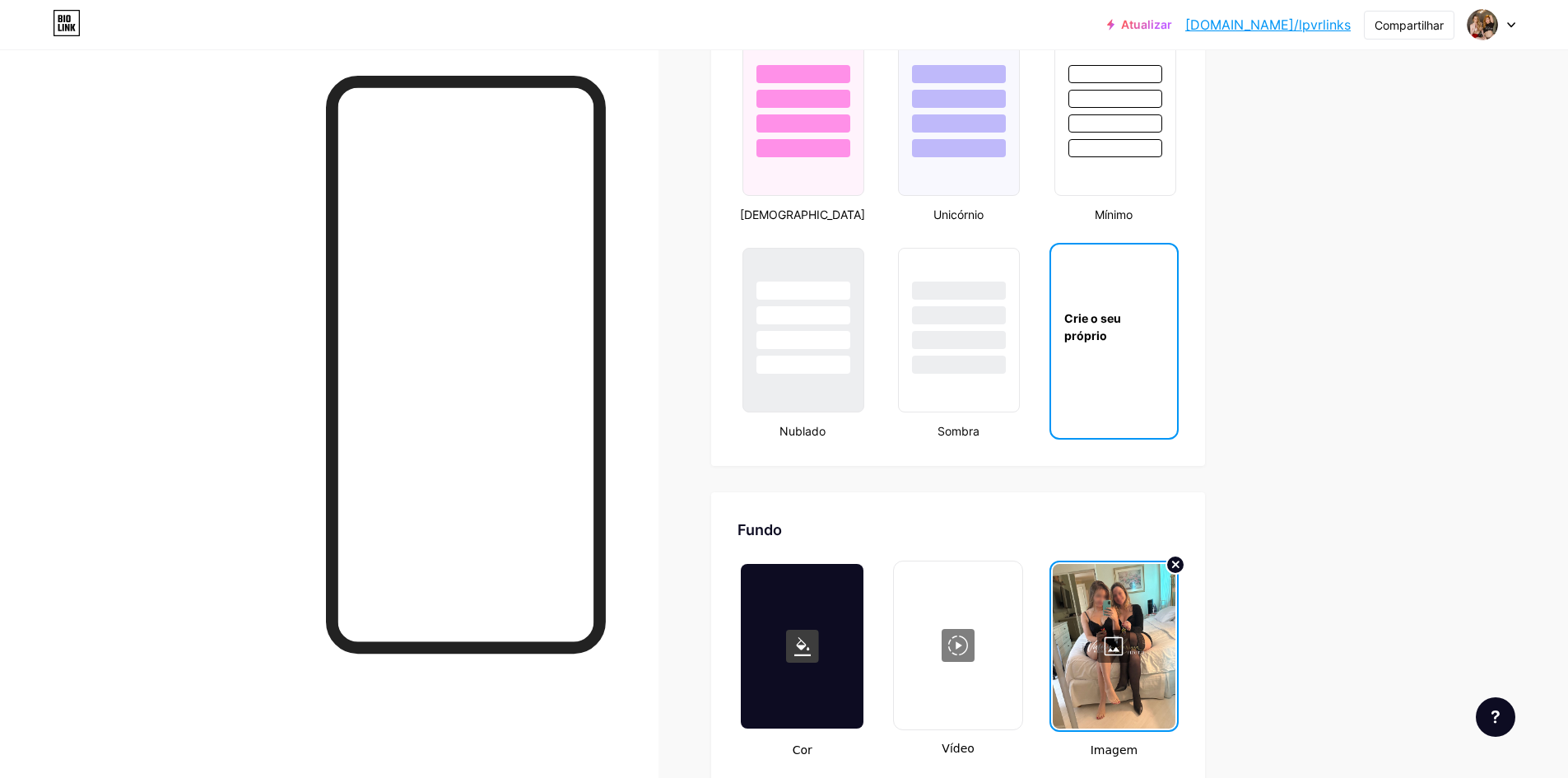
scroll to position [1894, 0]
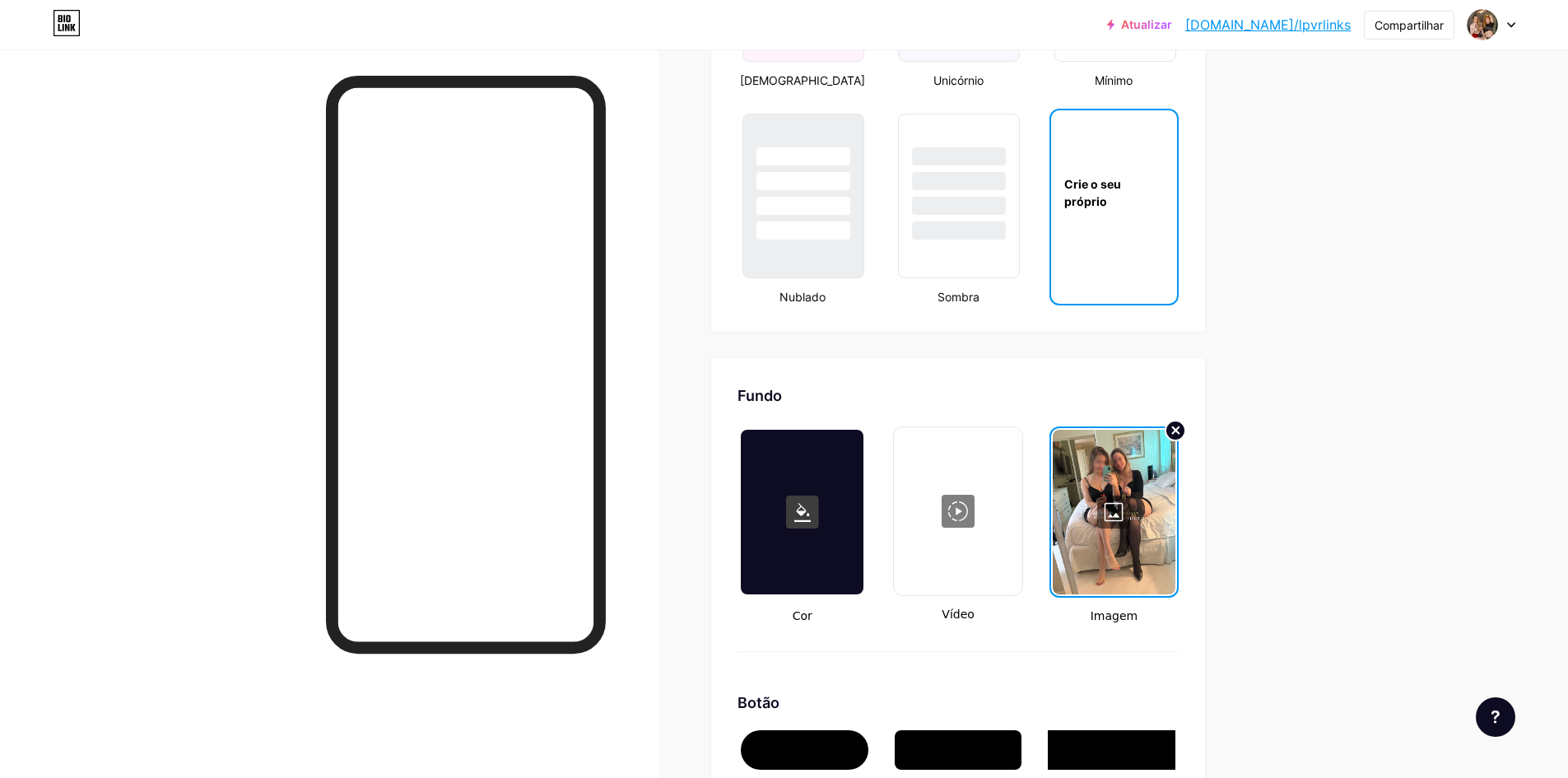
click at [1180, 434] on icon at bounding box center [1176, 431] width 7 height 7
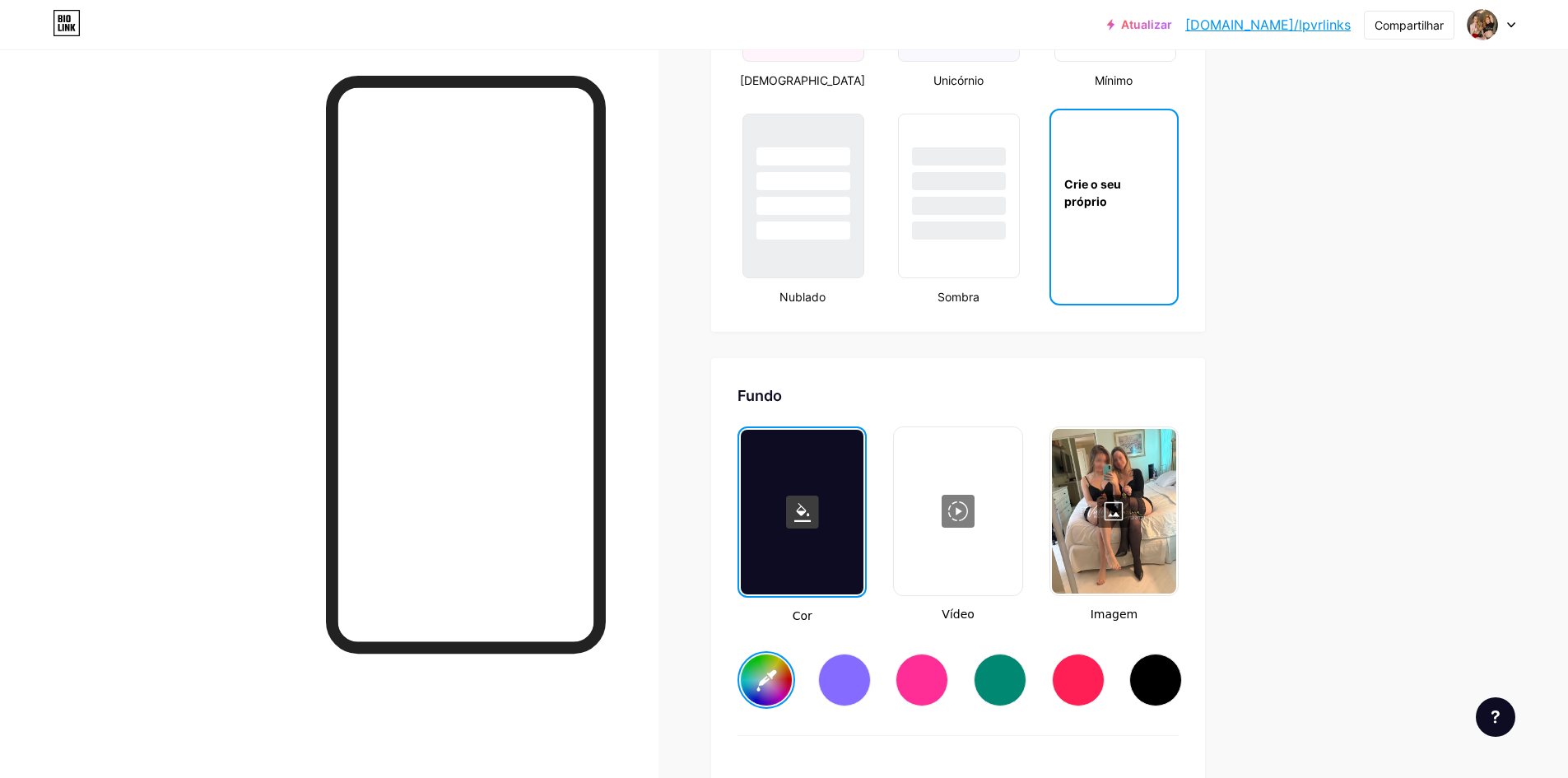
click at [1130, 522] on div at bounding box center [1114, 511] width 124 height 165
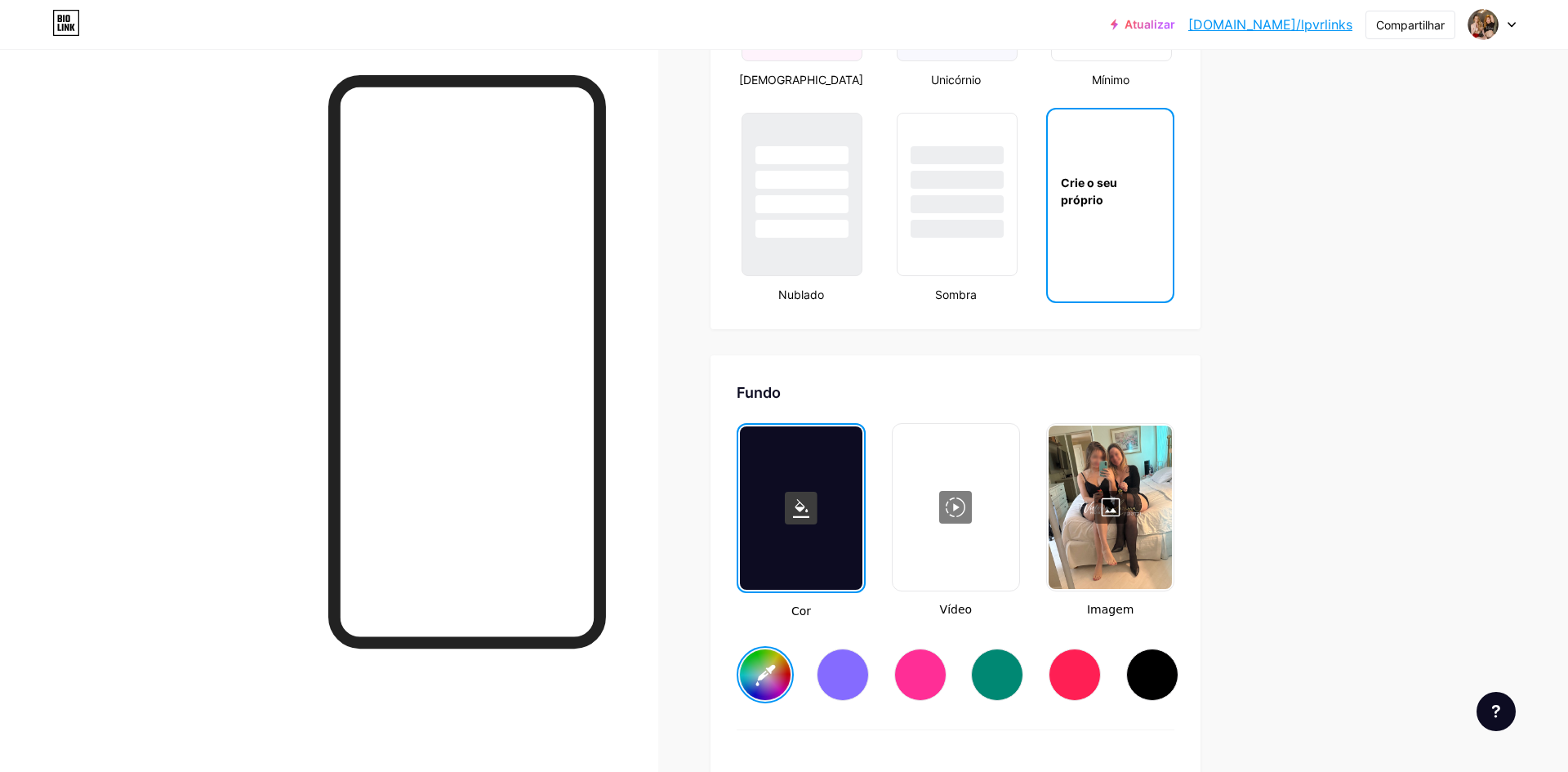
type input "#000000"
type input "#ffffff"
type input "#000000"
type input "#ffffff"
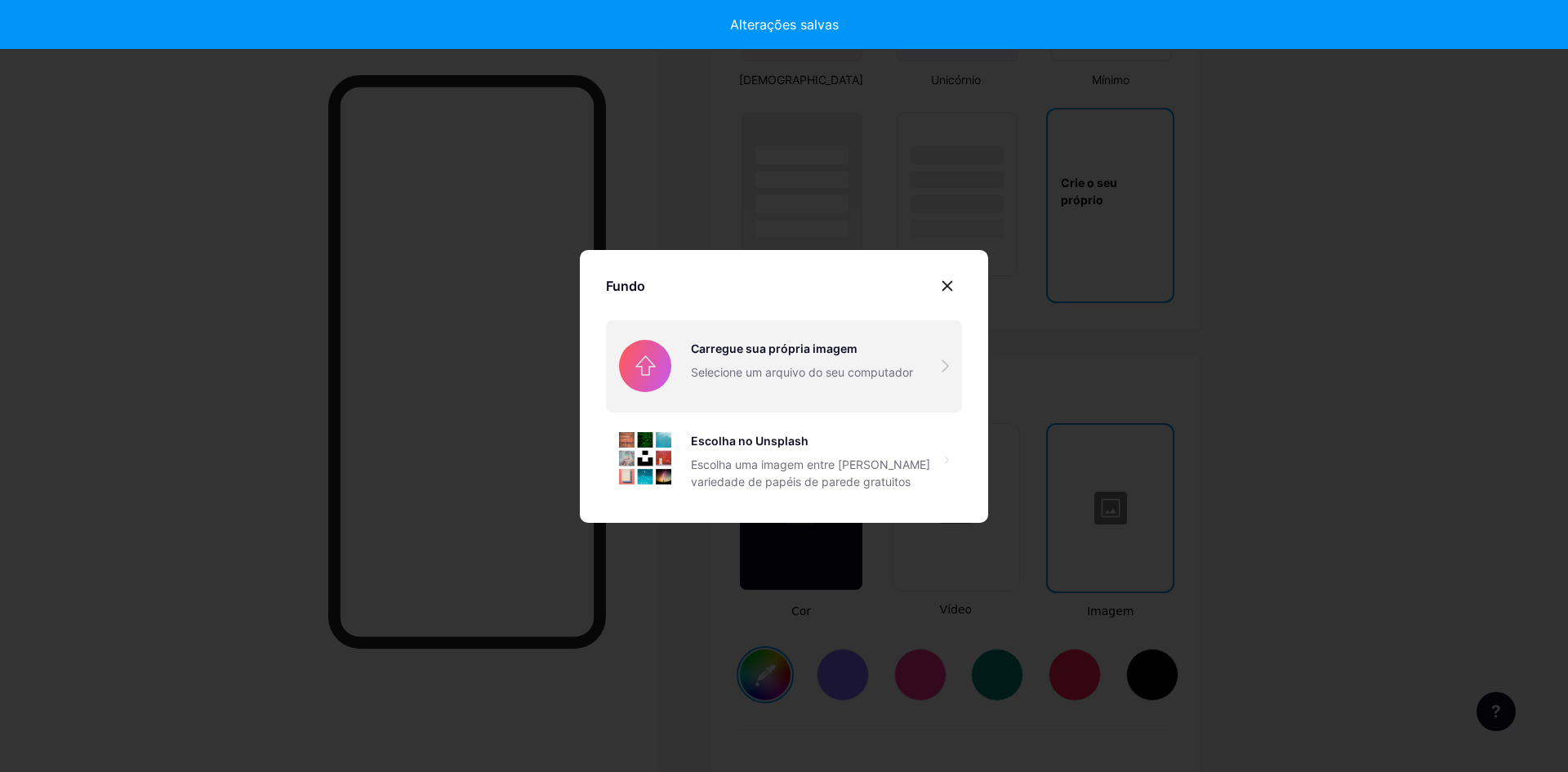
type input "#000000"
type input "#ffffff"
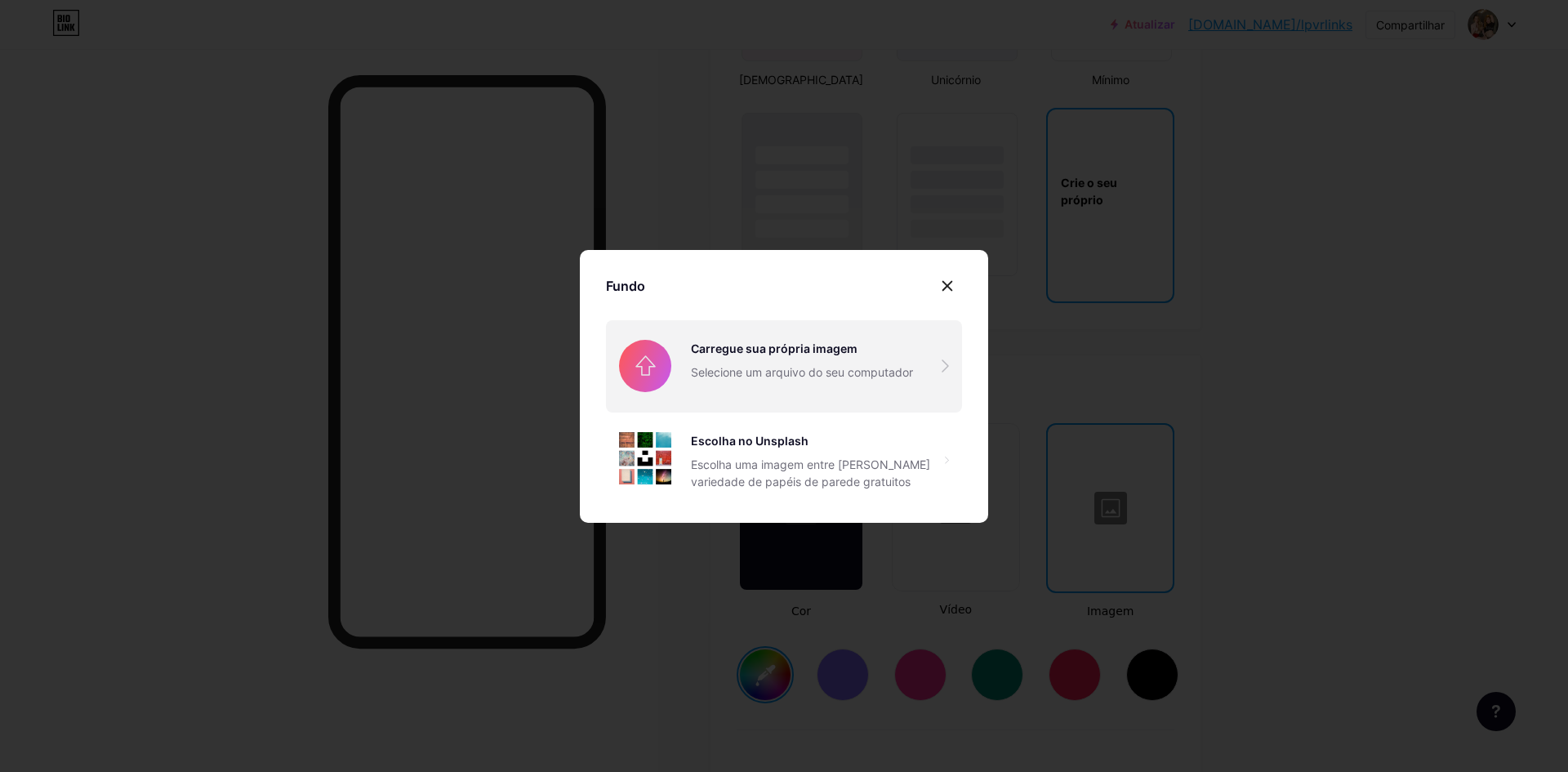
click at [769, 353] on input "file" at bounding box center [784, 366] width 356 height 92
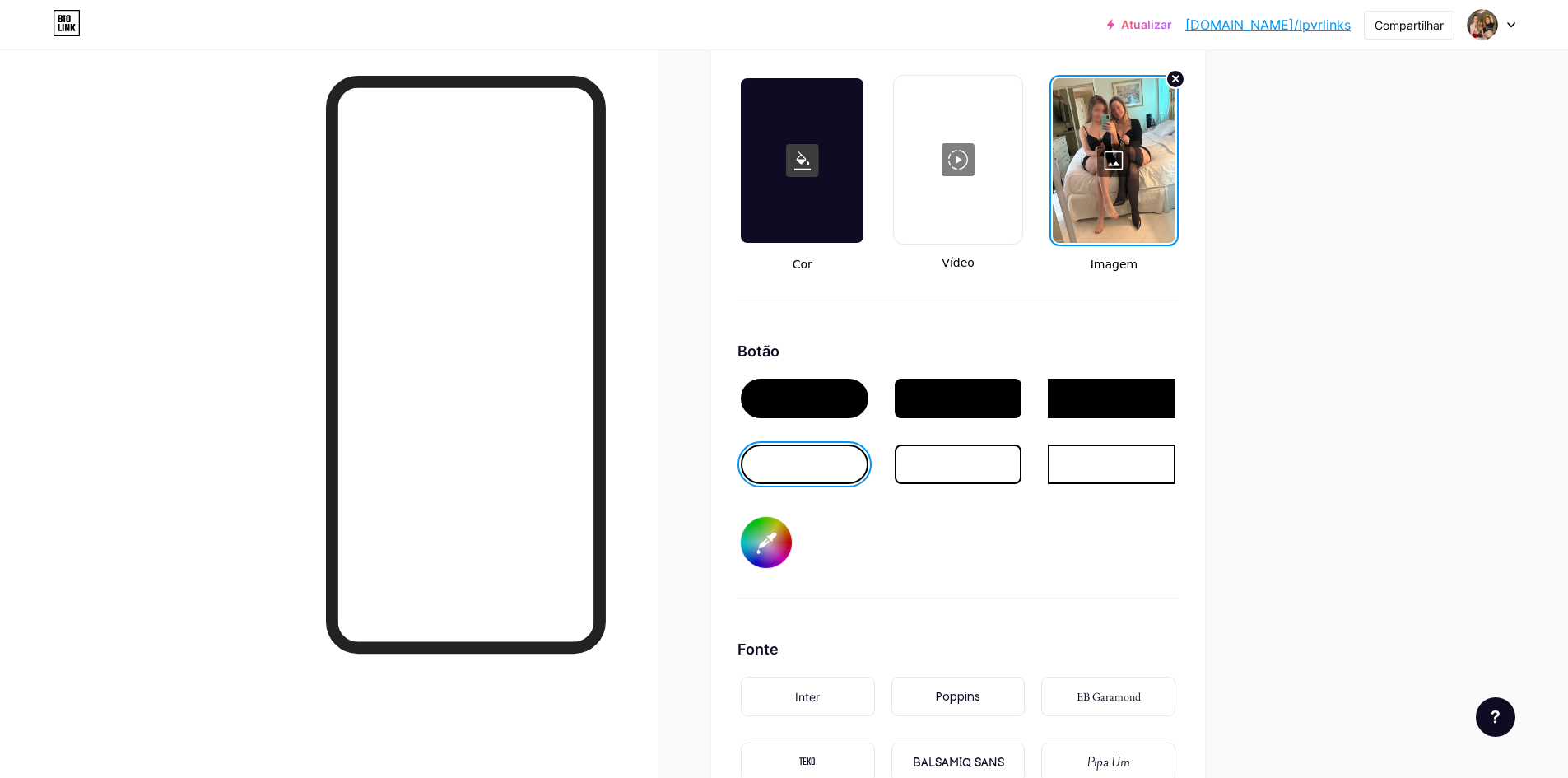
scroll to position [2470, 0]
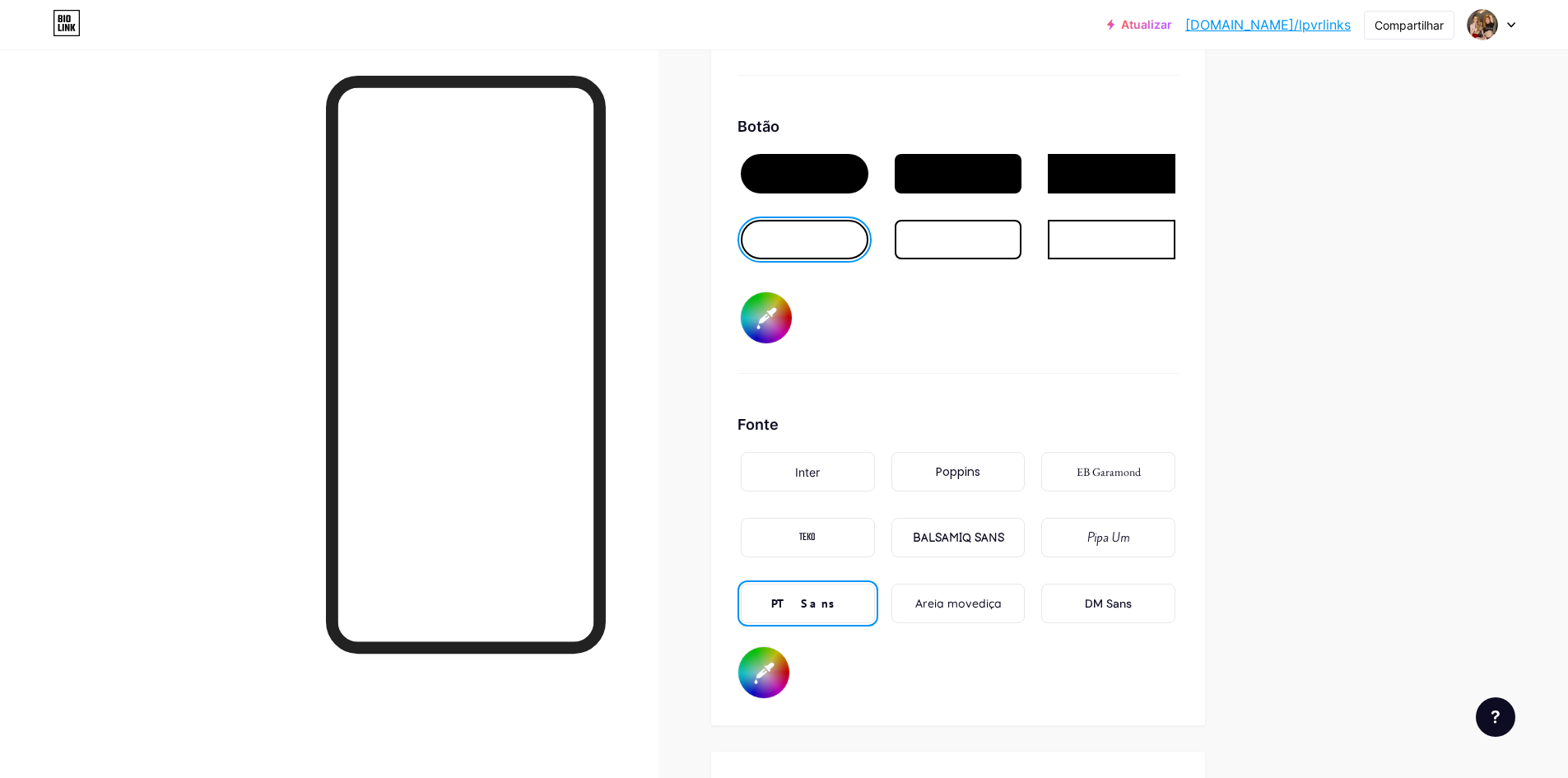
click at [776, 687] on input "#ffffff" at bounding box center [763, 673] width 51 height 51
type input "#000000"
type input "#796363"
type input "#000000"
type input "#7b6565"
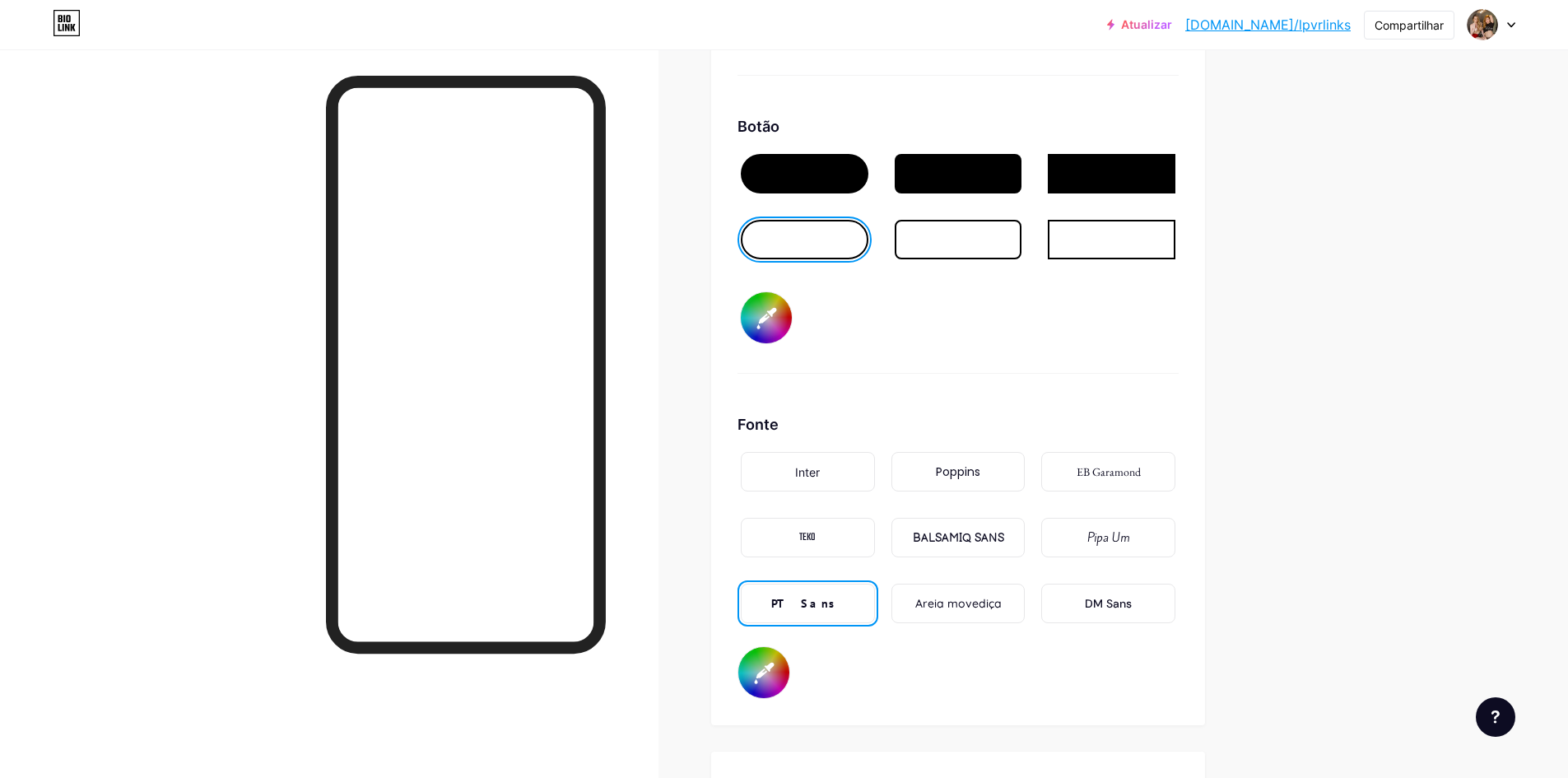
type input "#000000"
type input "#7d6868"
type input "#000000"
type input "#836d6d"
type input "#000000"
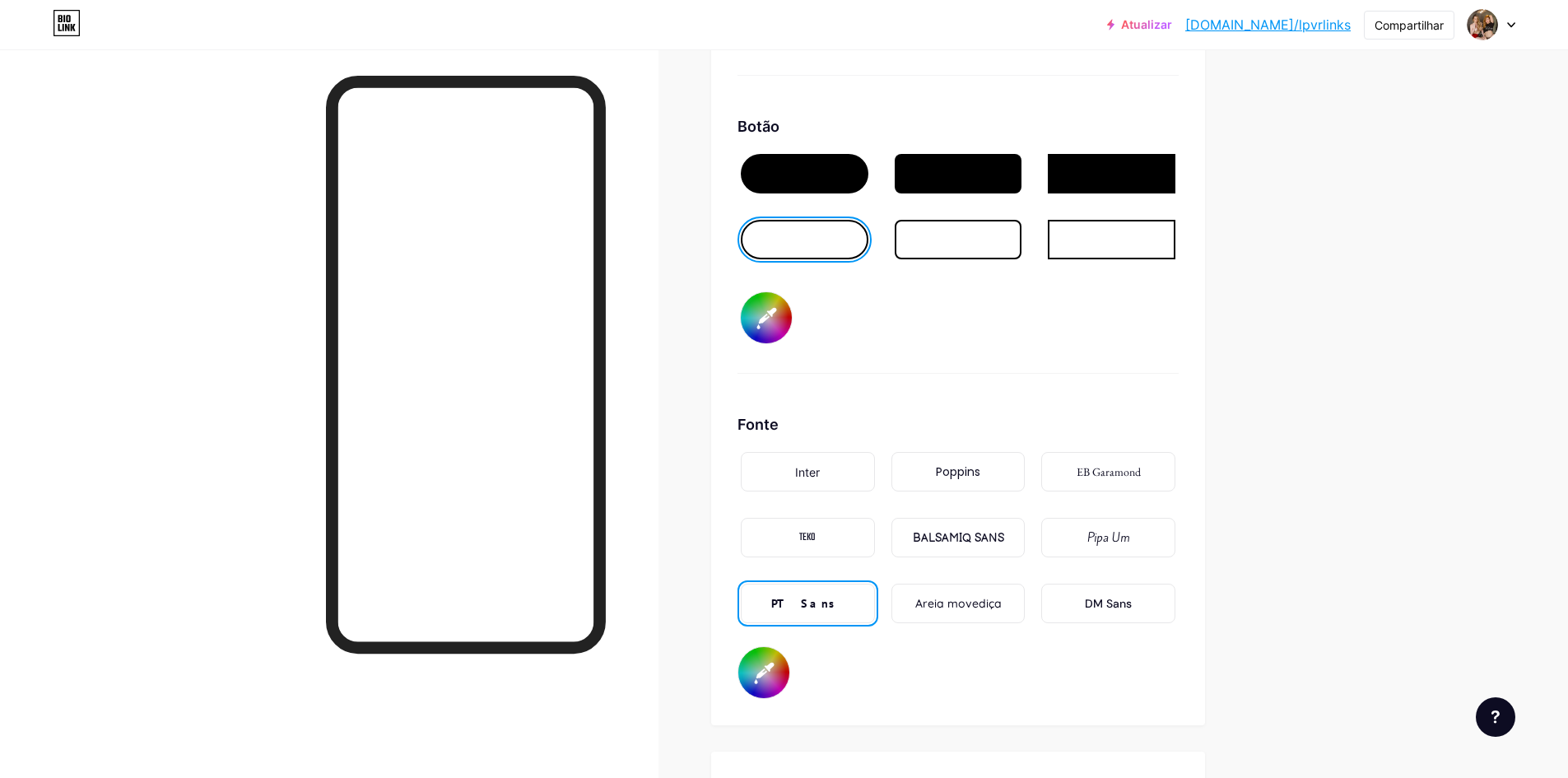
type input "#907a7a"
type input "#000000"
type input "#9c8686"
type input "#000000"
type input "#ac9a9a"
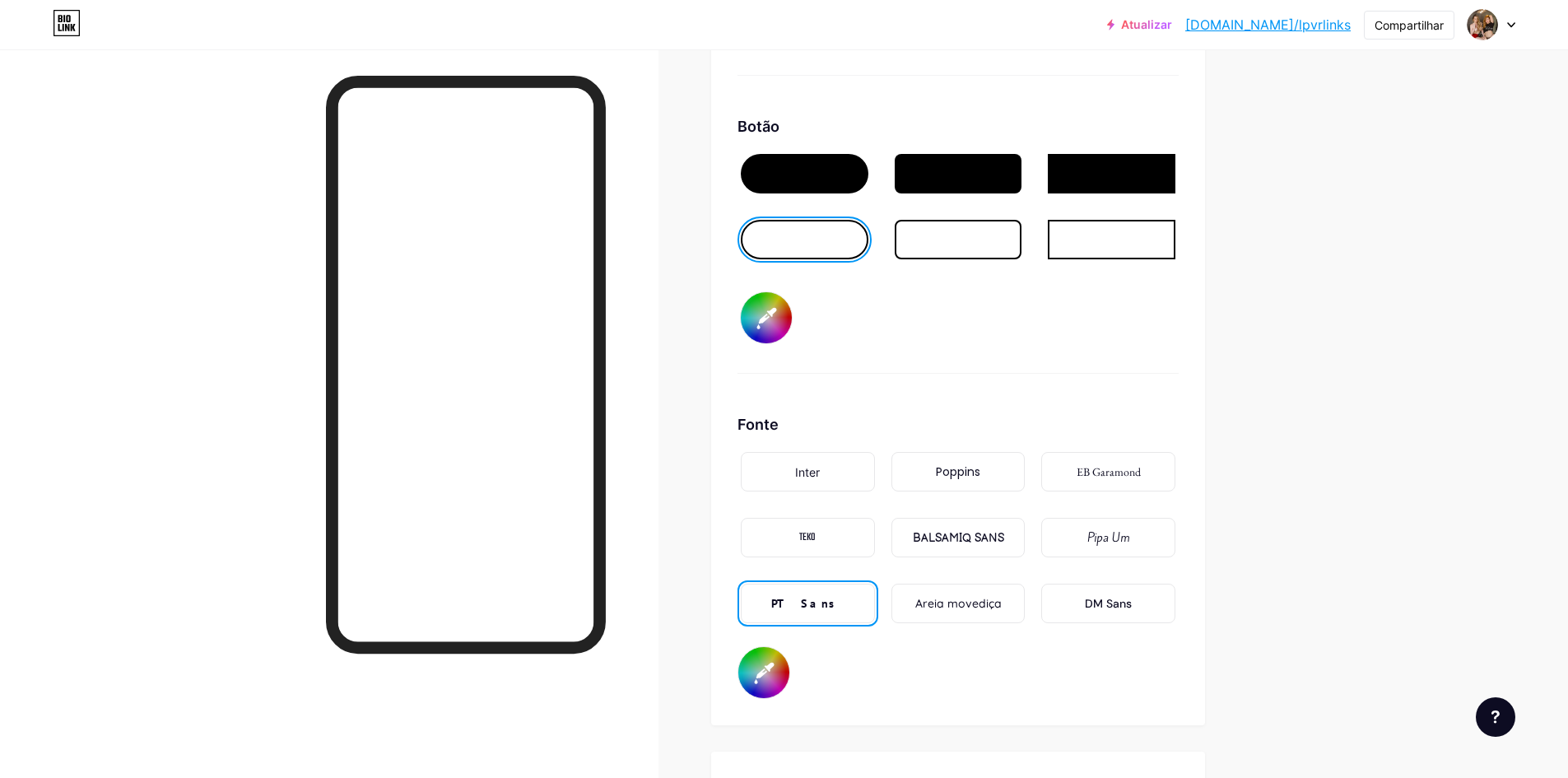
type input "#000000"
type input "#bbaaaa"
type input "#000000"
type input "#cabebe"
type input "#000000"
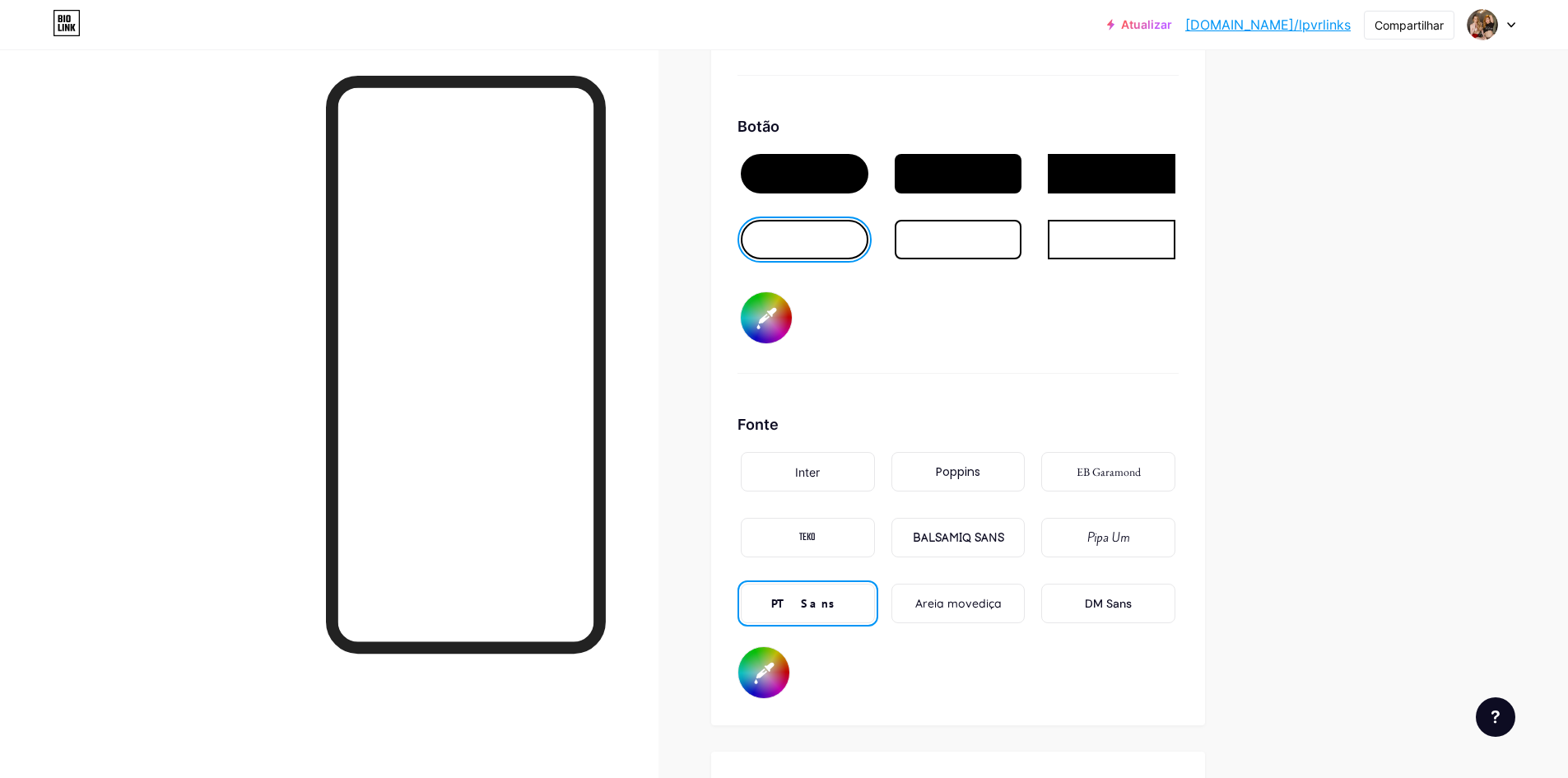
type input "#d6d1d1"
type input "#000000"
type input "#e6e6e6"
type input "#000000"
type input "#f7f7f7"
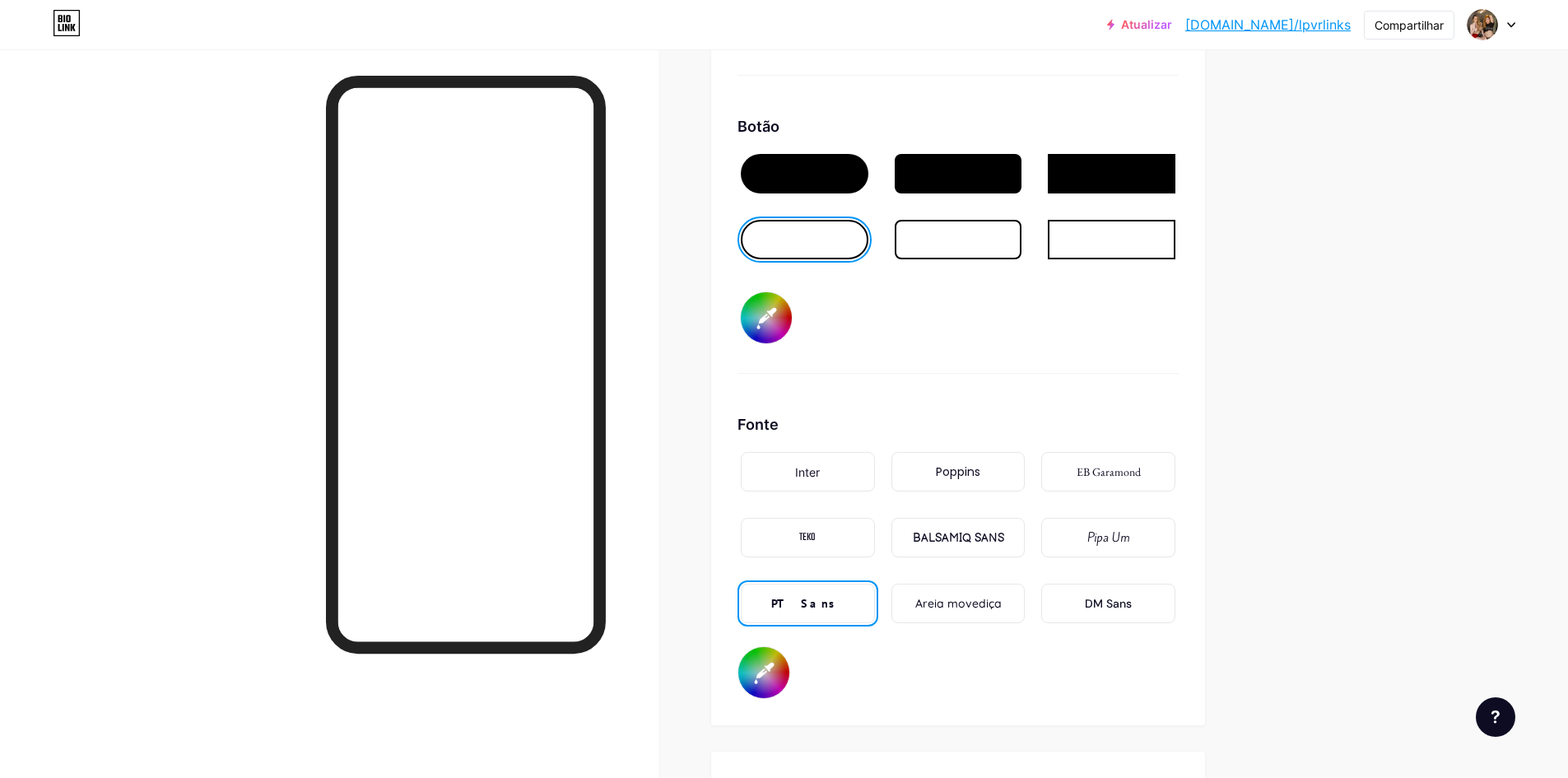
type input "#000000"
type input "#ffffff"
click at [1092, 670] on div "Fonte Inter Poppins EB Garamond TEKO BALSAMIQ SANS Pipa Um PT Sans Areia movedi…" at bounding box center [957, 556] width 441 height 286
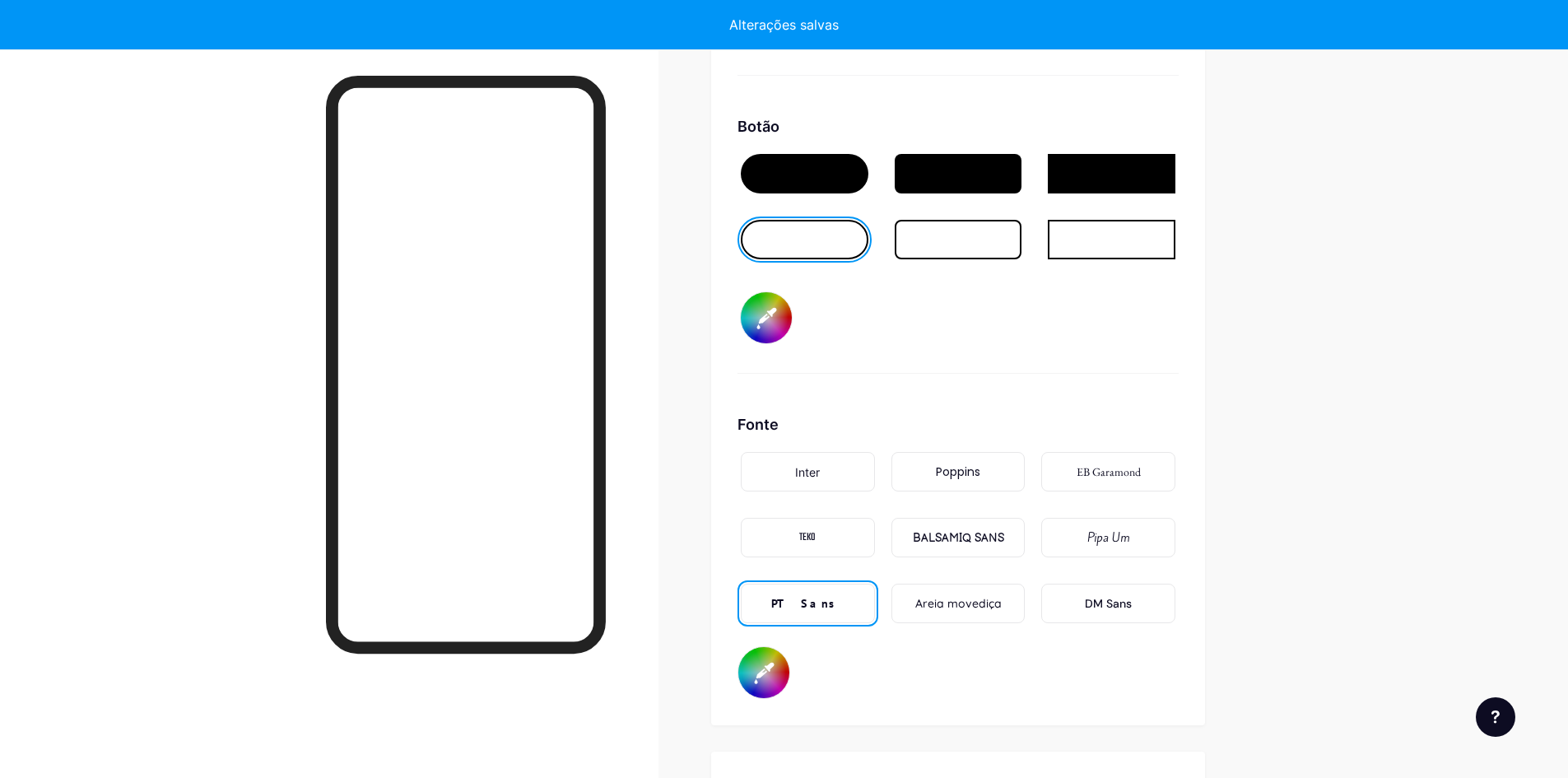
type input "#000000"
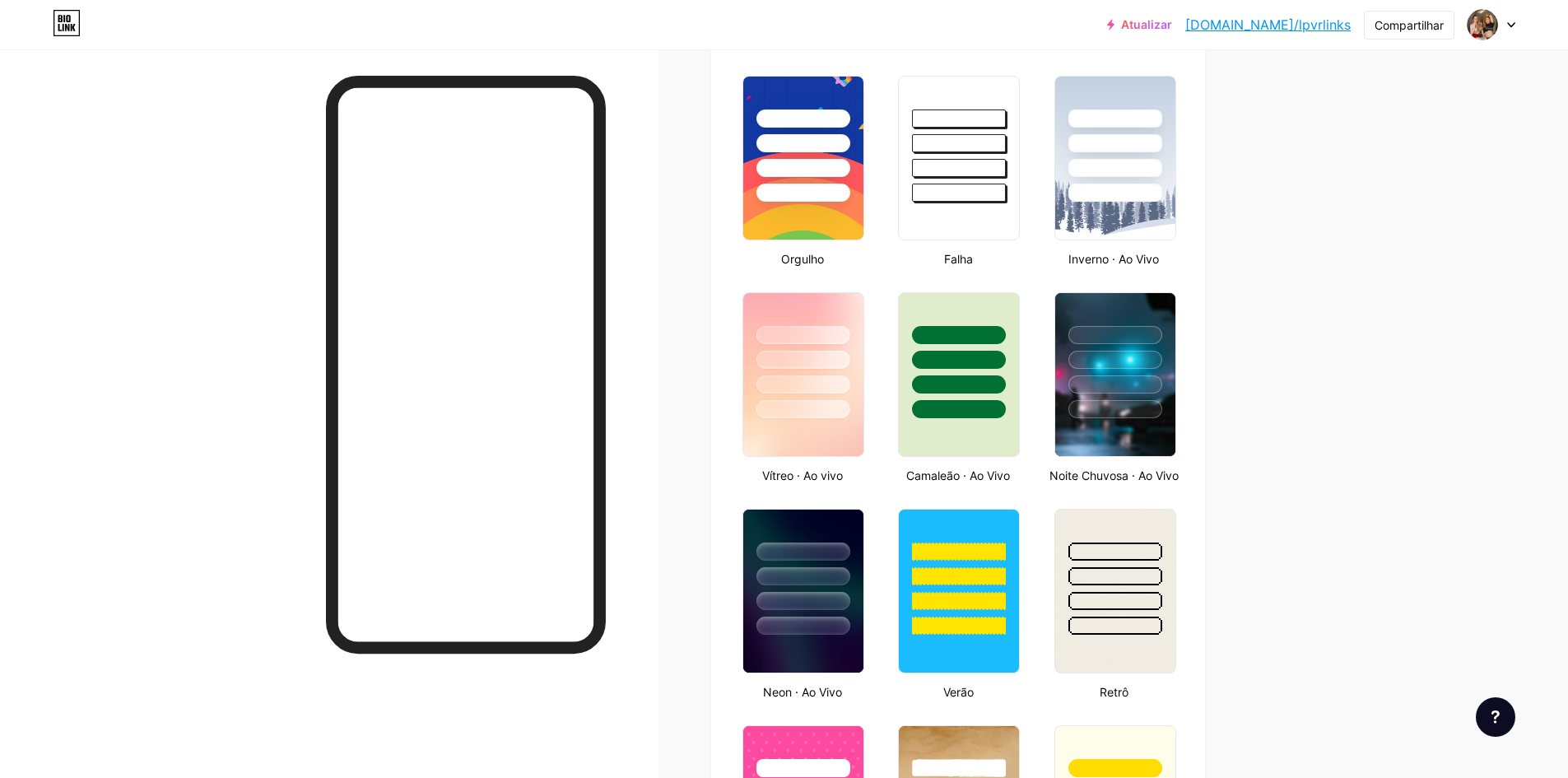
scroll to position [0, 0]
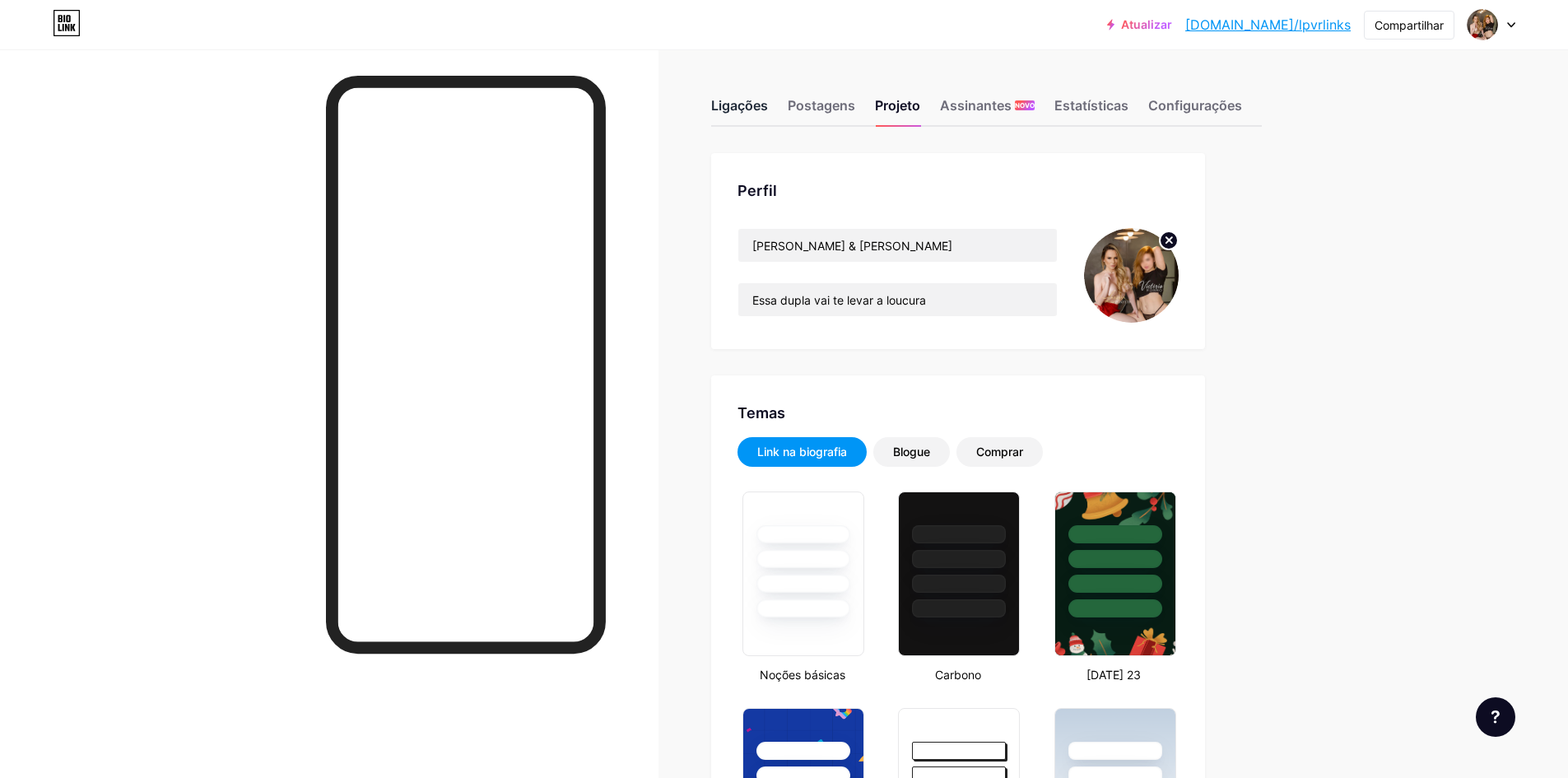
click at [753, 102] on font "Ligações" at bounding box center [740, 105] width 57 height 16
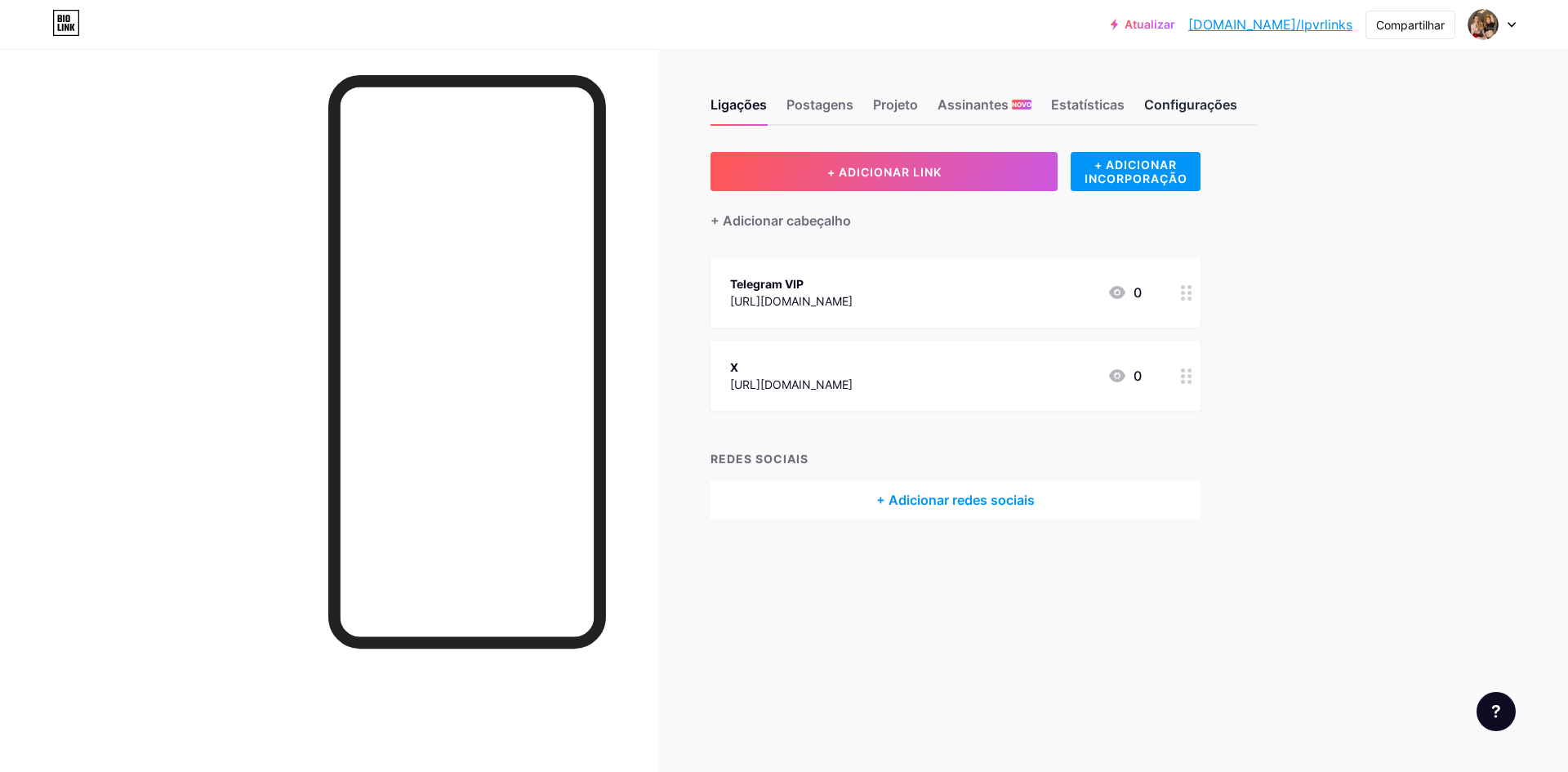
click at [1172, 107] on font "Configurações" at bounding box center [1190, 105] width 93 height 16
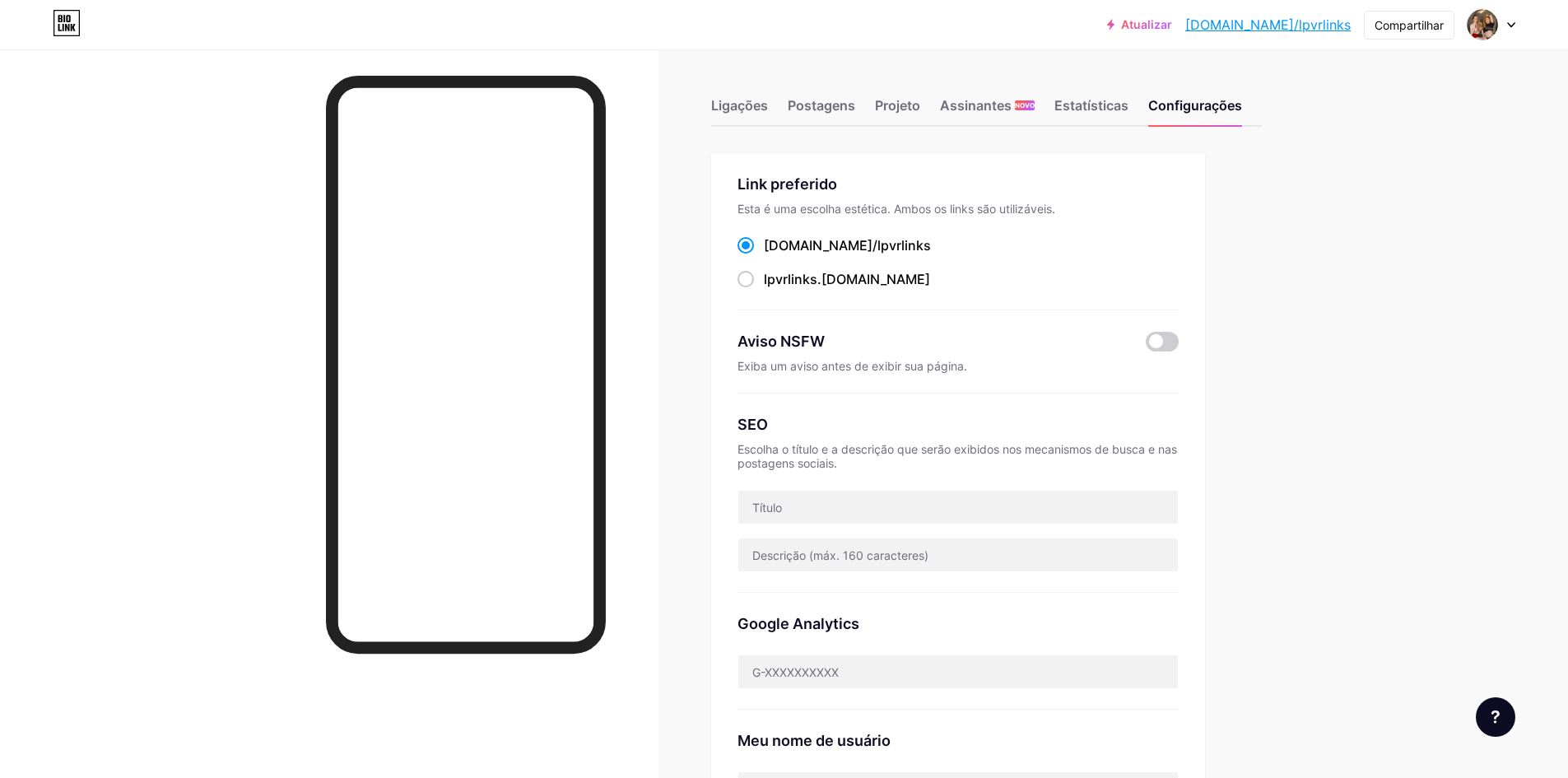
click at [1509, 22] on icon at bounding box center [1511, 25] width 9 height 6
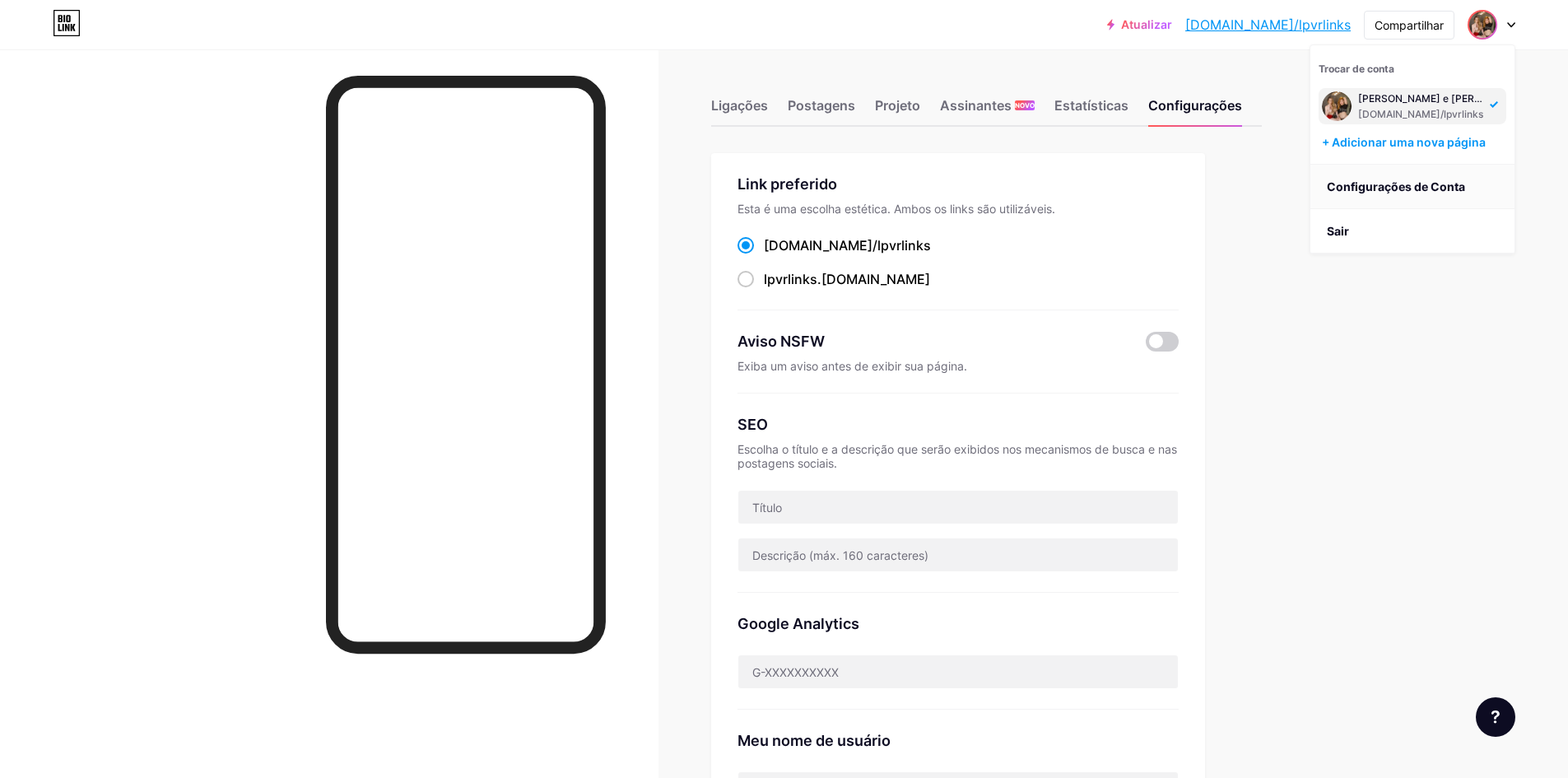
click at [1376, 187] on font "Configurações de Conta" at bounding box center [1395, 187] width 138 height 14
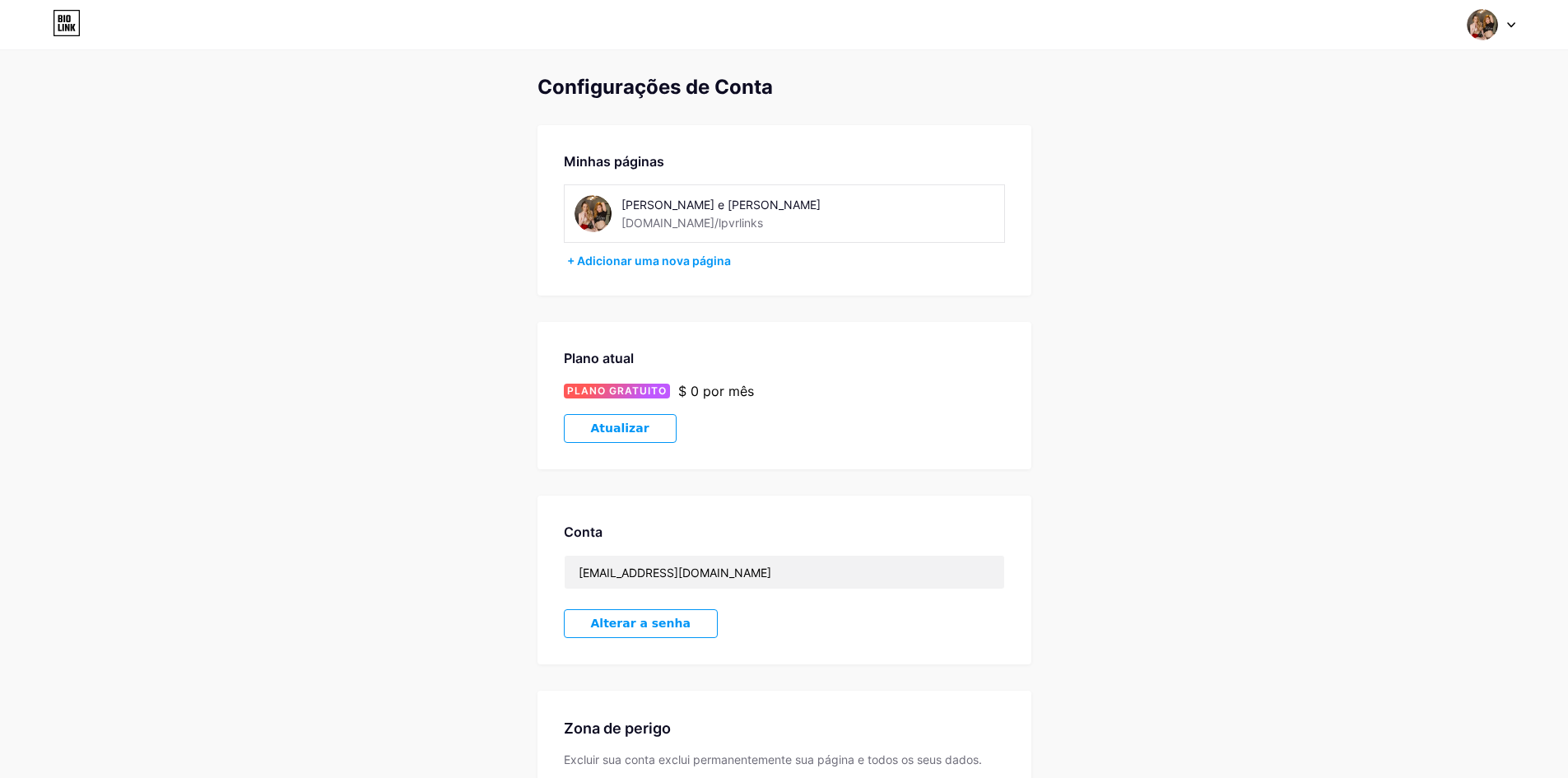
click at [1502, 19] on div at bounding box center [1490, 24] width 47 height 29
click at [1388, 109] on font "[DOMAIN_NAME]/lpvrlinks" at bounding box center [1420, 114] width 125 height 12
click at [1508, 28] on div at bounding box center [1490, 24] width 47 height 29
click at [1388, 181] on link "Painel" at bounding box center [1412, 187] width 205 height 44
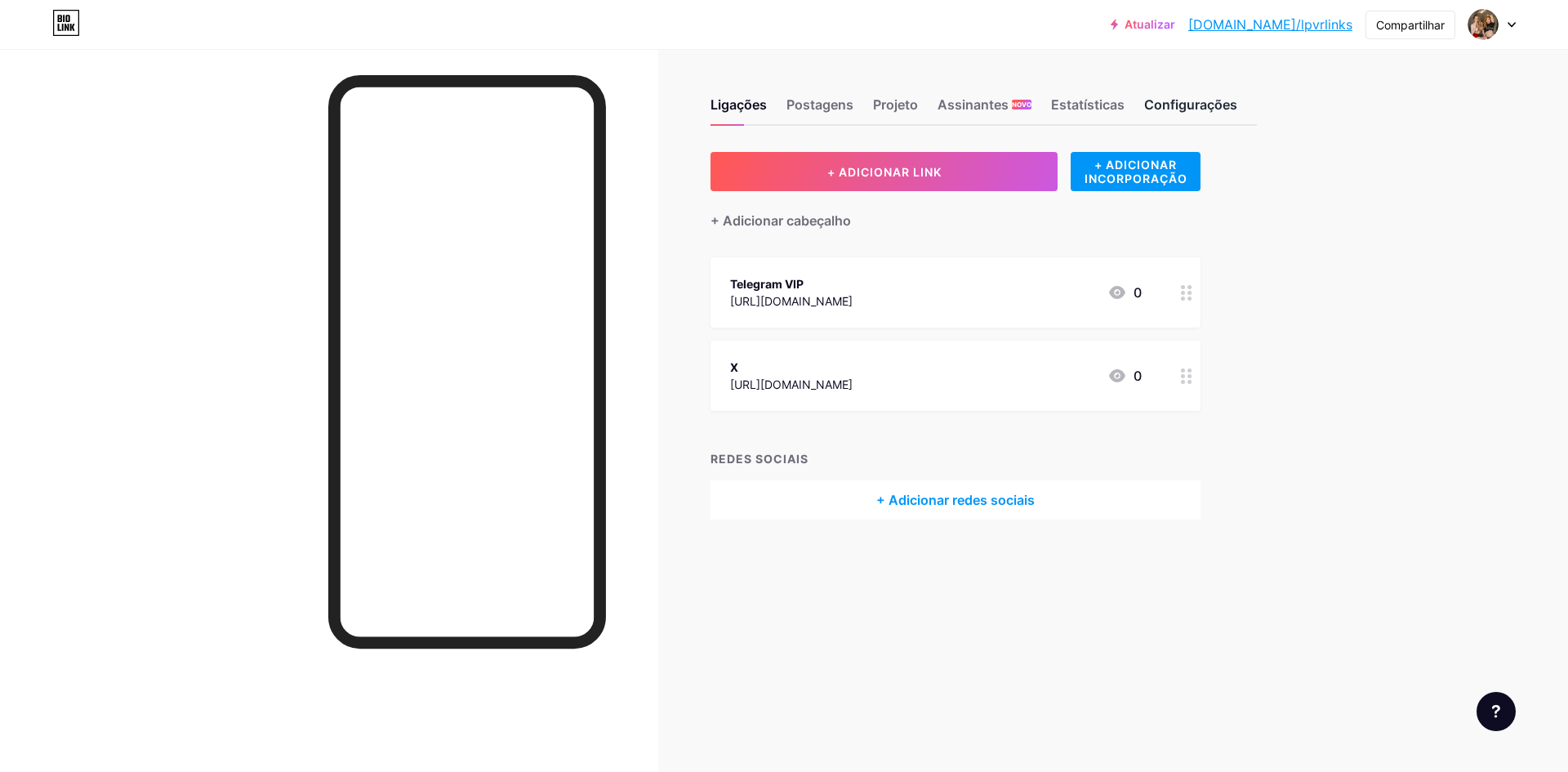
click at [1163, 96] on div "Configurações" at bounding box center [1190, 110] width 93 height 29
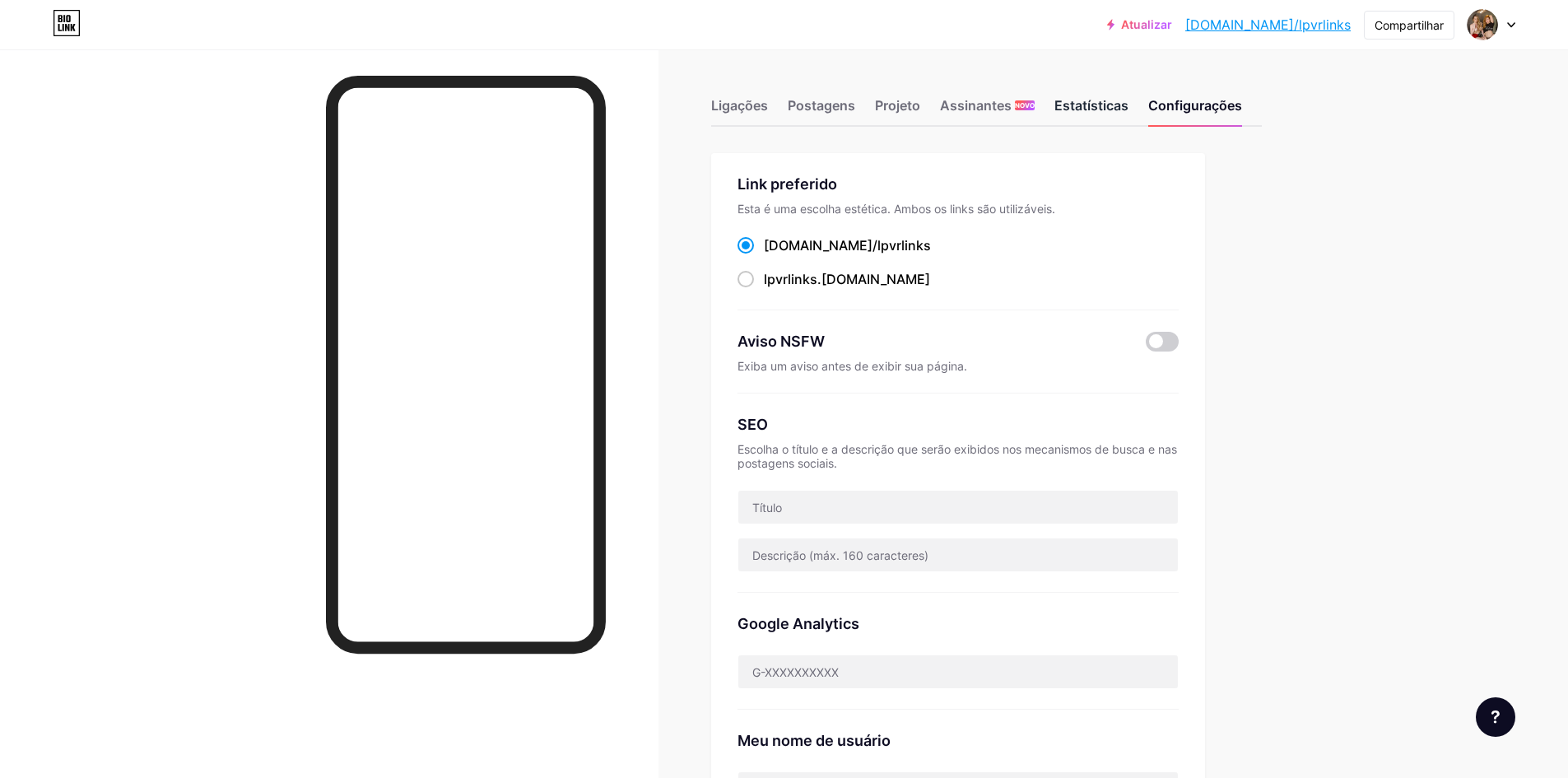
click at [1077, 101] on font "Estatísticas" at bounding box center [1092, 105] width 74 height 16
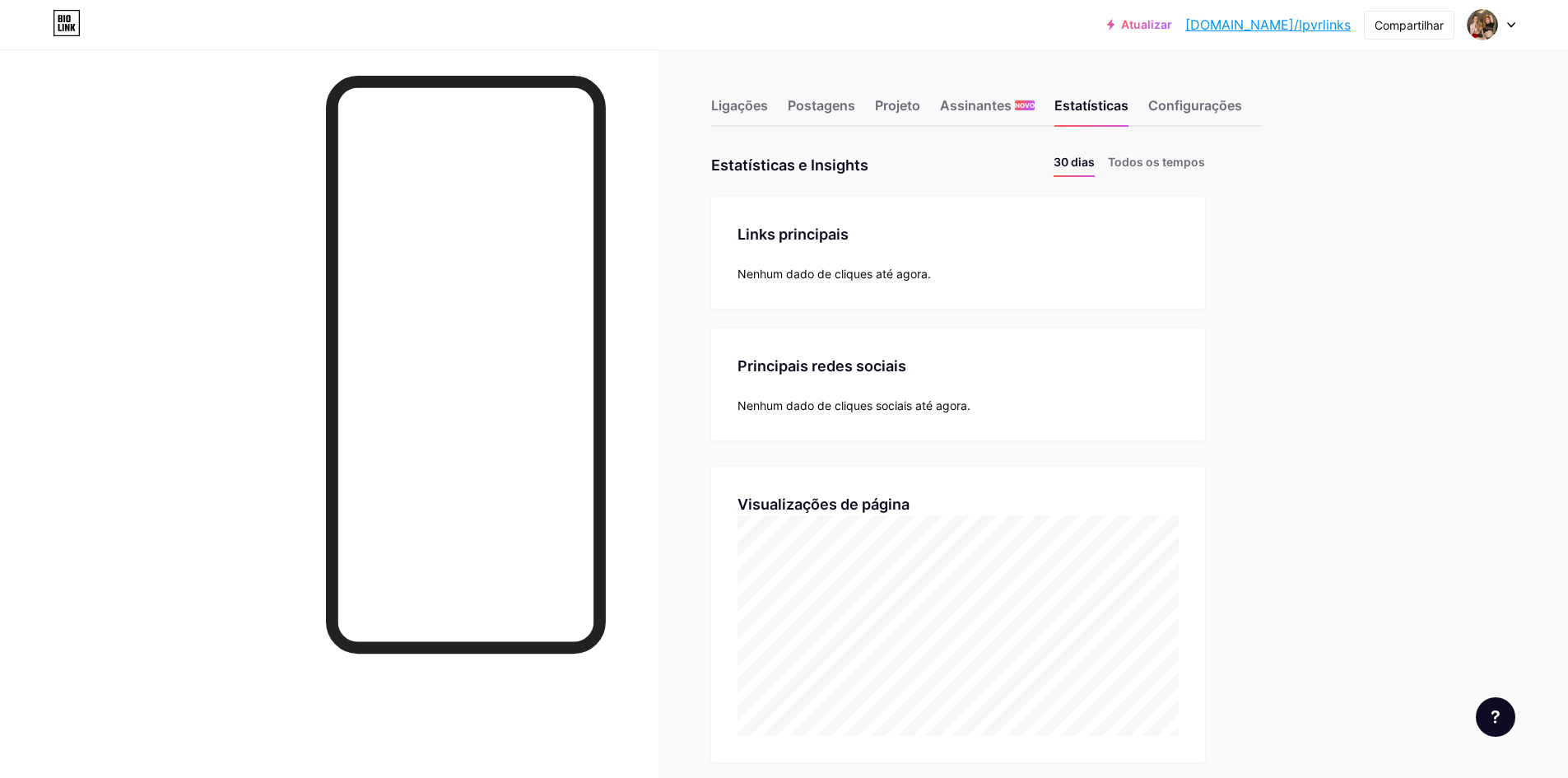
scroll to position [778, 1568]
click at [758, 105] on font "Ligações" at bounding box center [740, 105] width 57 height 16
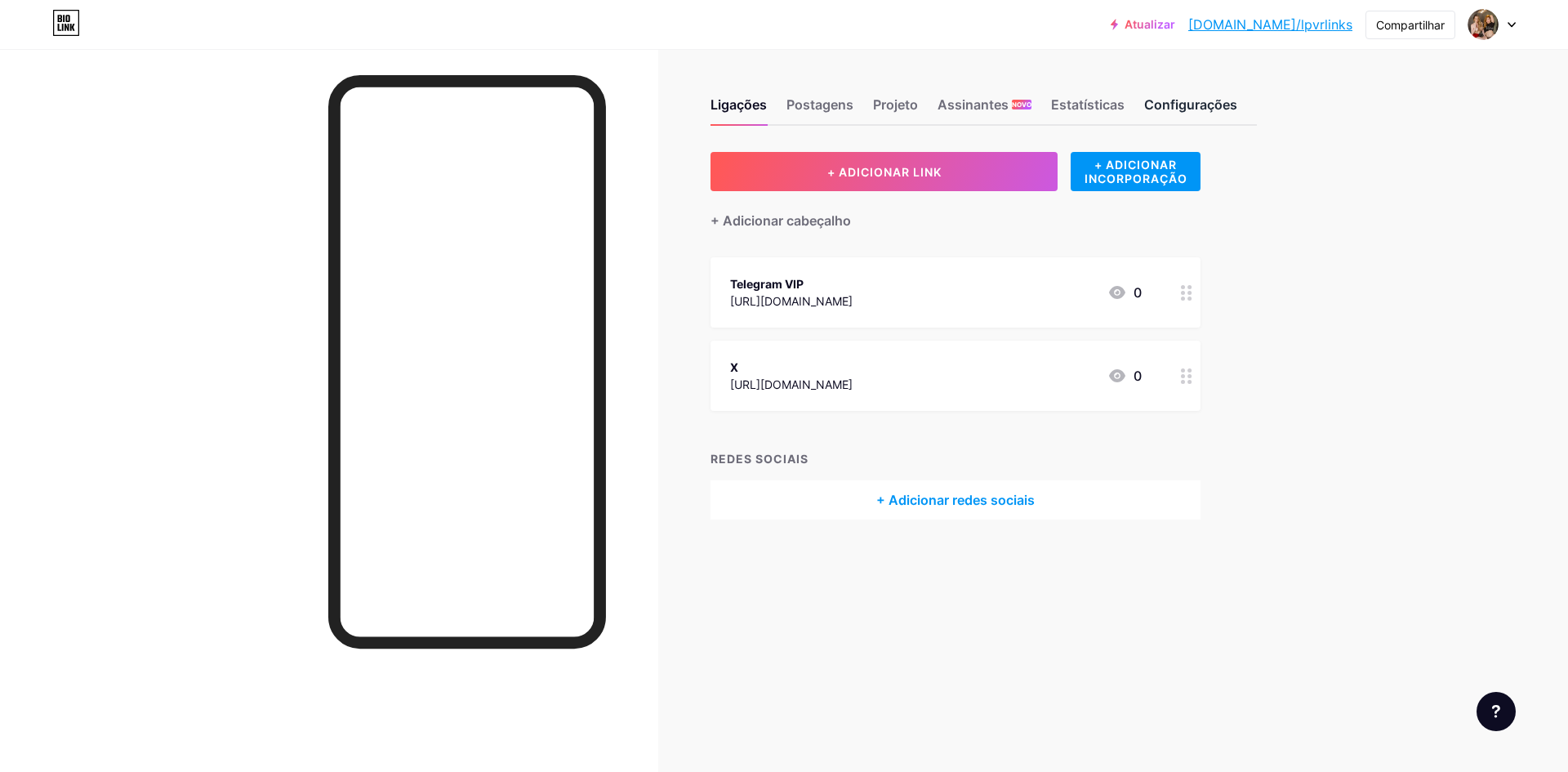
click at [1163, 108] on font "Configurações" at bounding box center [1190, 105] width 93 height 16
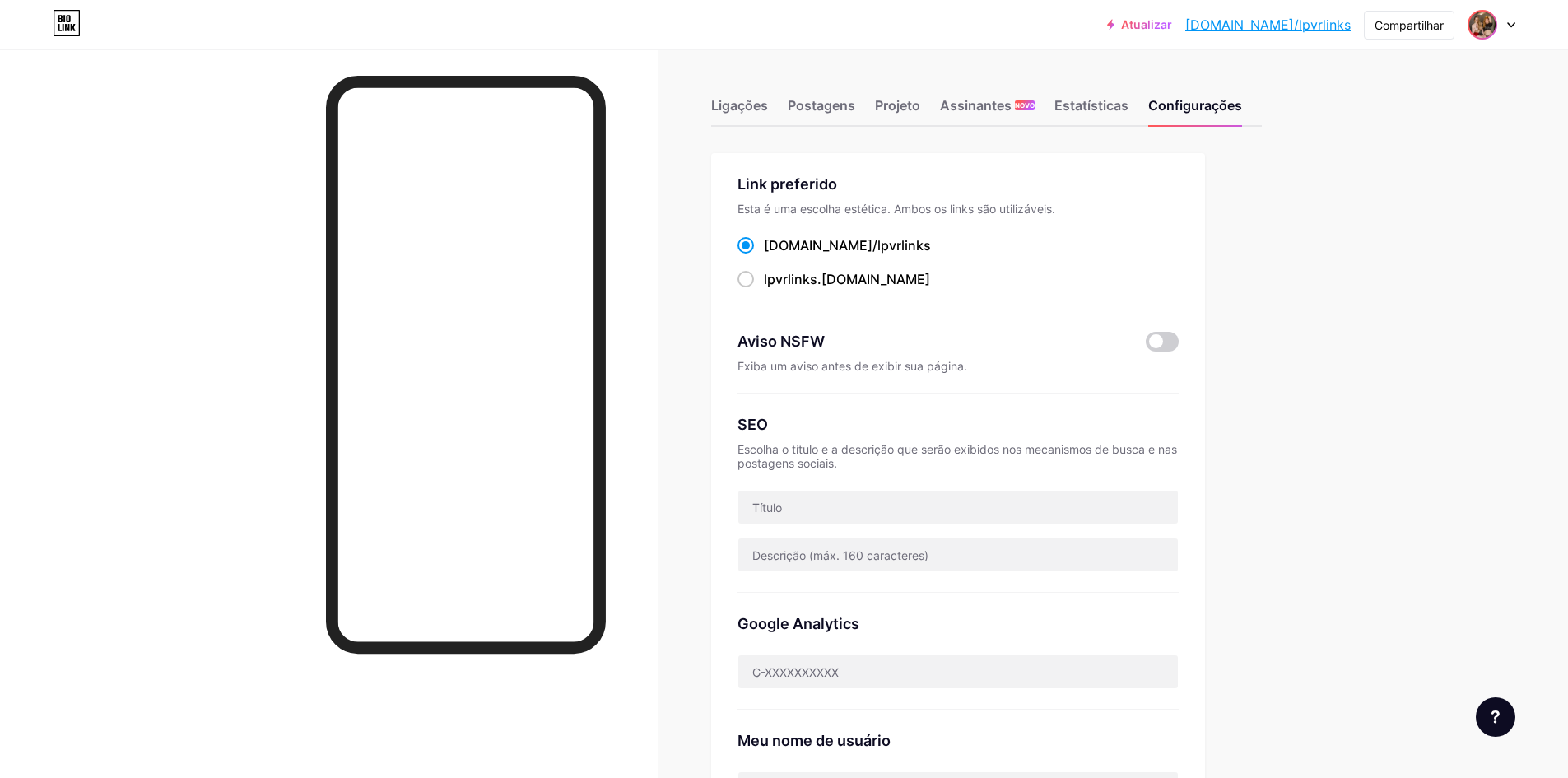
click at [1475, 18] on img at bounding box center [1482, 24] width 27 height 27
click at [1371, 187] on font "Configurações de Conta" at bounding box center [1395, 187] width 138 height 14
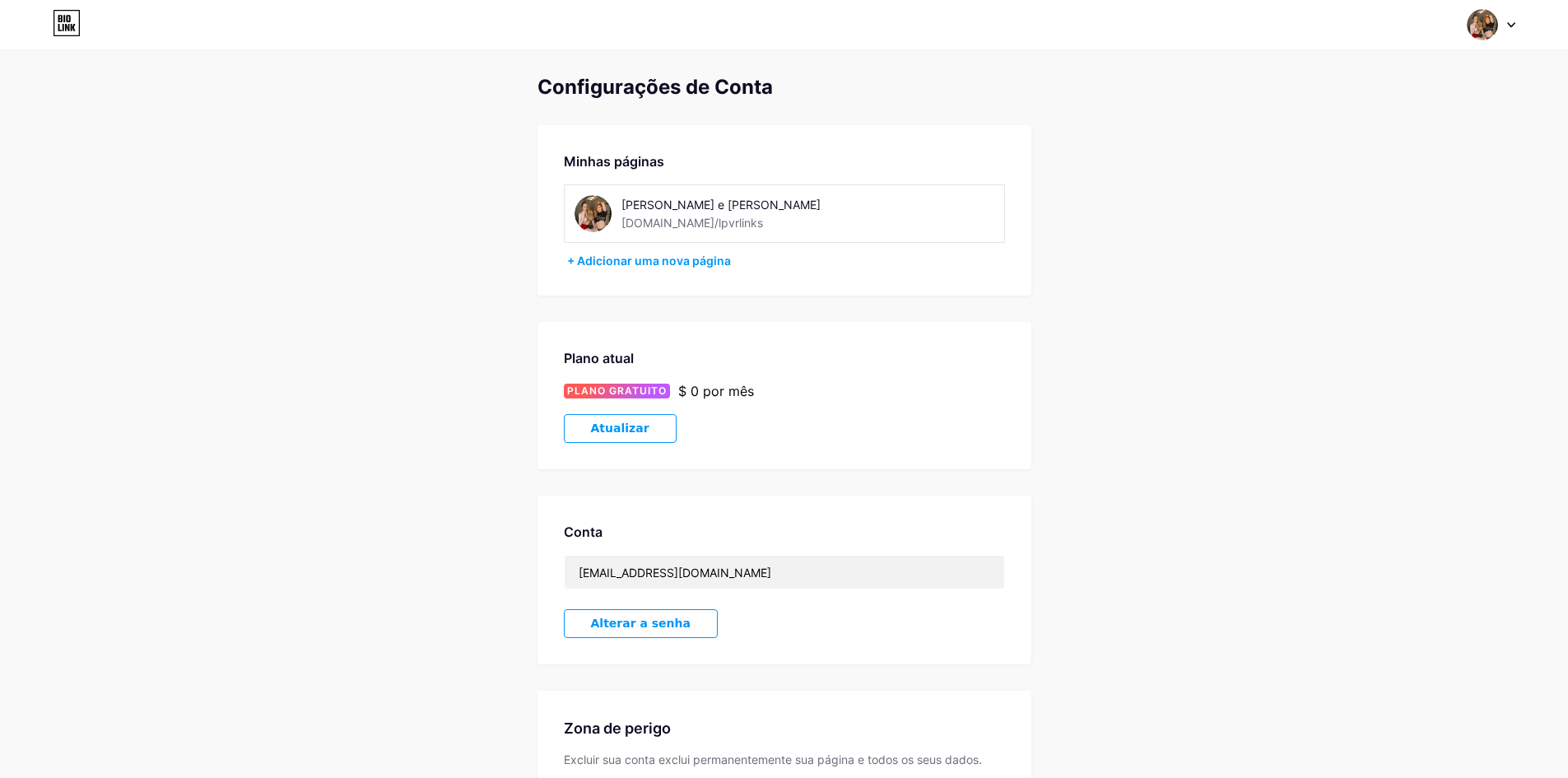
click at [595, 217] on img at bounding box center [593, 213] width 37 height 37
click at [678, 205] on font "Larissa Pizotti e Victoria Rubro" at bounding box center [721, 205] width 199 height 14
click at [57, 23] on icon at bounding box center [66, 22] width 28 height 27
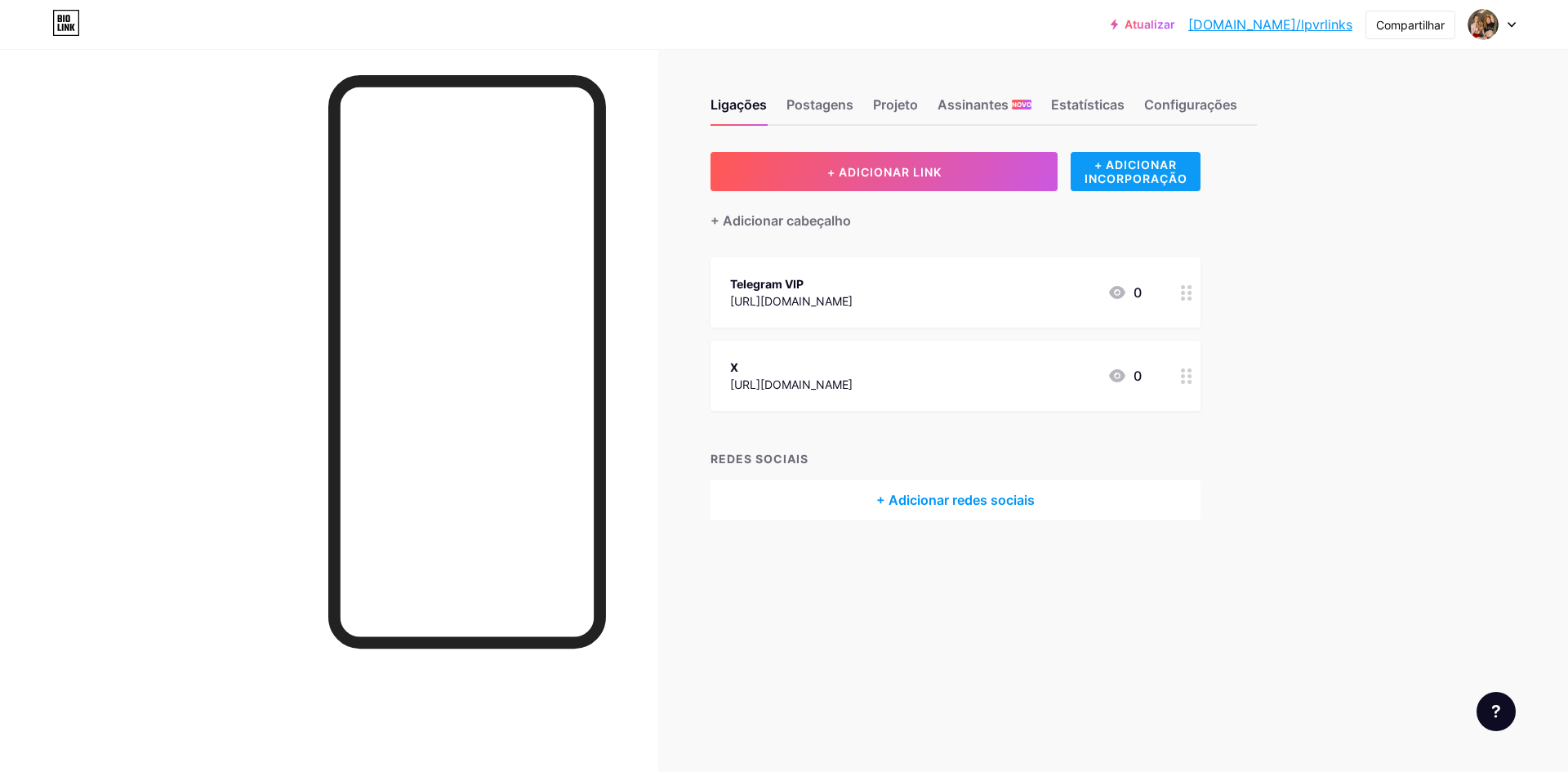
click at [1104, 181] on font "+ ADICIONAR INCORPORAÇÃO" at bounding box center [1136, 171] width 103 height 27
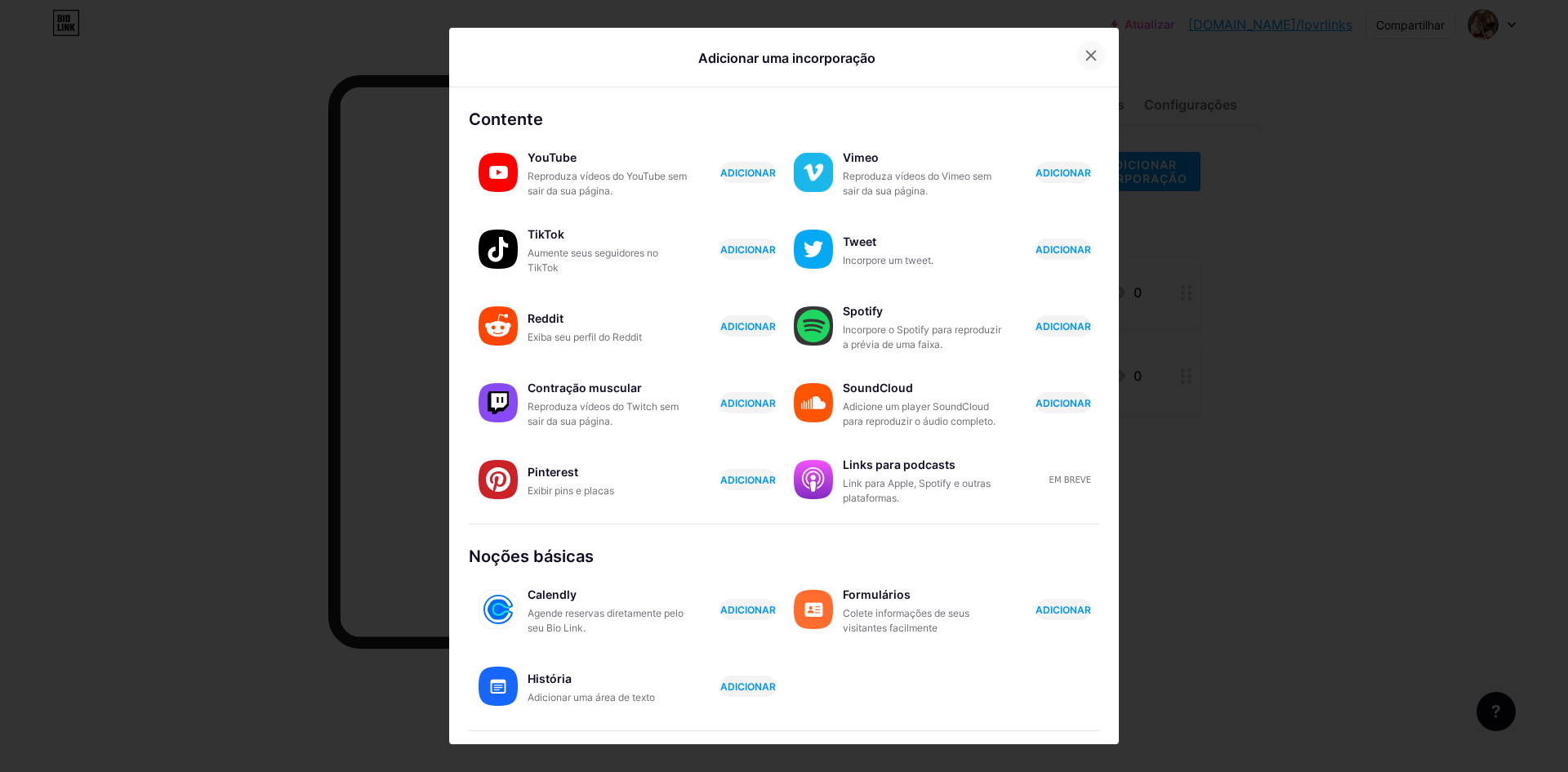
click at [1087, 59] on icon at bounding box center [1091, 56] width 9 height 9
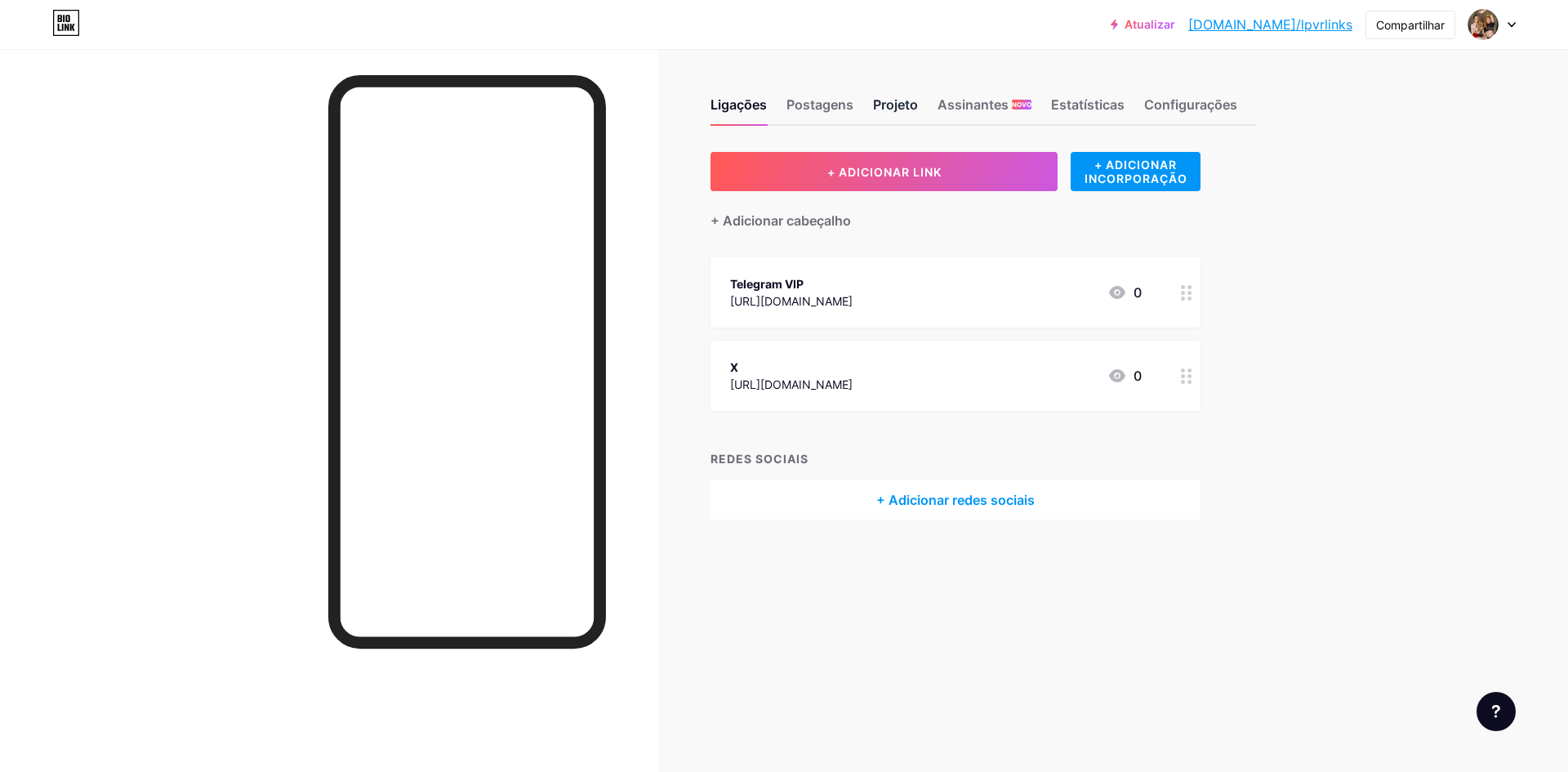
click at [891, 111] on font "Projeto" at bounding box center [895, 105] width 45 height 16
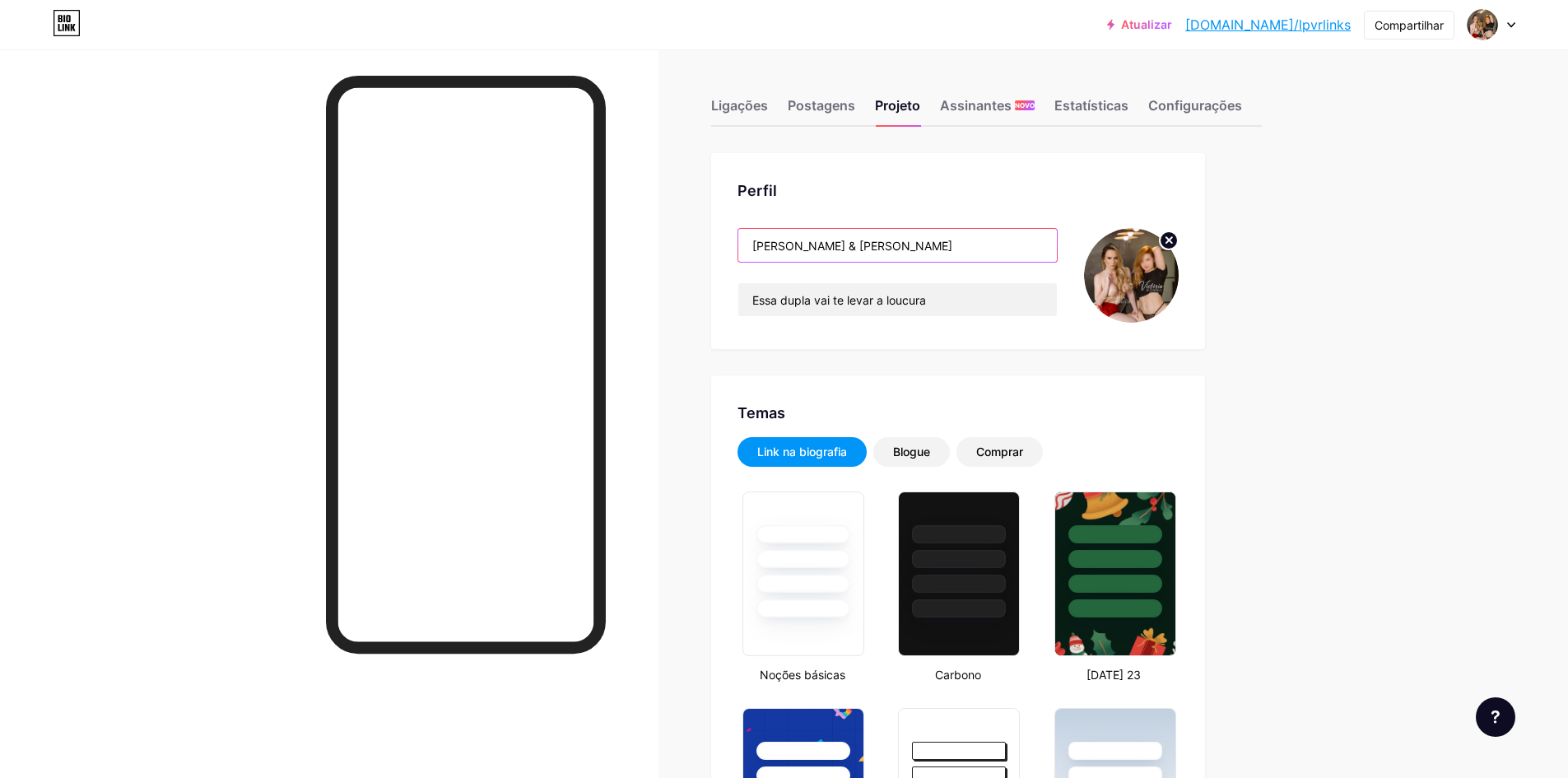
type input "#000000"
click at [878, 244] on input "Larissa Pizotti & Victoria Rubro" at bounding box center [897, 245] width 318 height 33
click at [872, 243] on input "Larissa Pizotti & Victoria Rubro" at bounding box center [897, 245] width 318 height 33
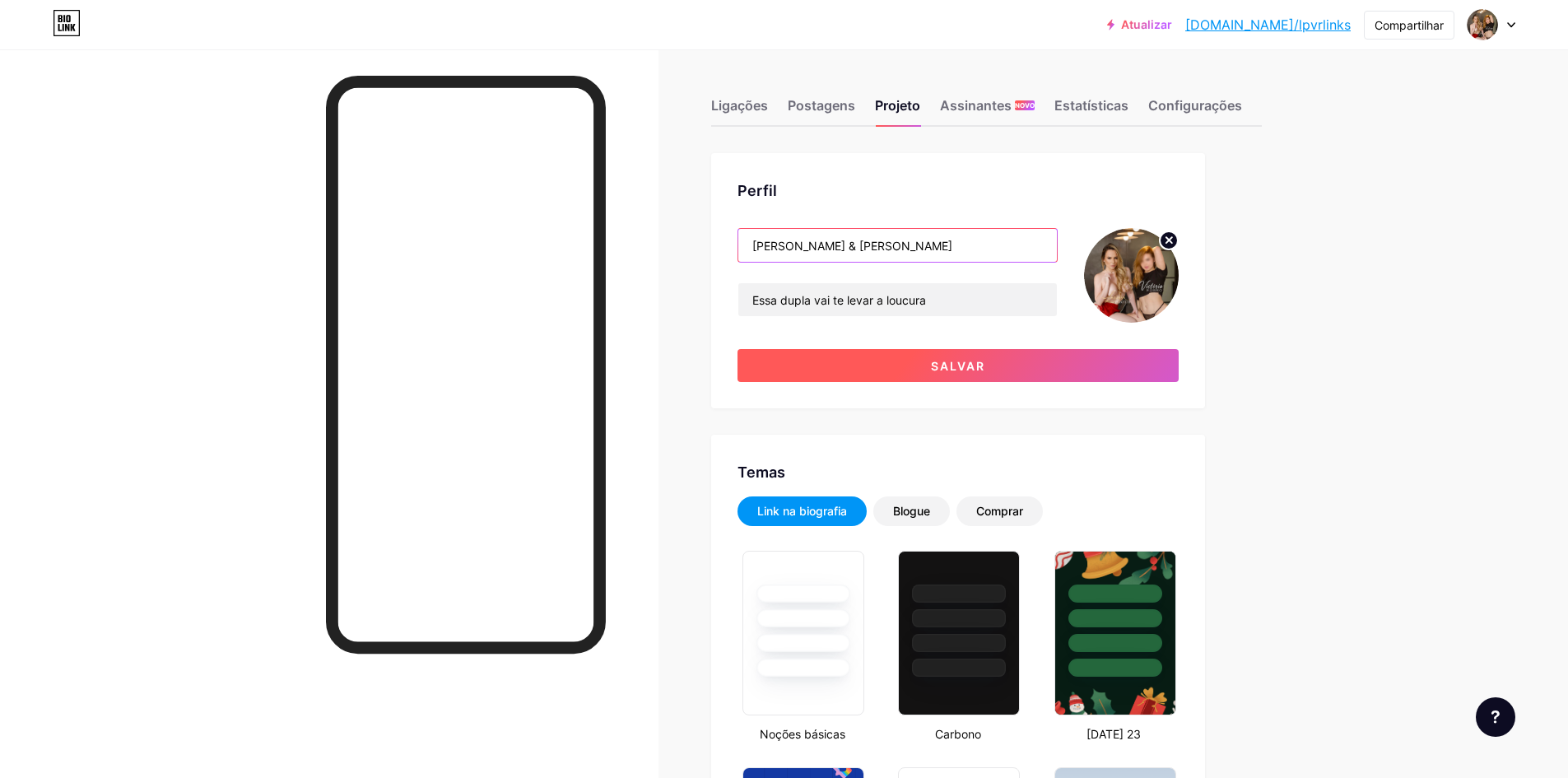
type input "[PERSON_NAME] & [PERSON_NAME]"
click at [956, 365] on font "Salvar" at bounding box center [958, 366] width 54 height 14
type input "#000000"
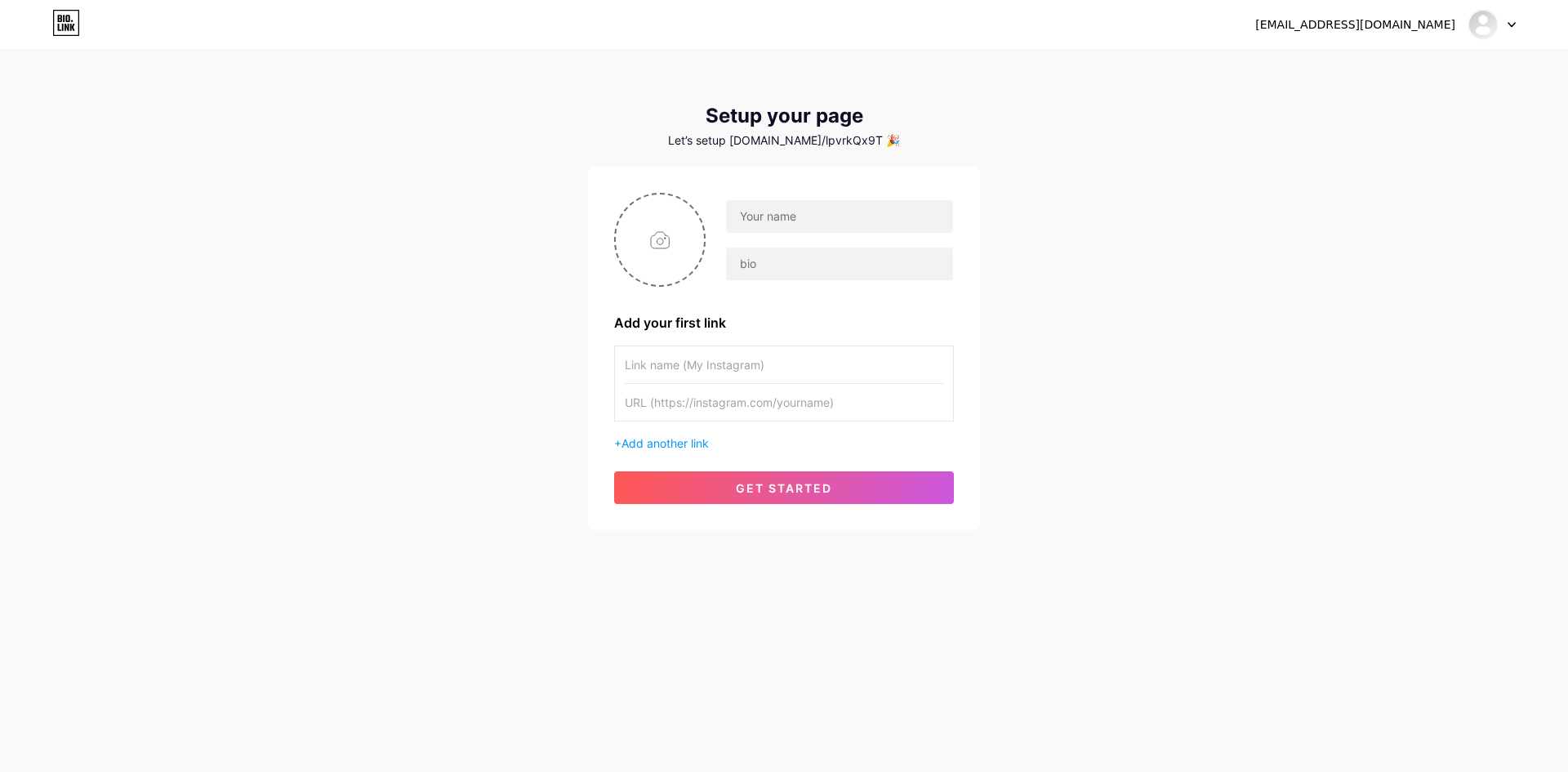
click at [1510, 20] on div at bounding box center [1492, 24] width 47 height 29
click at [1376, 106] on li "Logout" at bounding box center [1414, 111] width 203 height 44
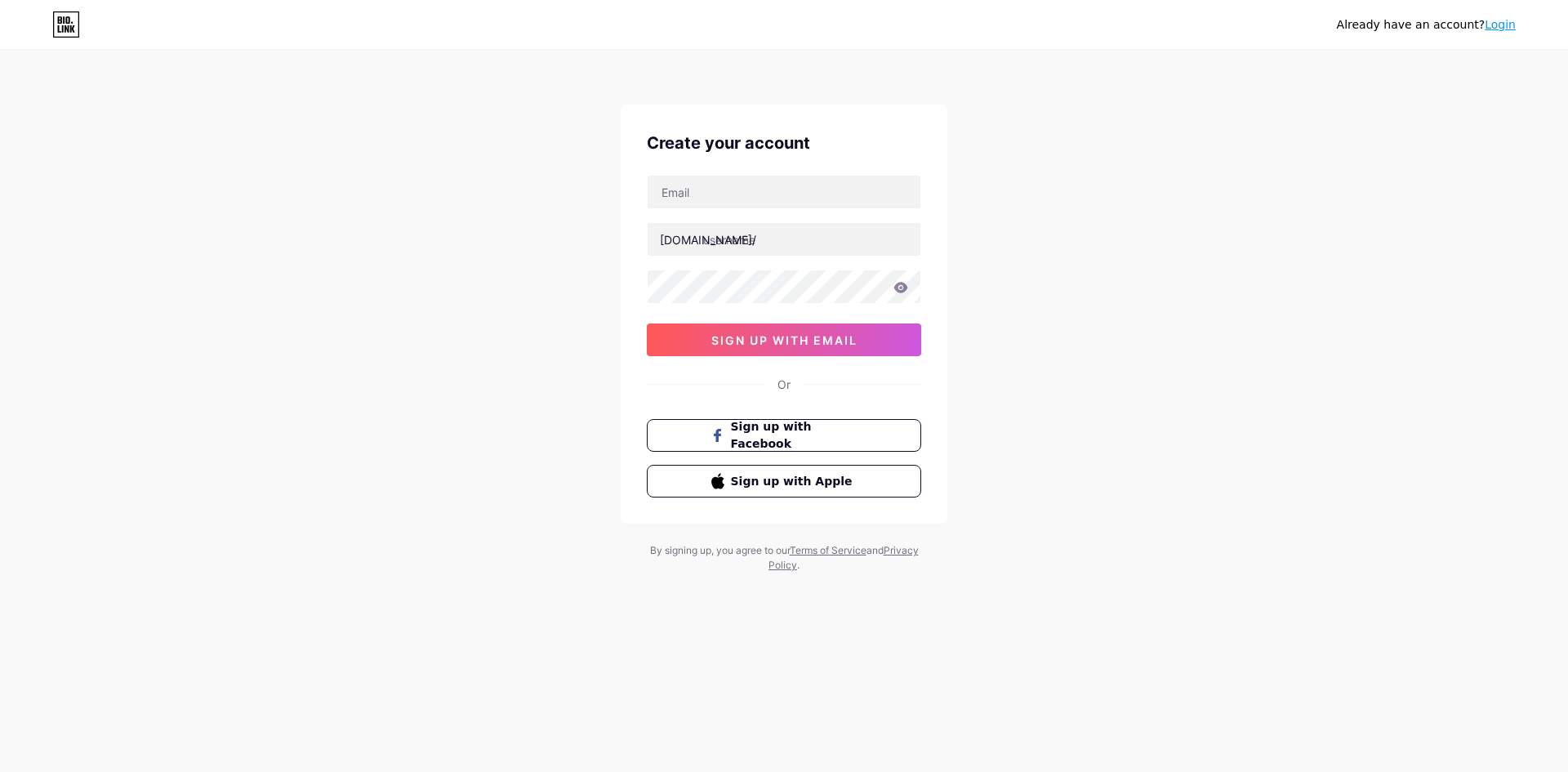
click at [51, 27] on div "Already have an account? Login" at bounding box center [784, 24] width 1568 height 27
click at [54, 27] on icon at bounding box center [67, 25] width 26 height 26
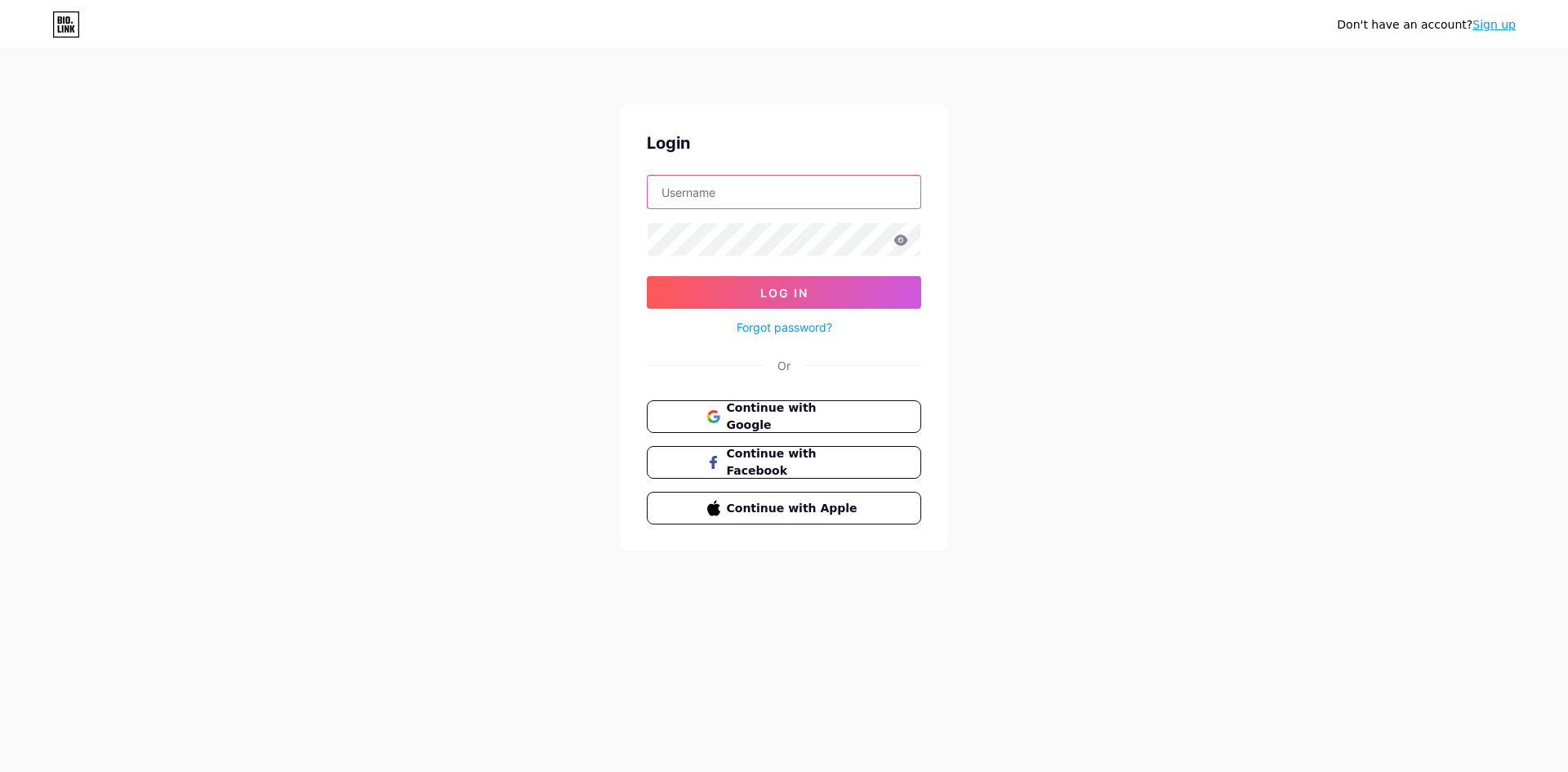
click at [718, 193] on input "text" at bounding box center [784, 192] width 273 height 33
type input "[EMAIL_ADDRESS][DOMAIN_NAME]"
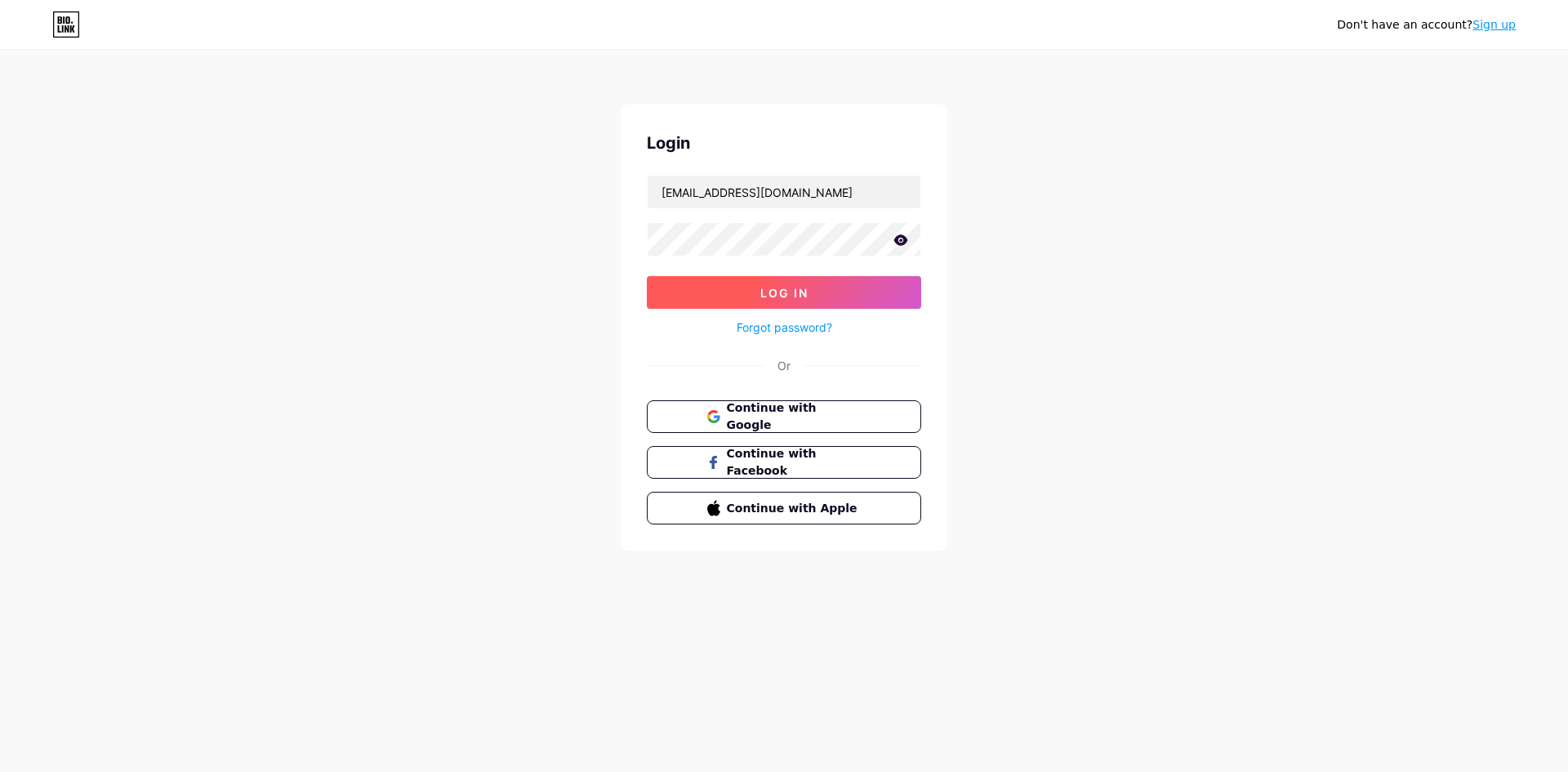
click at [755, 286] on button "Log In" at bounding box center [784, 292] width 274 height 33
